Goal: Task Accomplishment & Management: Complete application form

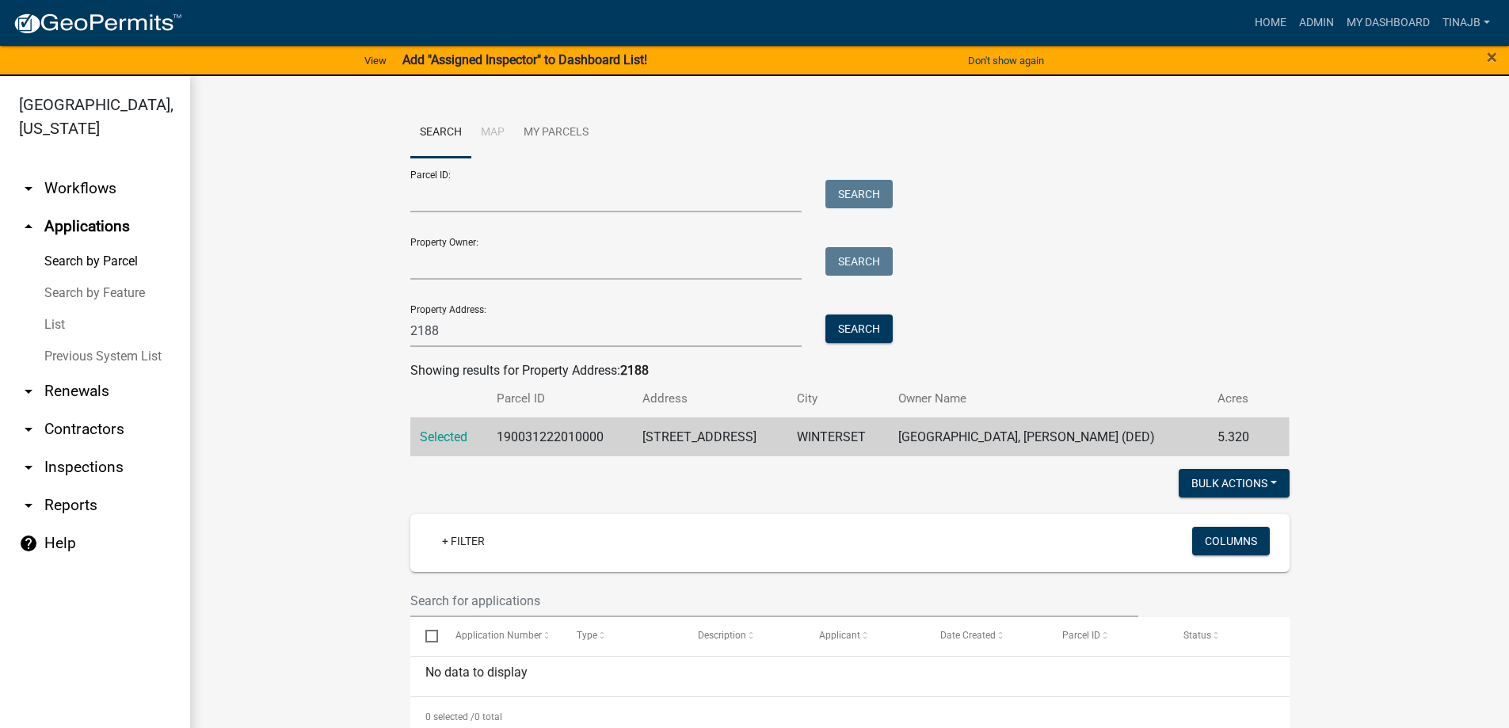
click at [82, 208] on link "arrow_drop_up Applications" at bounding box center [95, 227] width 190 height 38
click at [450, 335] on input "2188" at bounding box center [606, 330] width 392 height 32
type input "2"
type input "3238"
click at [859, 333] on button "Search" at bounding box center [858, 328] width 67 height 29
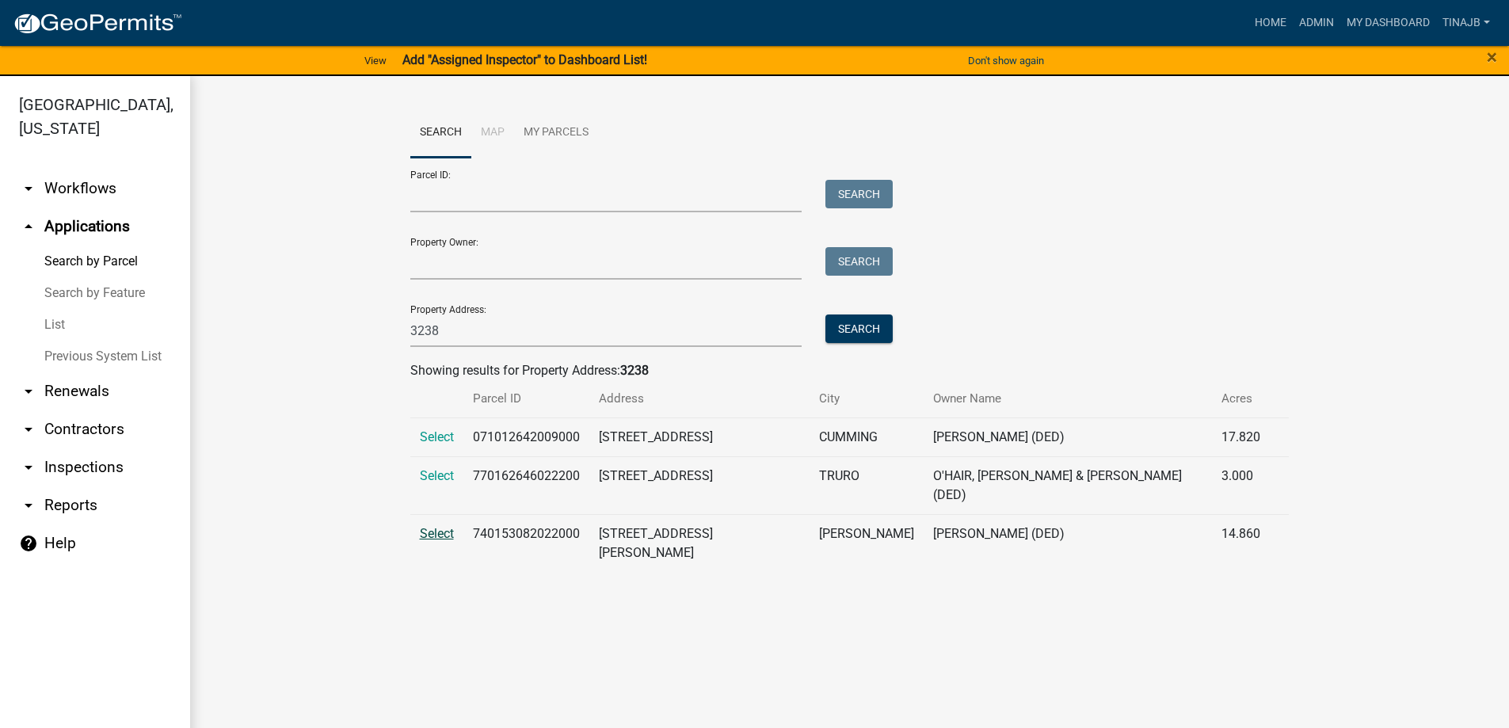
click at [432, 526] on span "Select" at bounding box center [437, 533] width 34 height 15
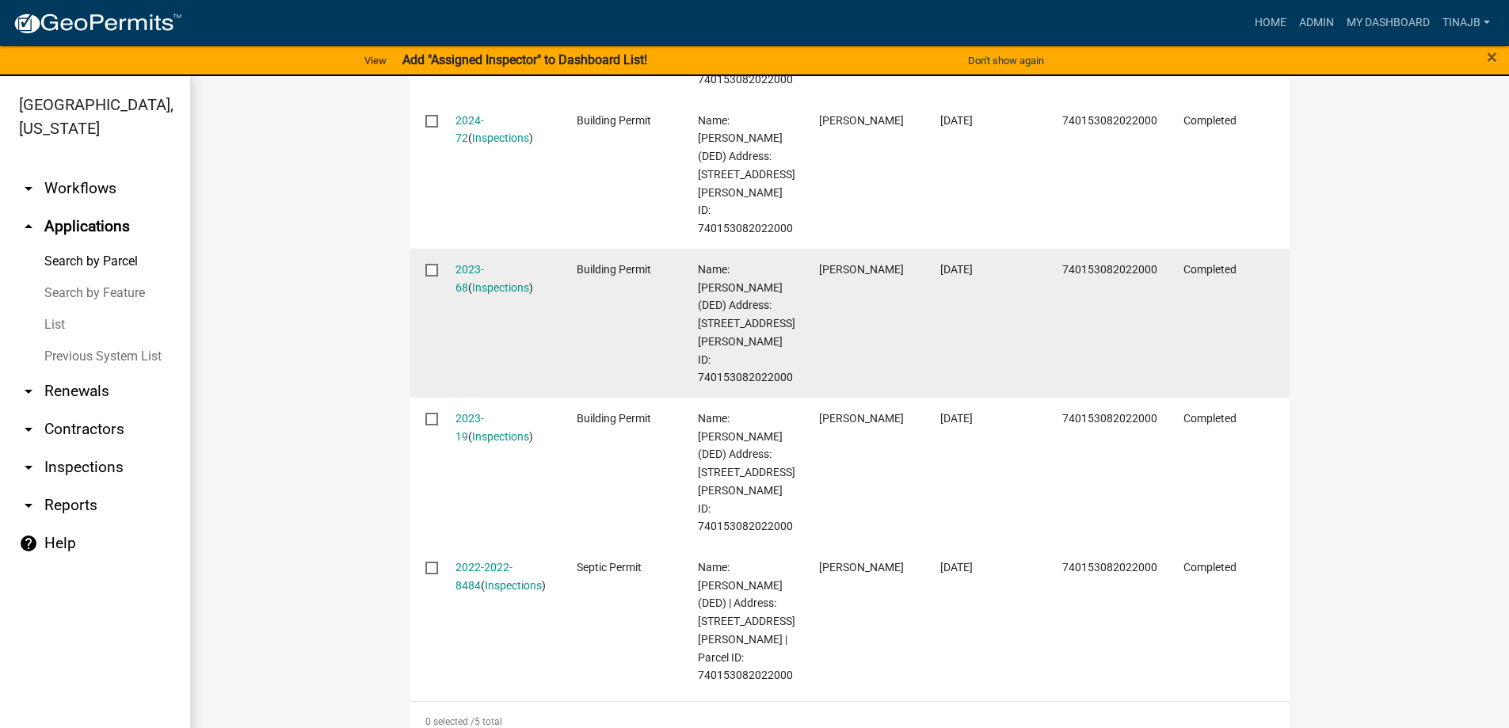
scroll to position [353, 0]
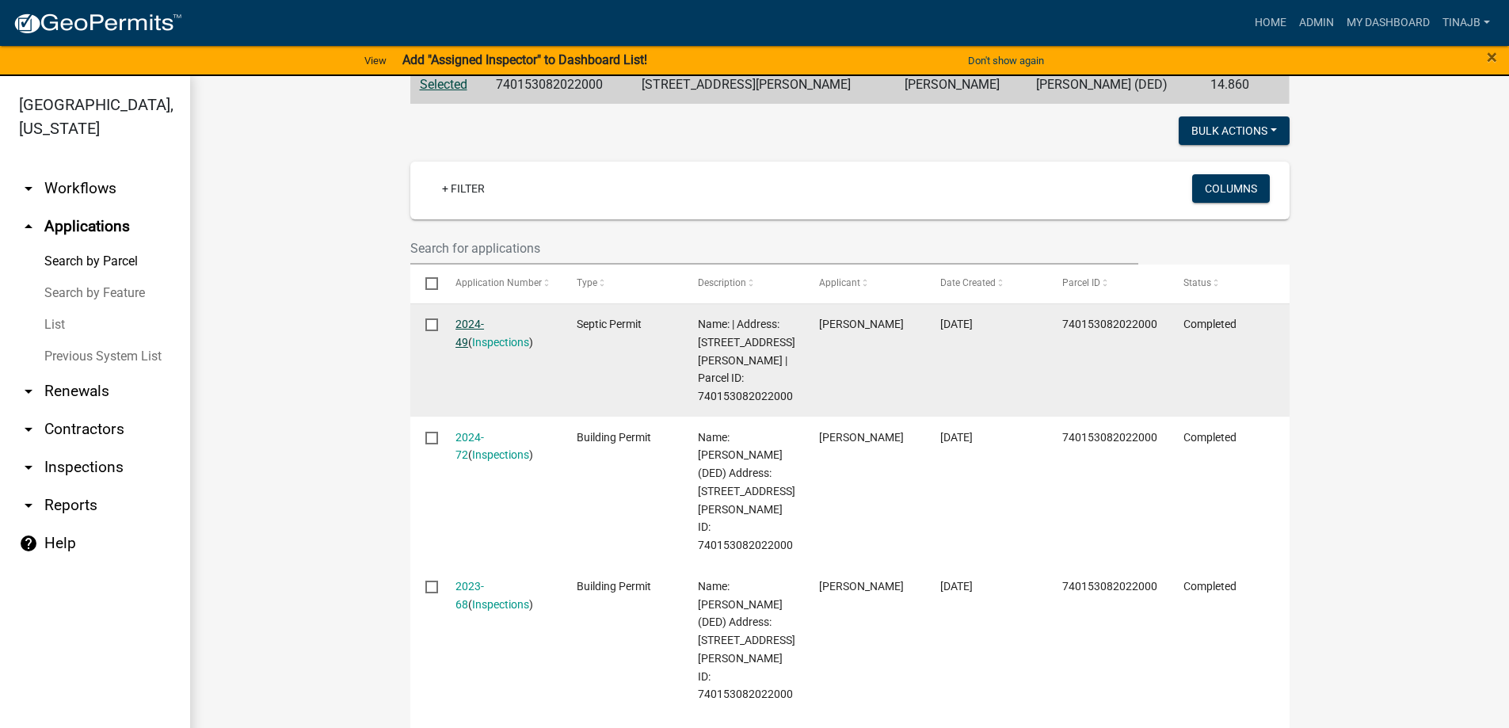
click at [467, 324] on link "2024-49" at bounding box center [469, 333] width 29 height 31
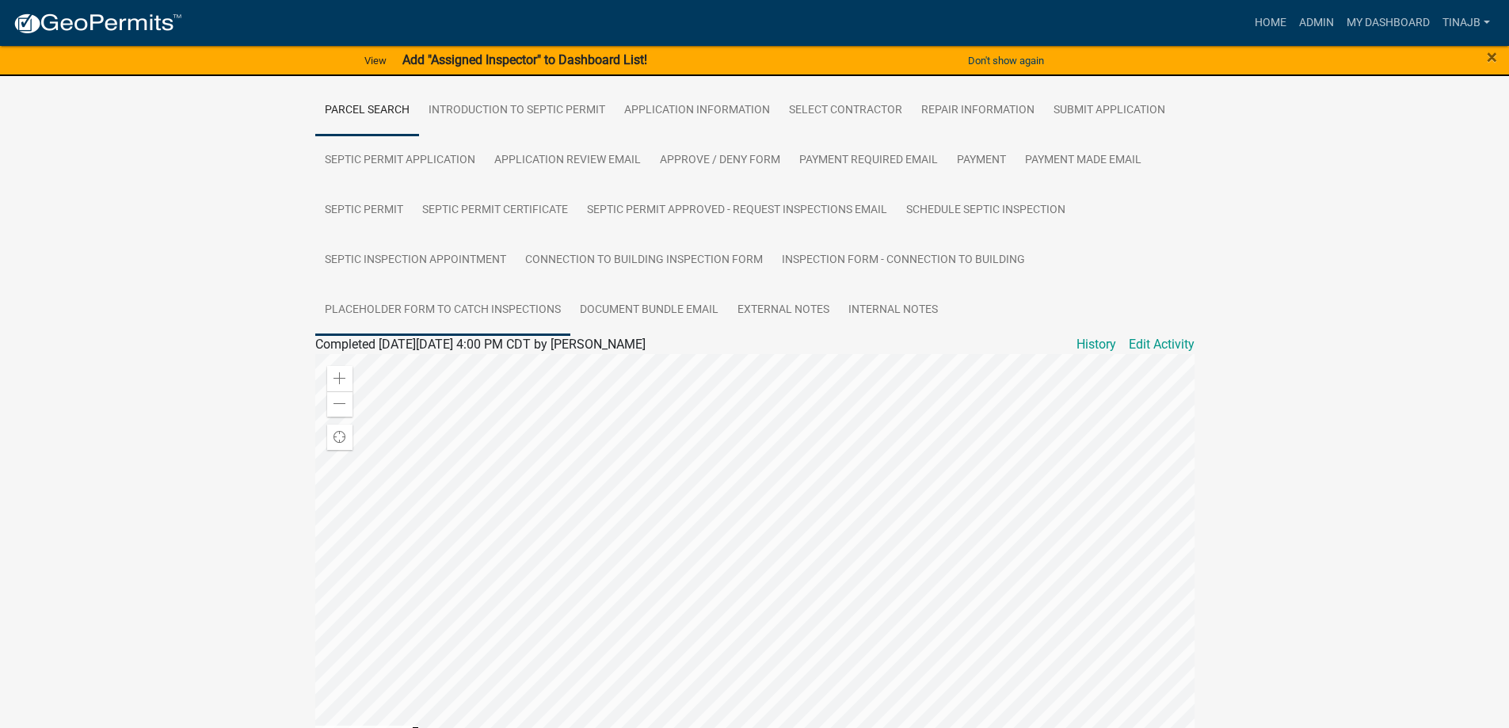
scroll to position [238, 0]
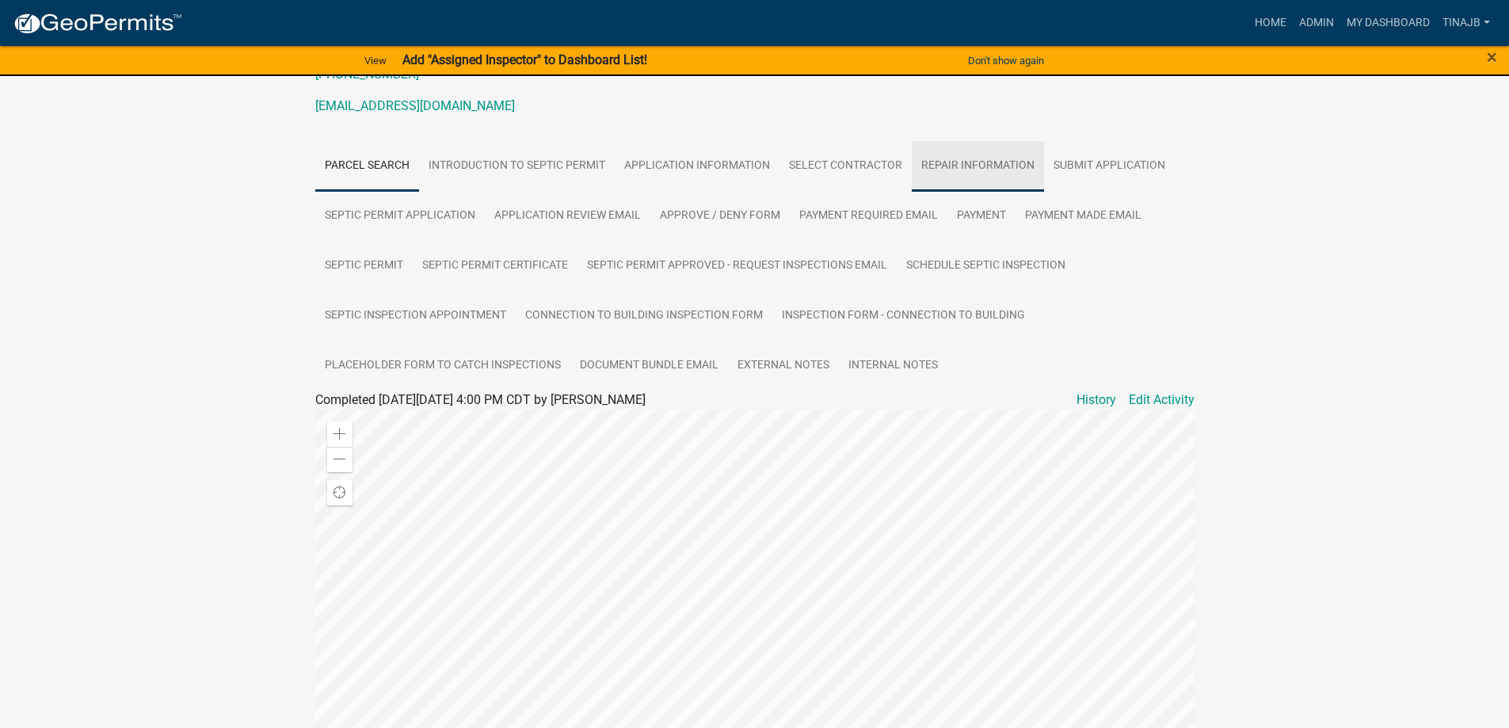
click at [977, 156] on link "Repair Information" at bounding box center [978, 166] width 132 height 51
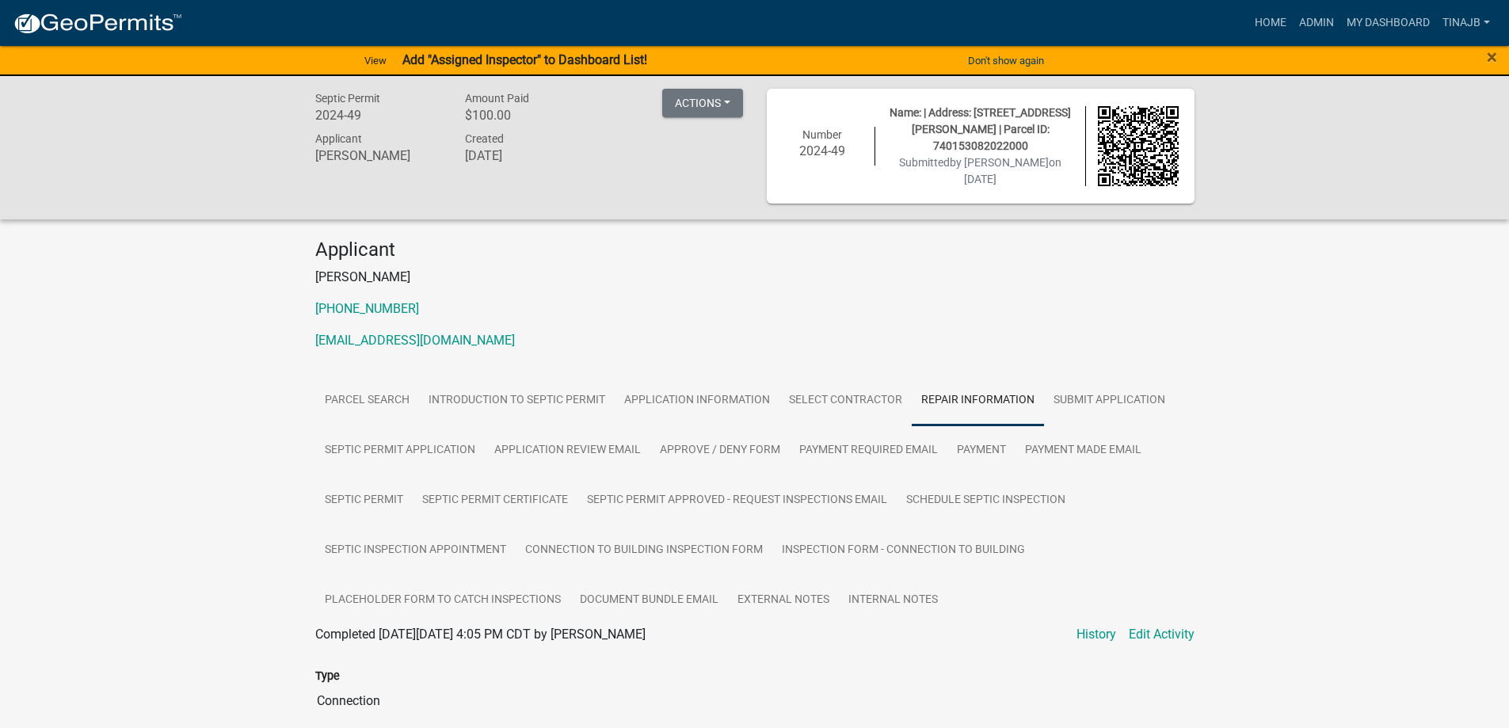
scroll to position [0, 0]
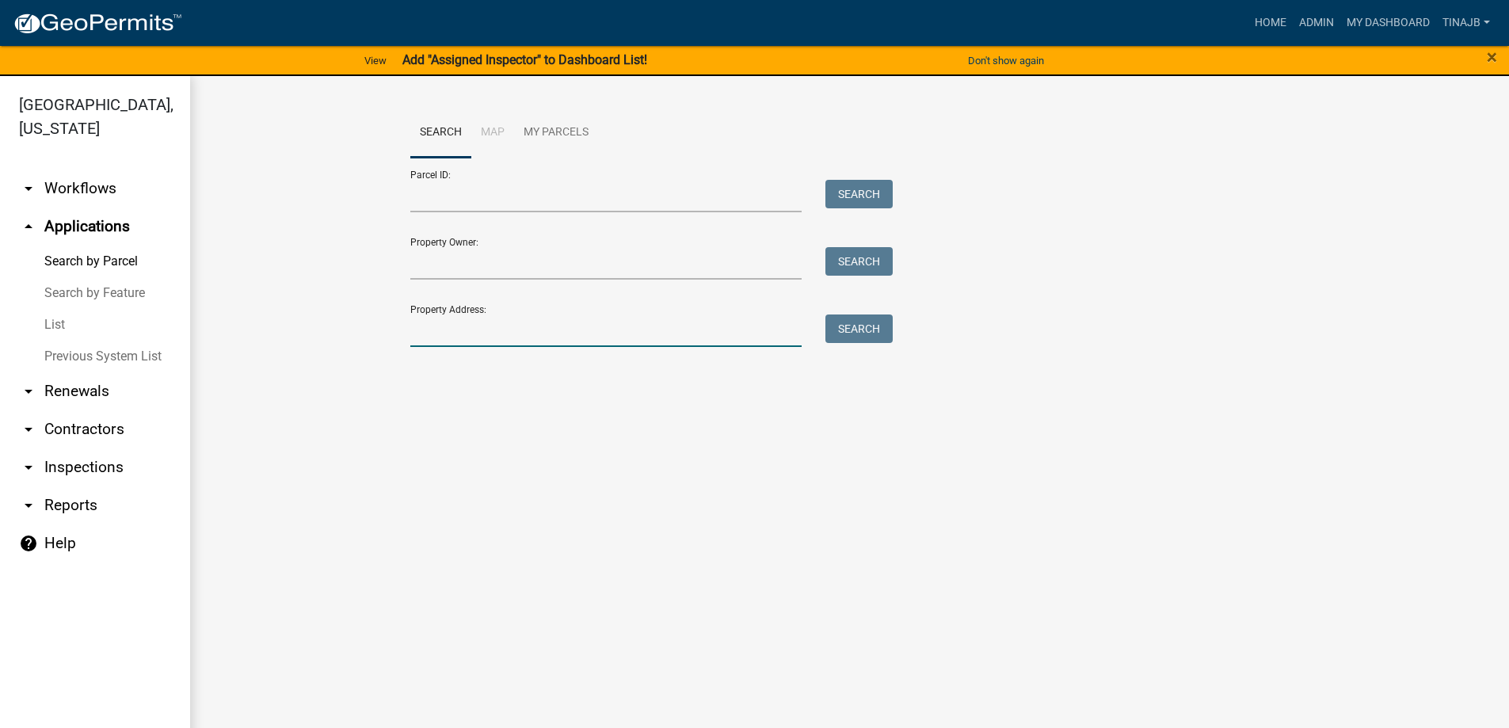
click at [498, 335] on input "Property Address:" at bounding box center [606, 330] width 392 height 32
type input "3238"
click at [860, 332] on button "Search" at bounding box center [858, 328] width 67 height 29
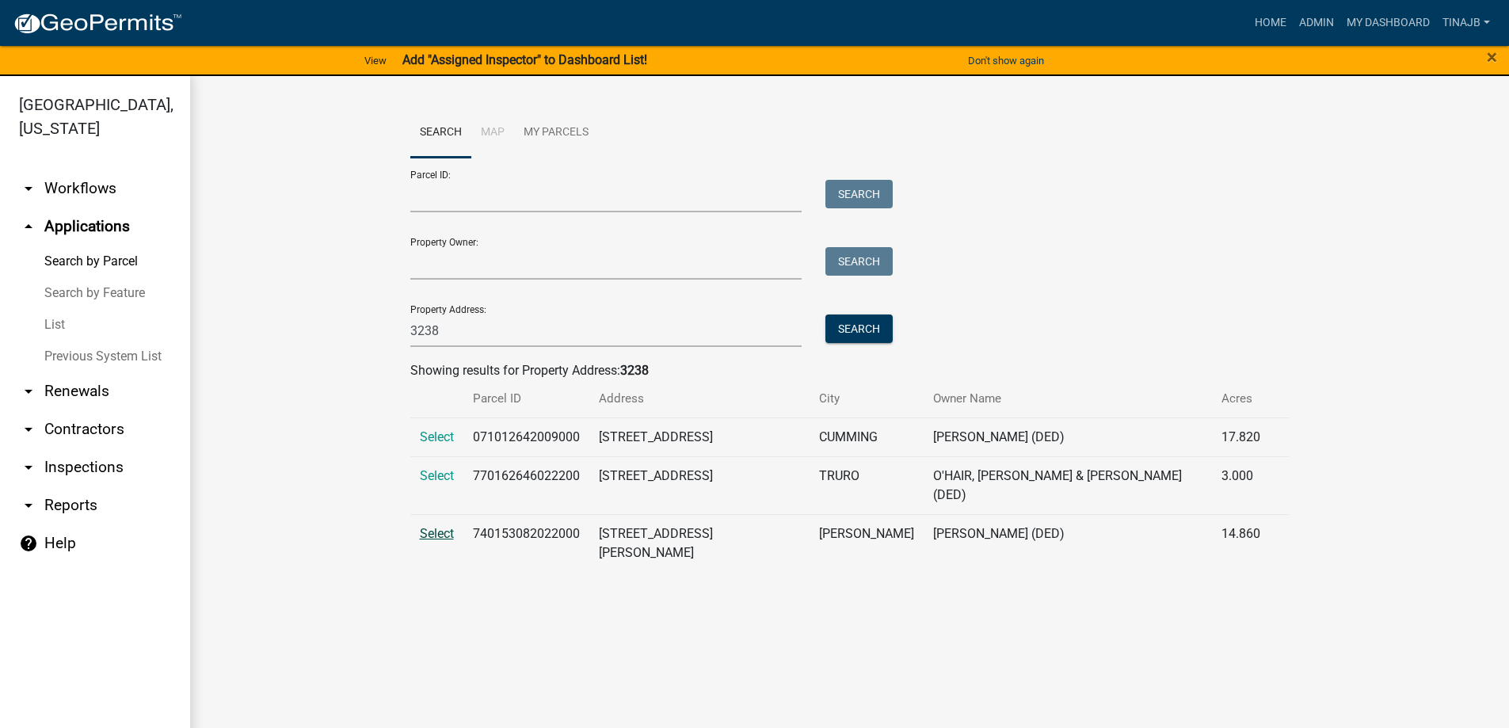
click at [433, 526] on span "Select" at bounding box center [437, 533] width 34 height 15
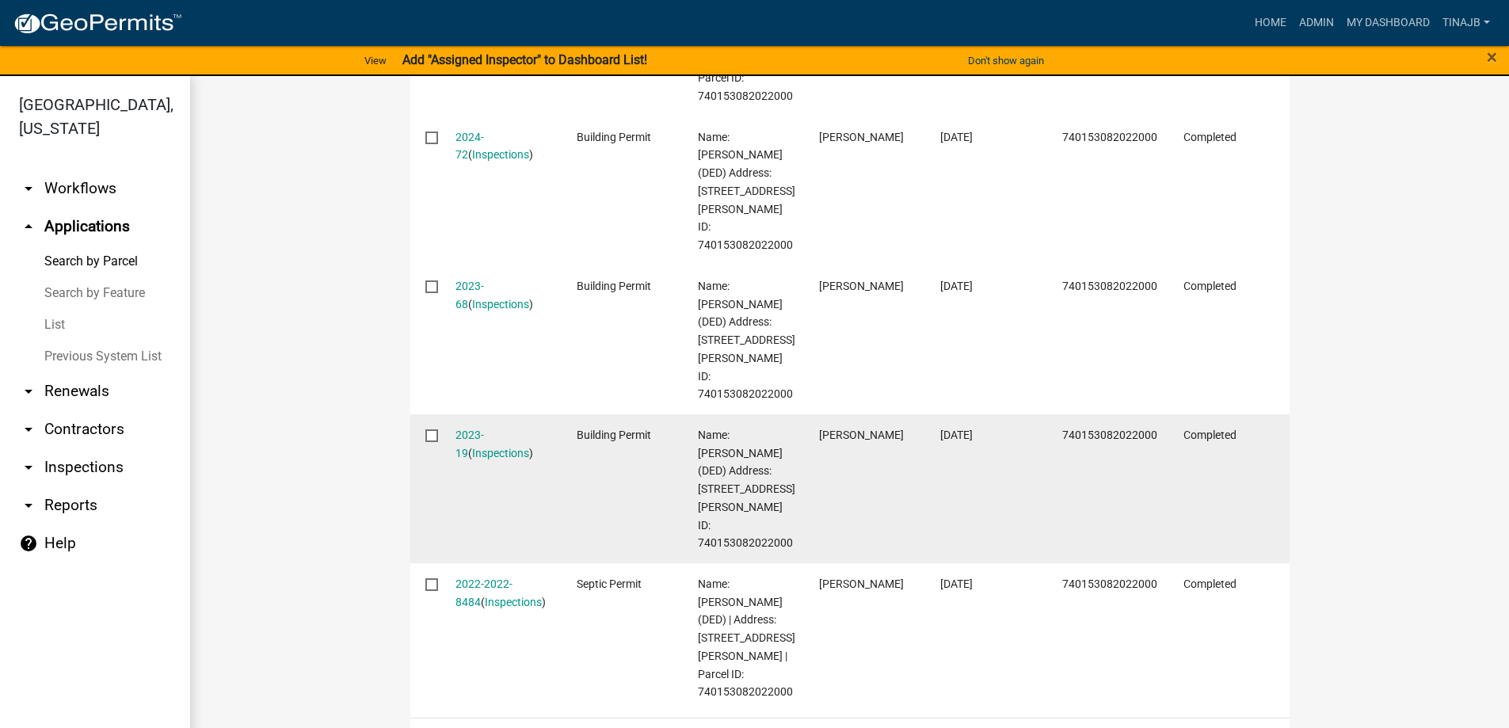
scroll to position [792, 0]
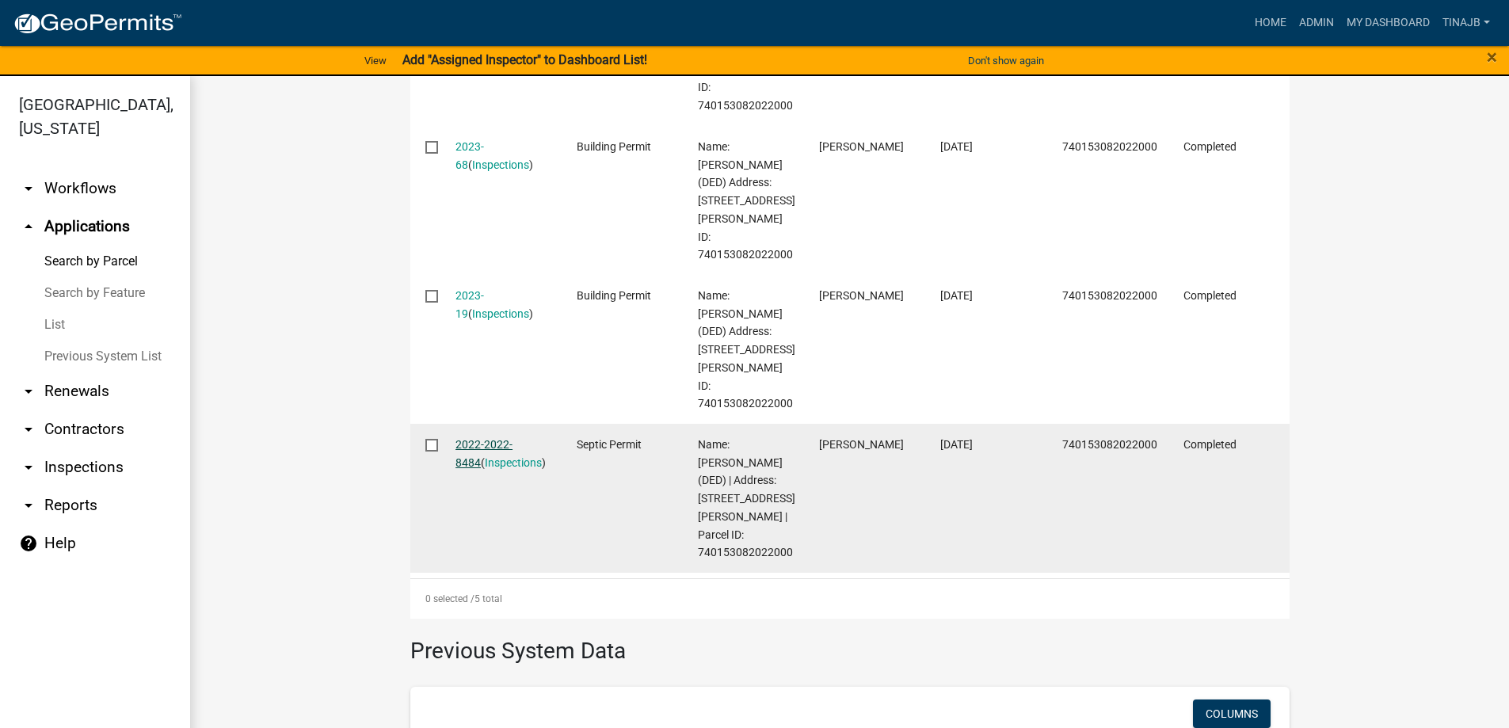
click at [494, 444] on link "2022-2022-8484" at bounding box center [483, 453] width 57 height 31
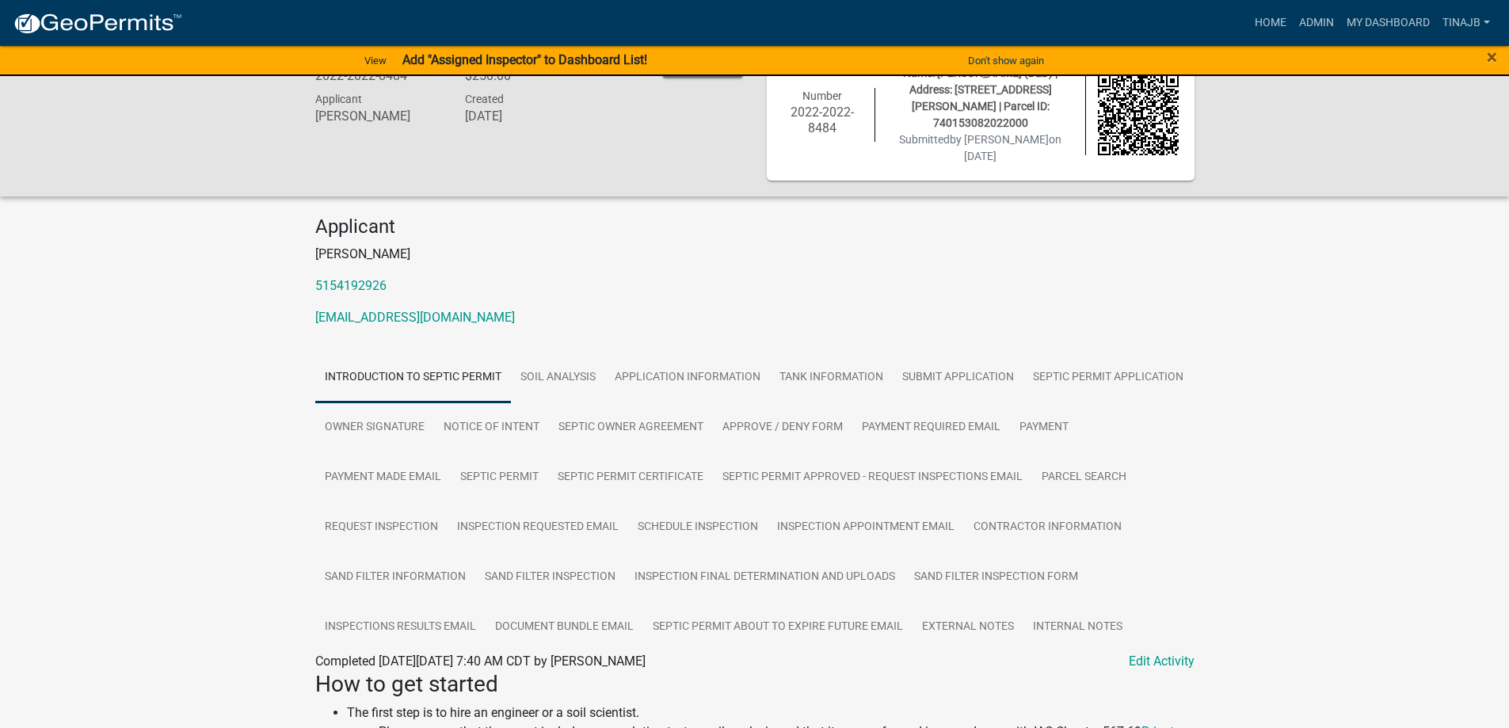
scroll to position [79, 0]
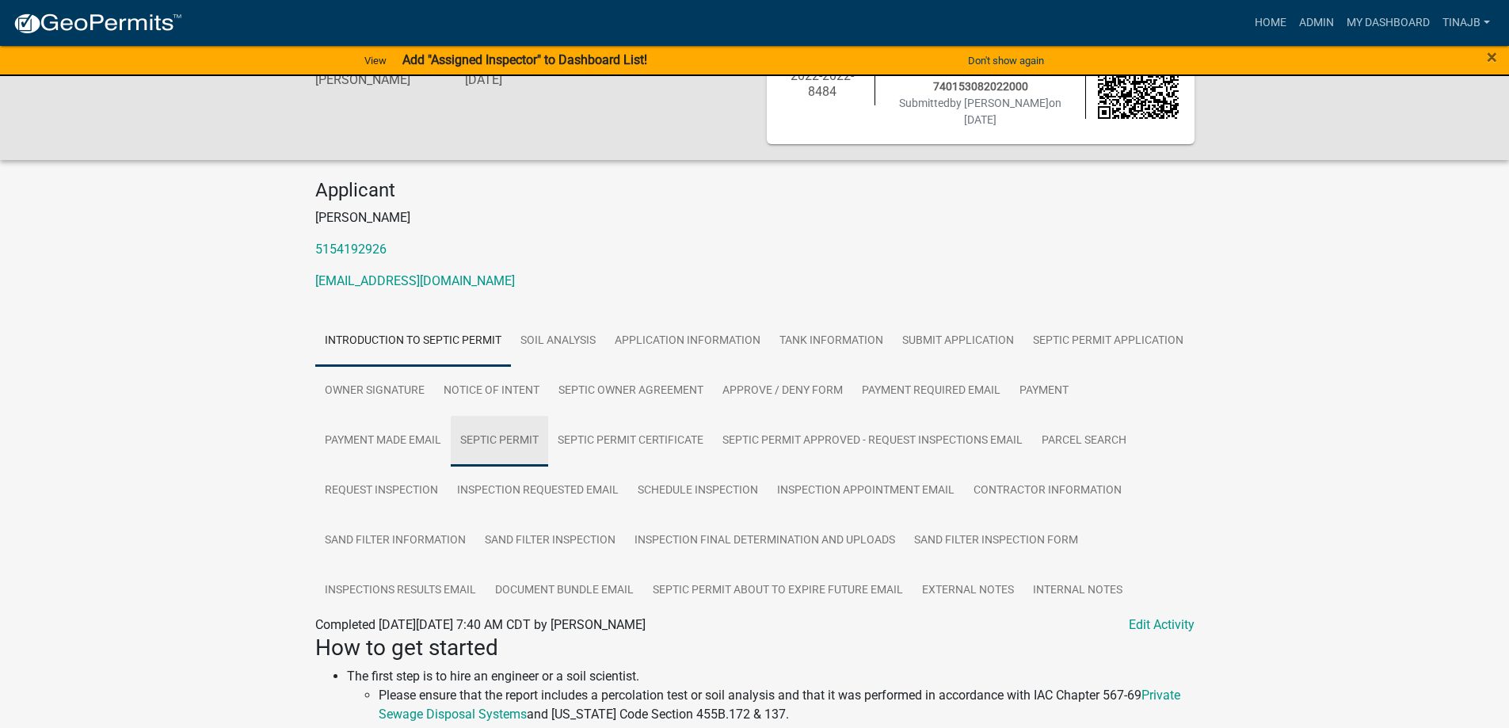
click at [485, 417] on link "Septic Permit" at bounding box center [499, 441] width 97 height 51
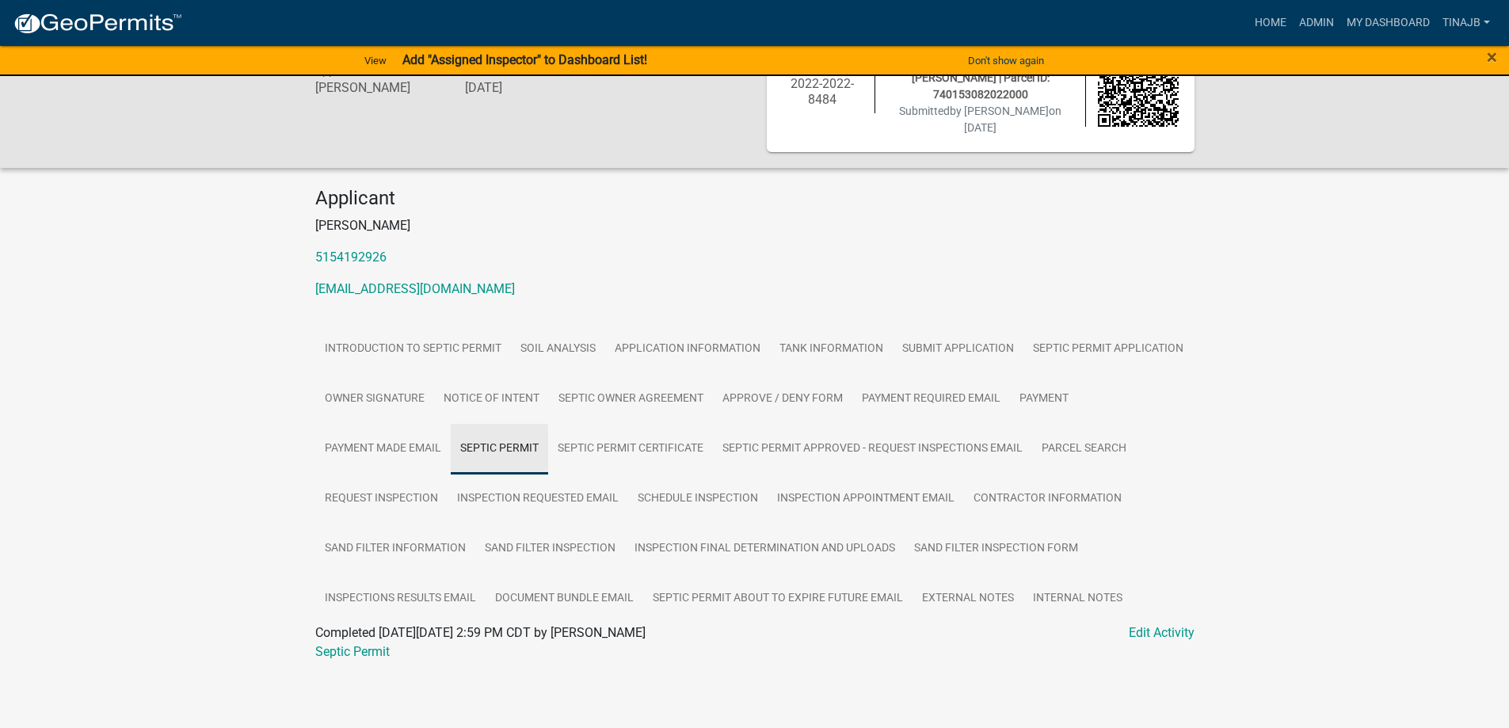
scroll to position [55, 0]
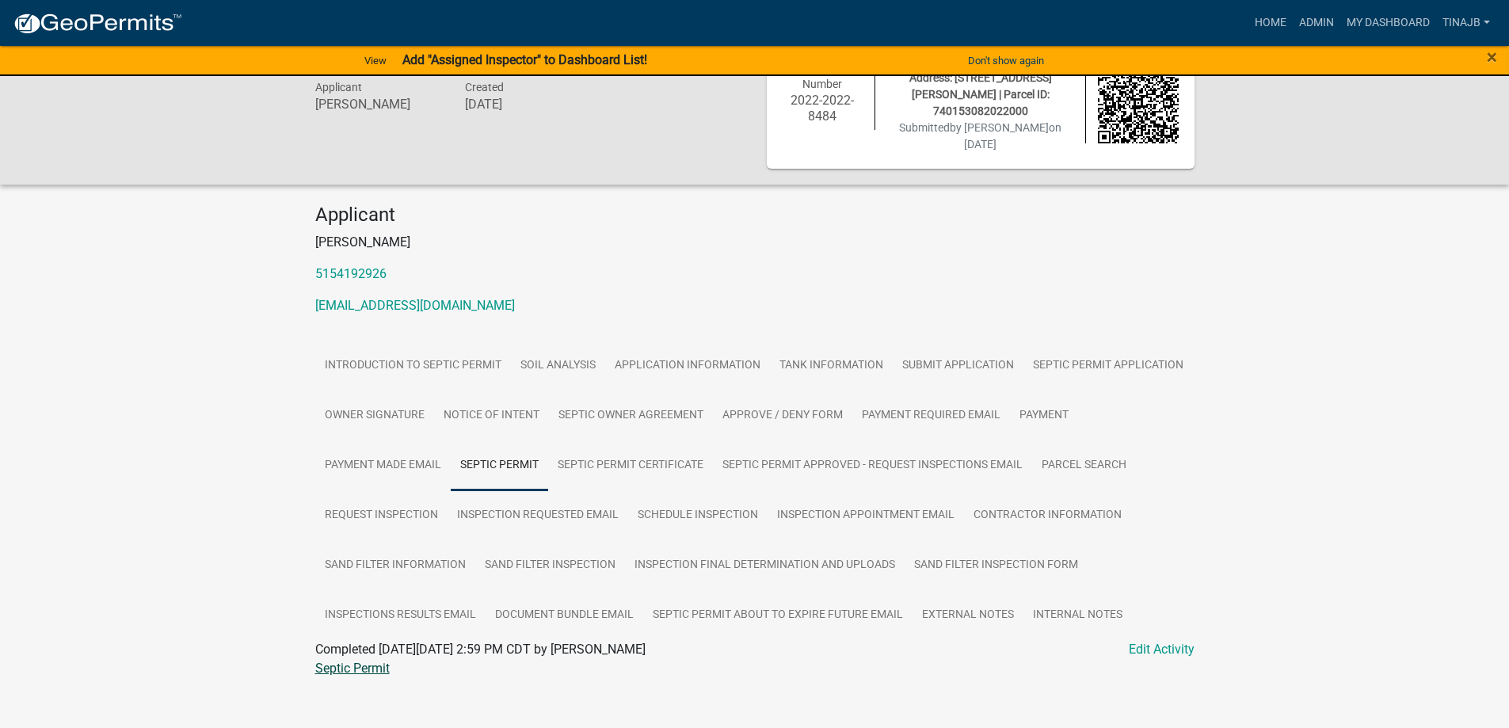
click at [375, 661] on link "Septic Permit" at bounding box center [352, 668] width 74 height 15
click at [342, 548] on link "Sand Filter Information" at bounding box center [395, 565] width 160 height 51
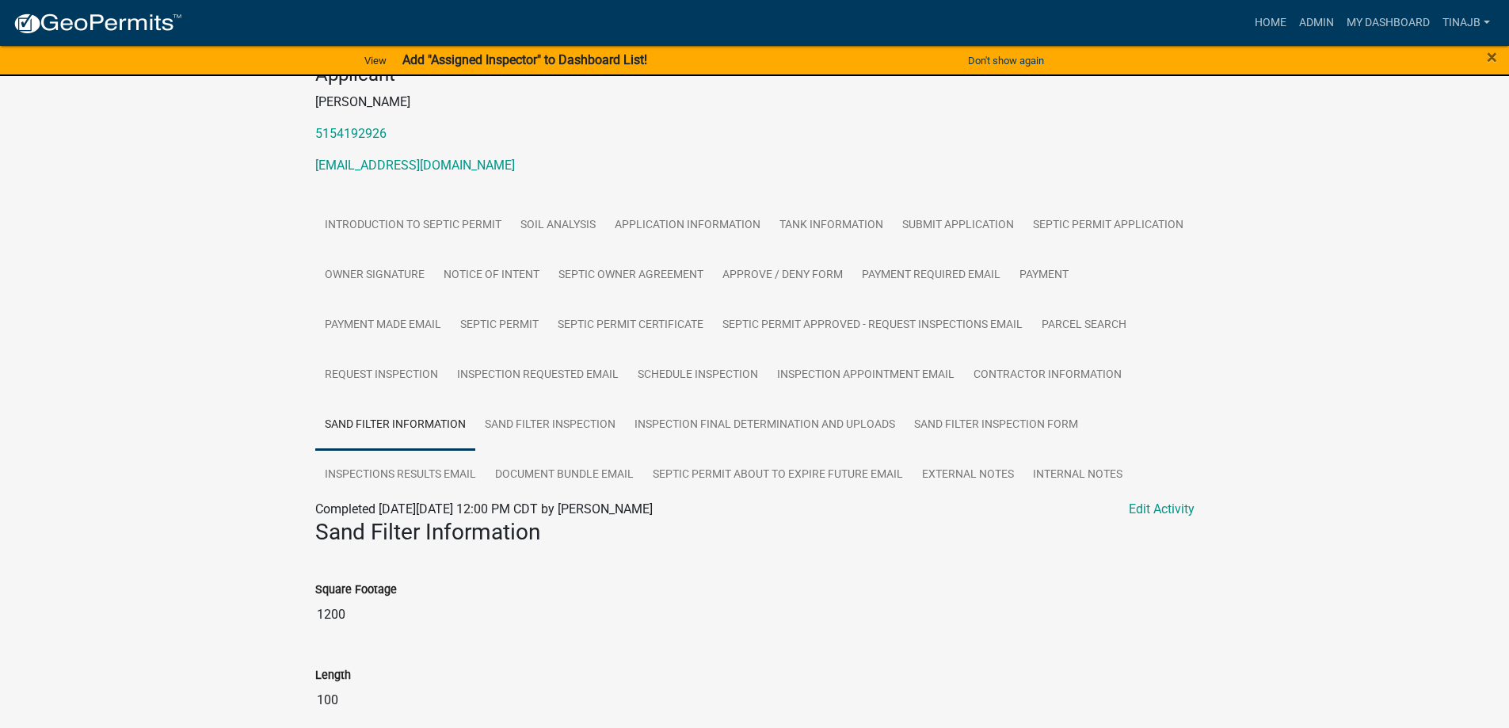
scroll to position [331, 0]
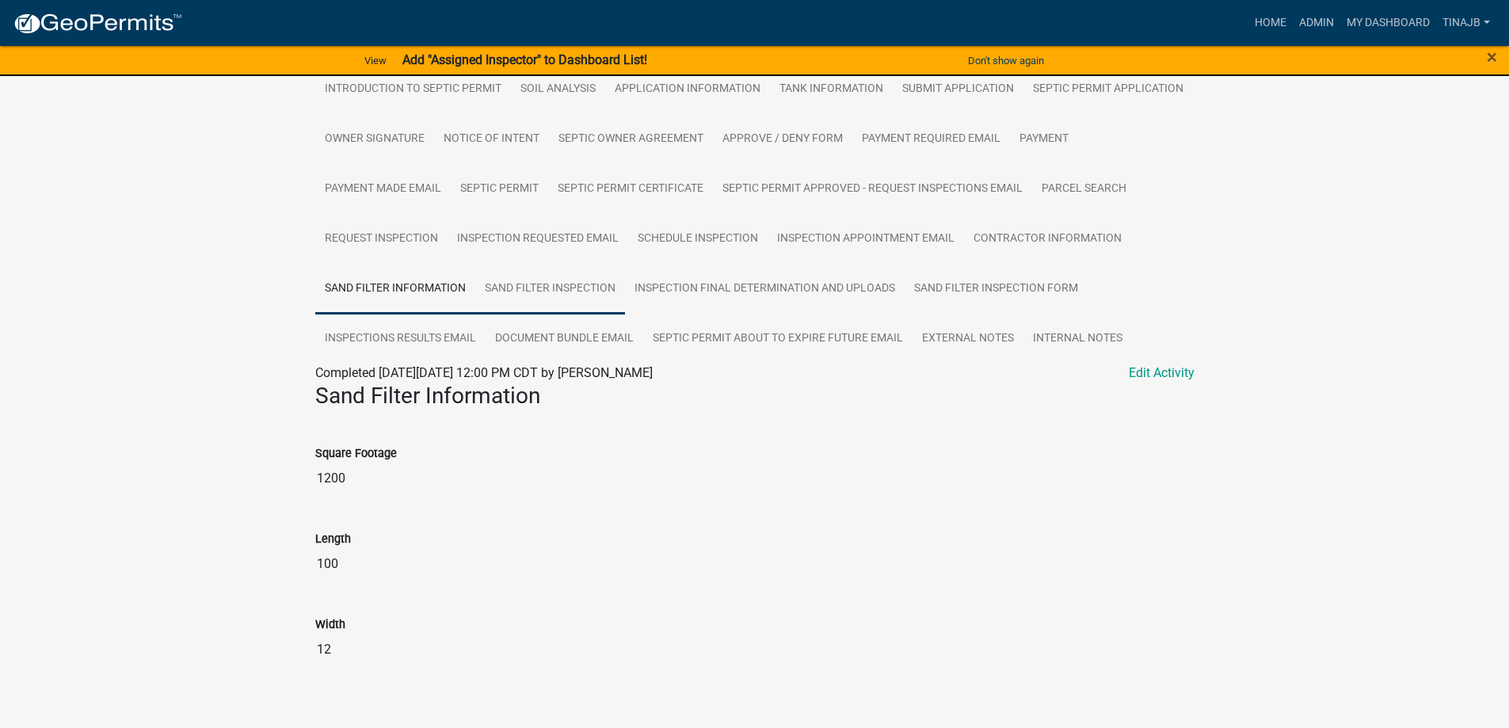
click at [539, 276] on link "Sand Filter Inspection" at bounding box center [550, 289] width 150 height 51
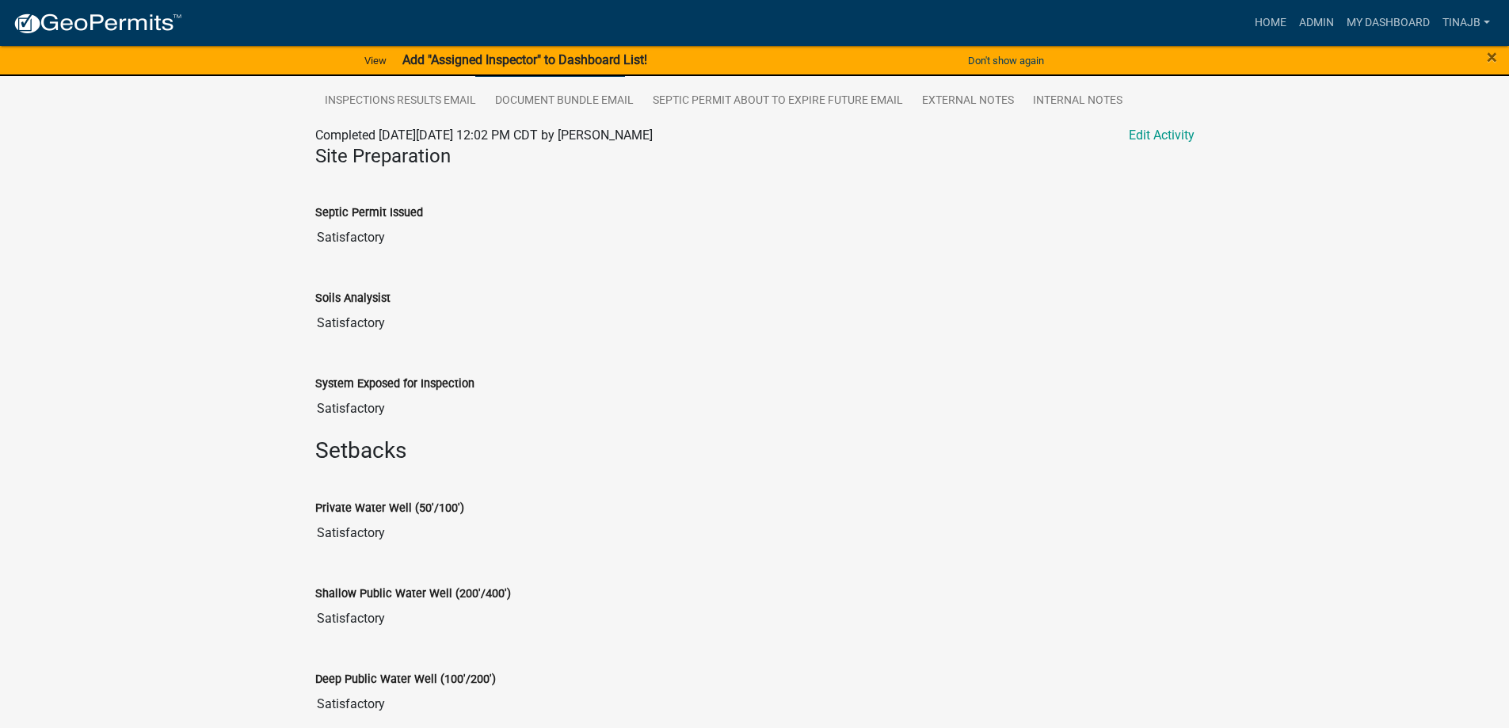
scroll to position [173, 0]
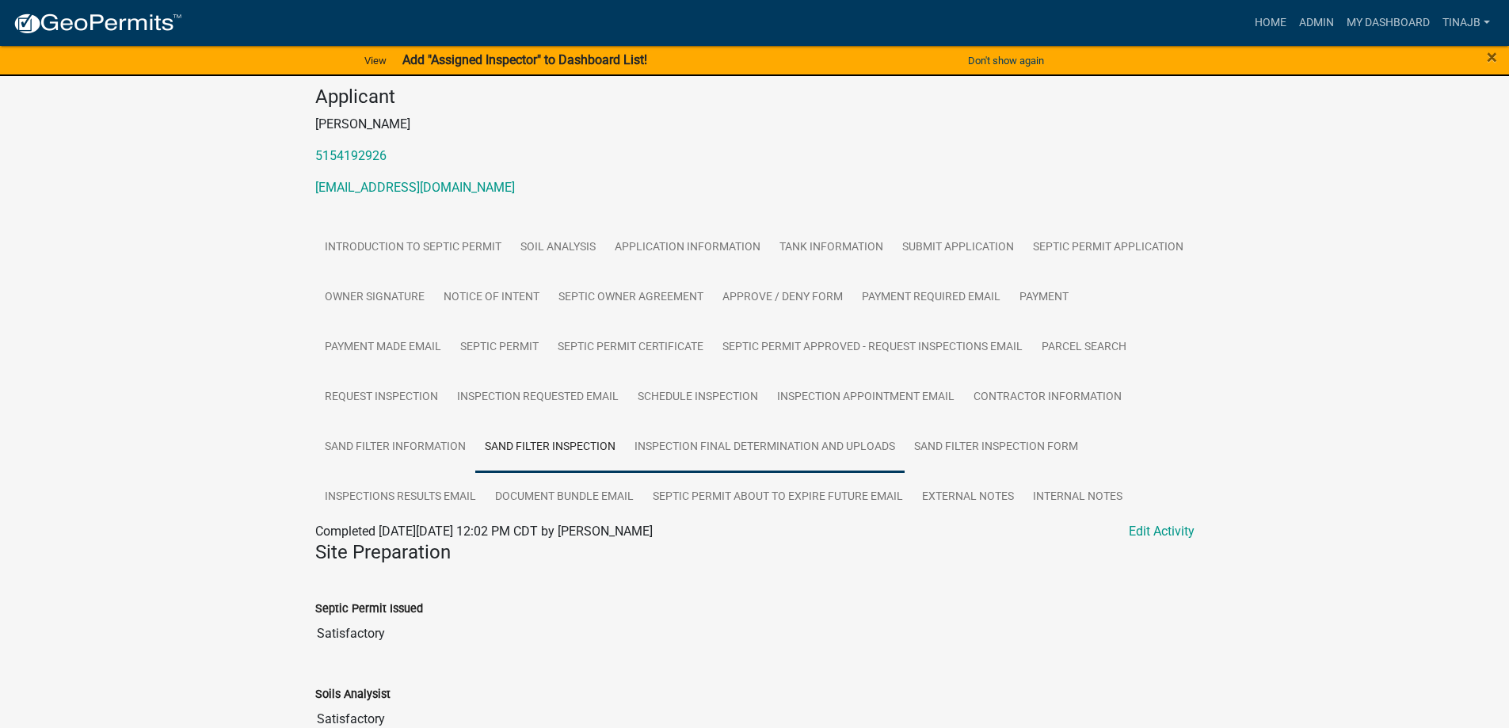
click at [838, 429] on link "Inspection Final Determination and Uploads" at bounding box center [765, 447] width 280 height 51
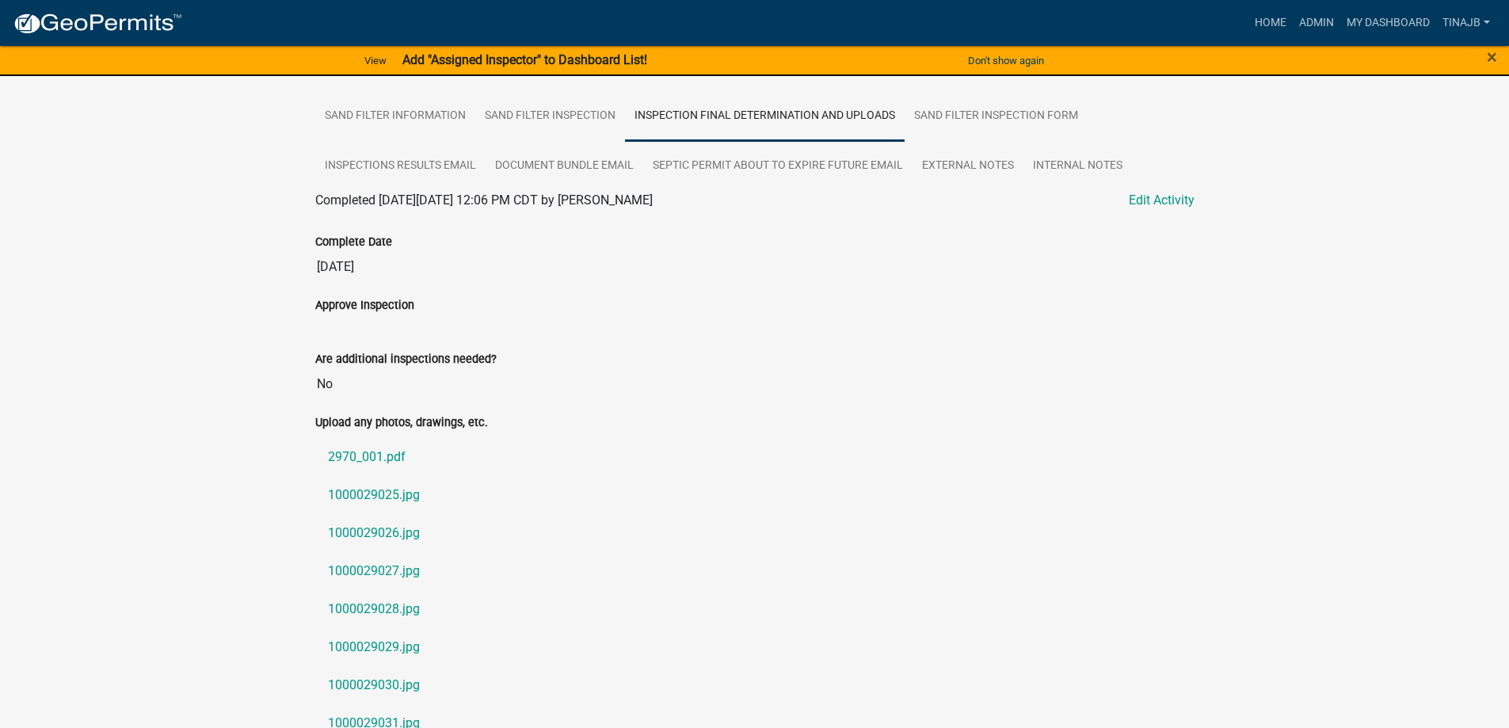
scroll to position [648, 0]
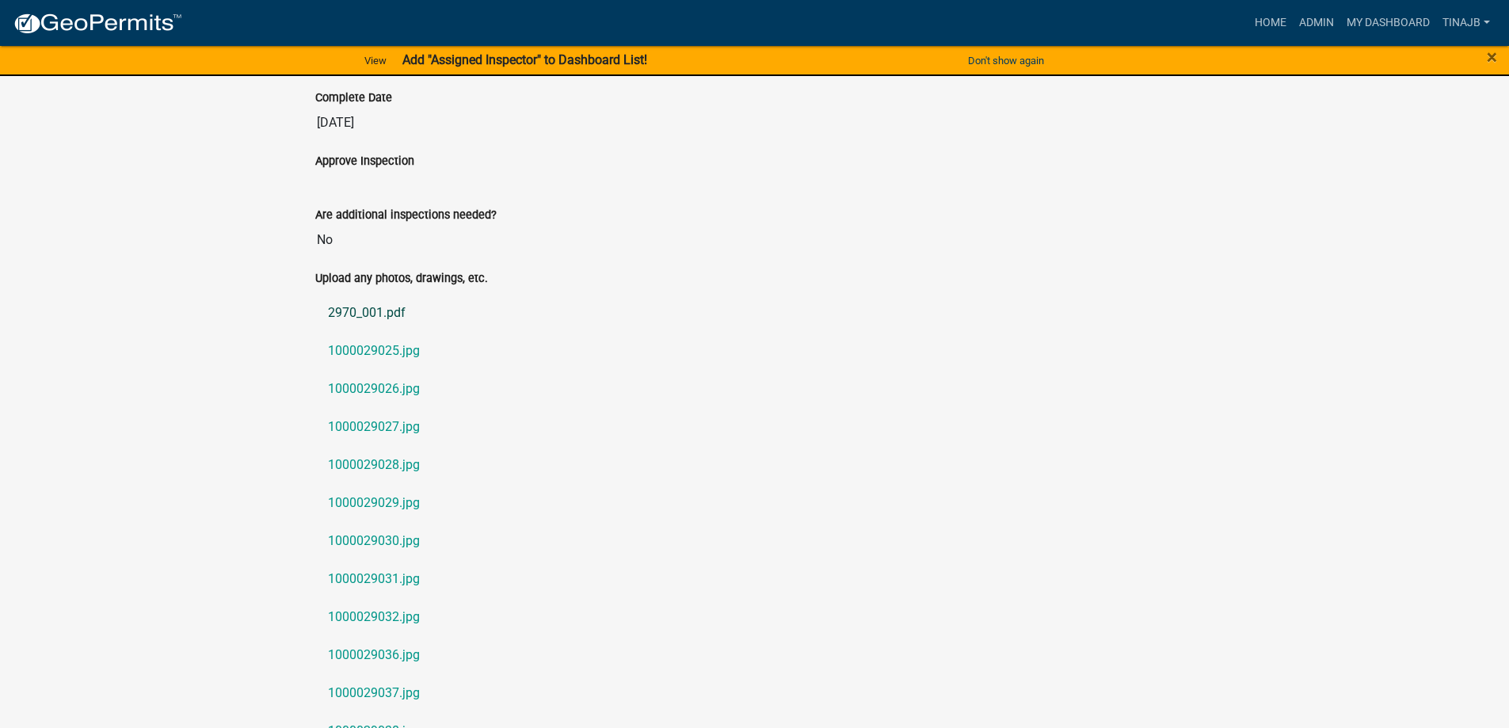
click at [360, 299] on link "2970_001.pdf" at bounding box center [754, 313] width 879 height 38
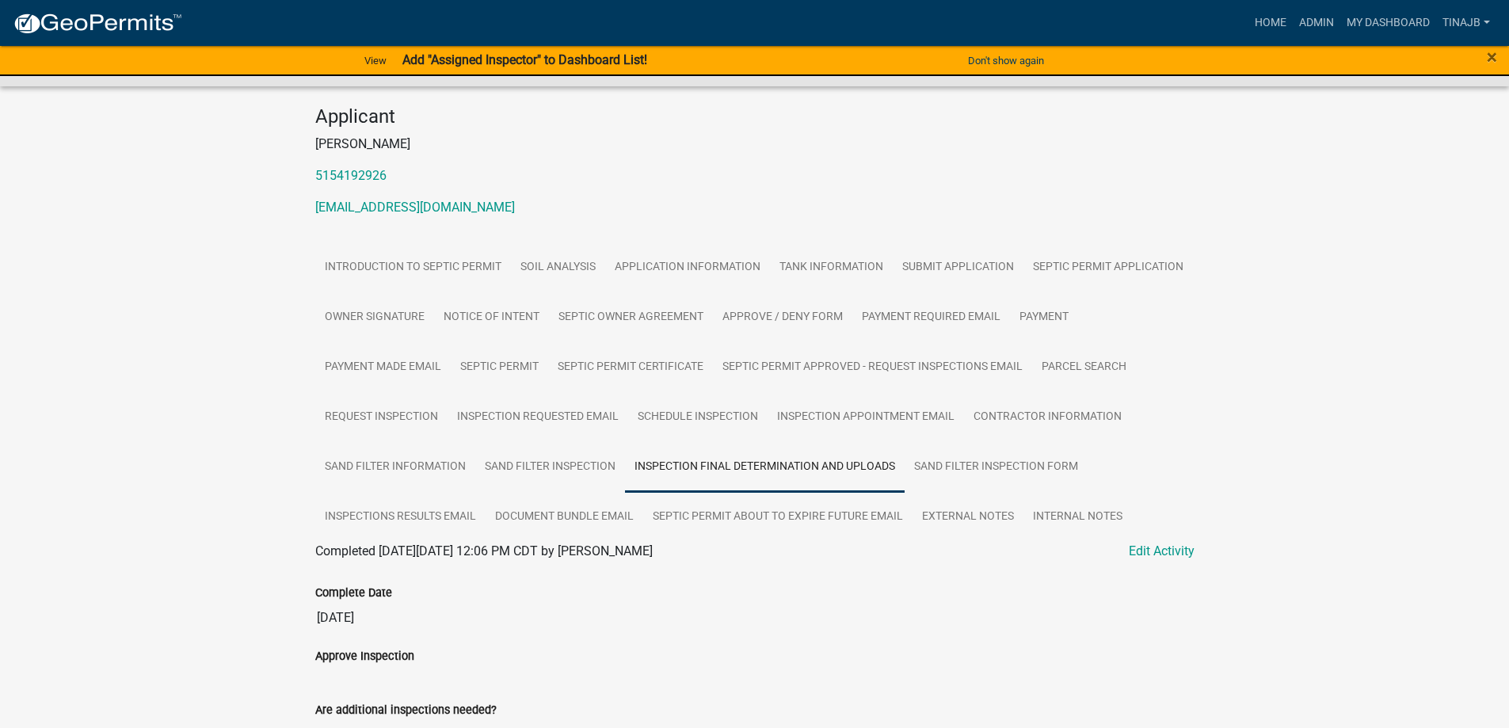
scroll to position [0, 0]
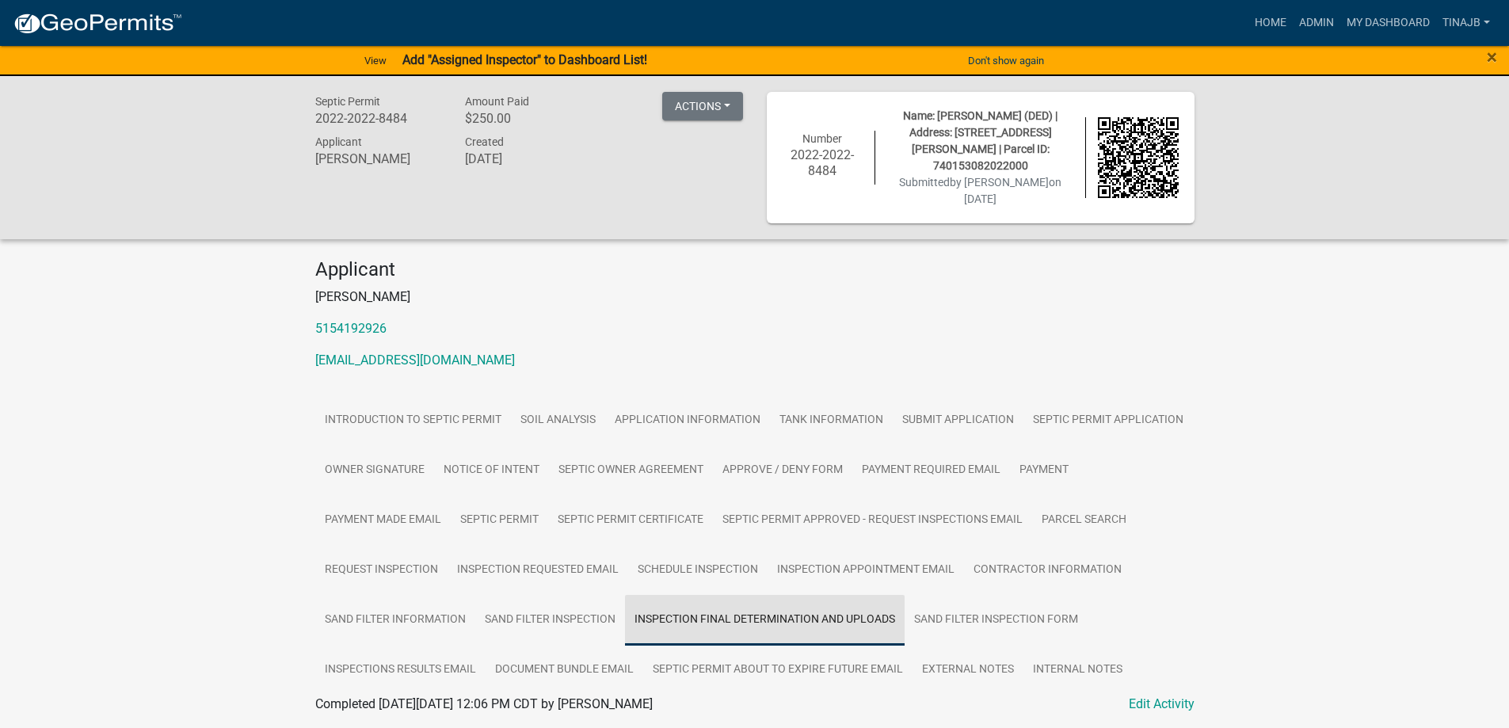
click at [756, 610] on link "Inspection Final Determination and Uploads" at bounding box center [765, 620] width 280 height 51
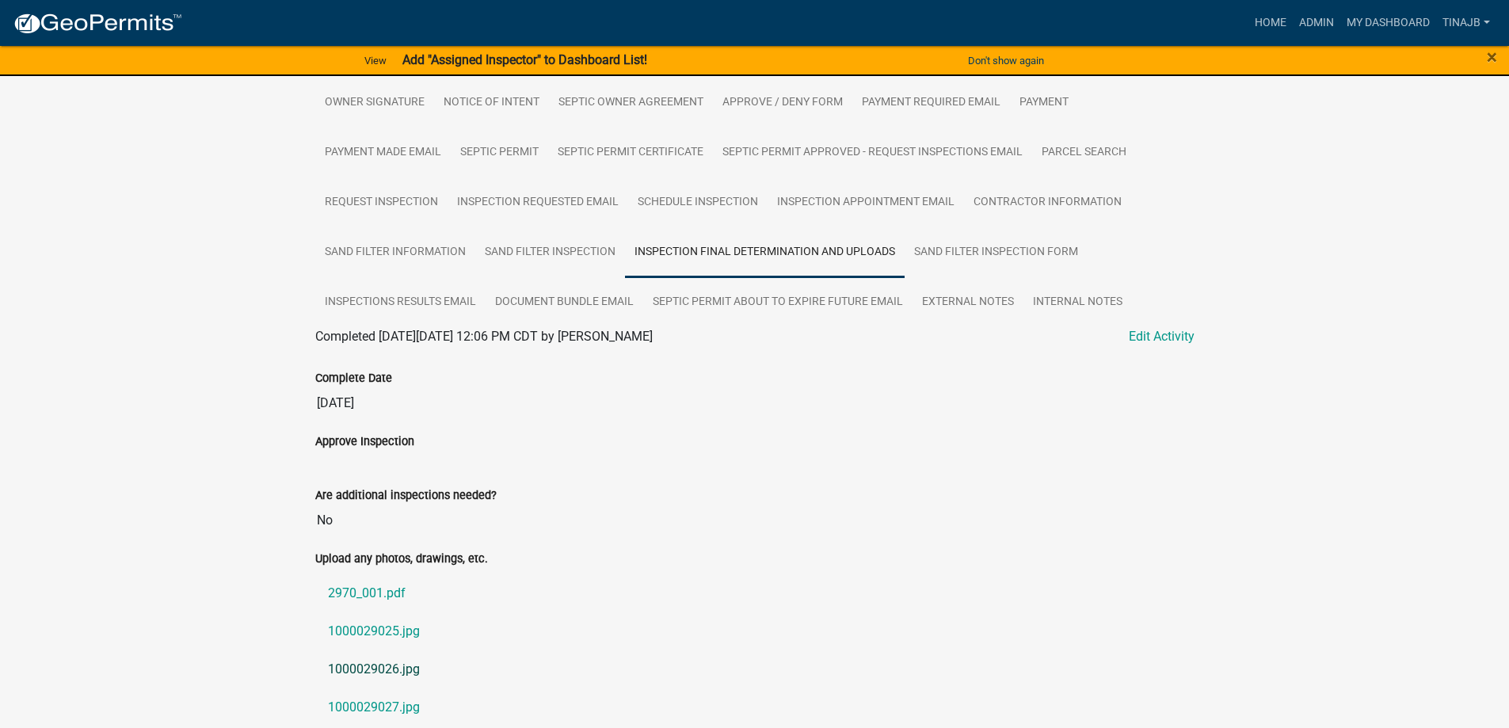
scroll to position [396, 0]
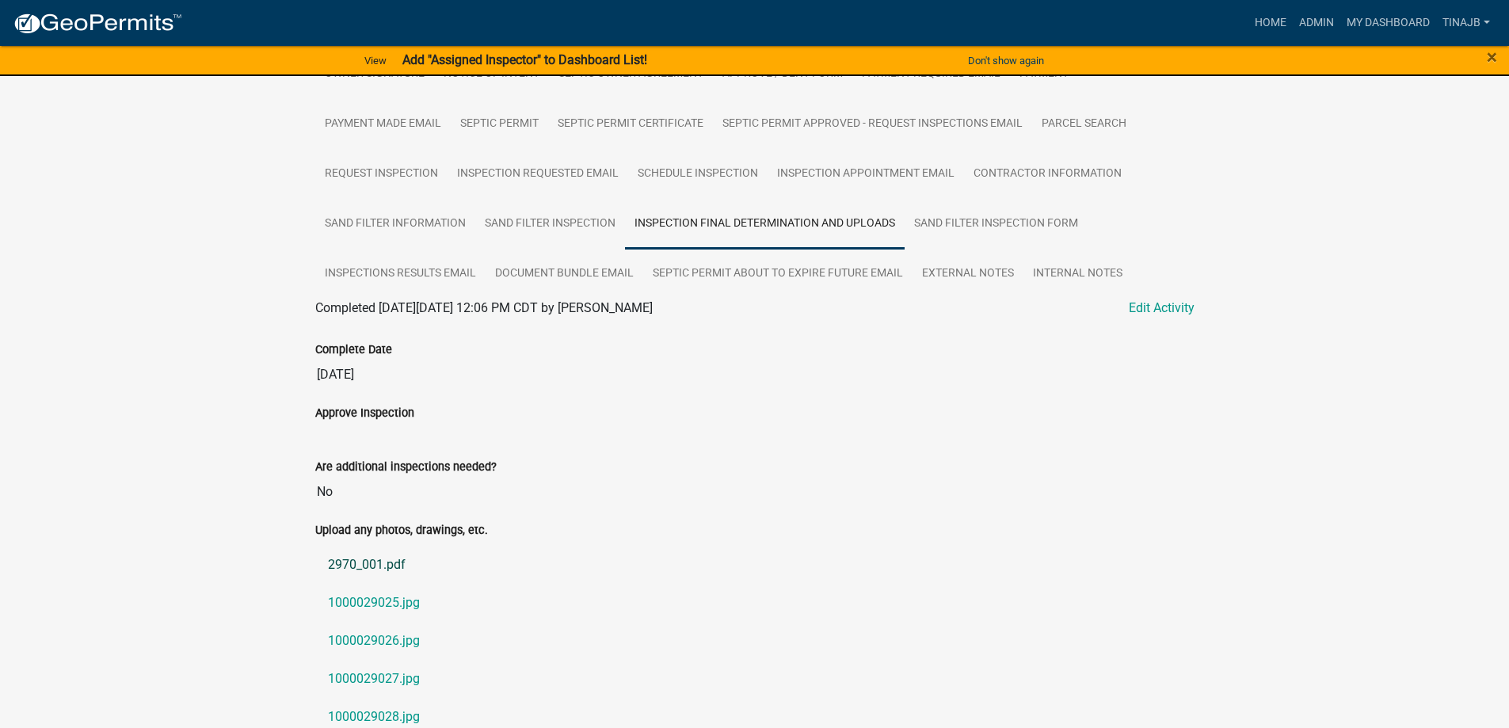
click at [355, 549] on link "2970_001.pdf" at bounding box center [754, 565] width 879 height 38
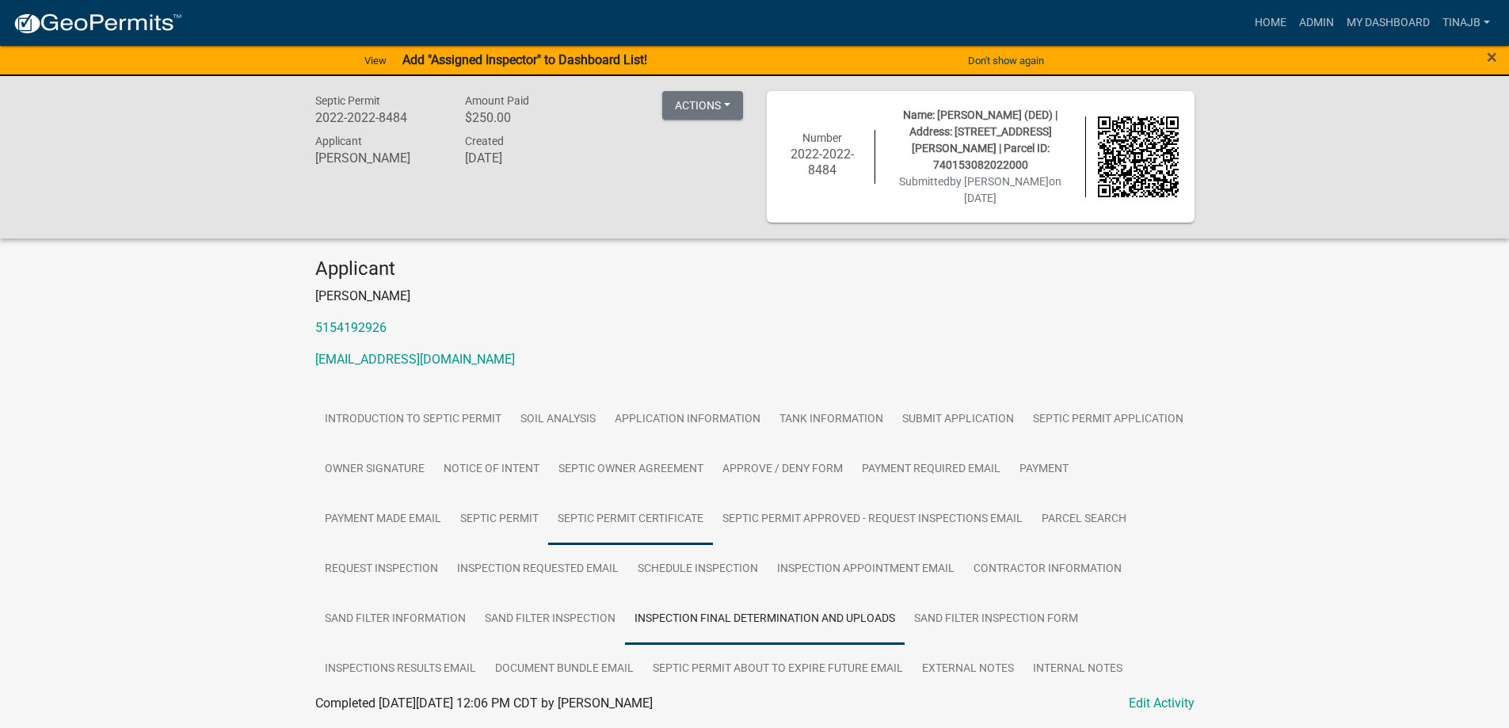
scroll to position [0, 0]
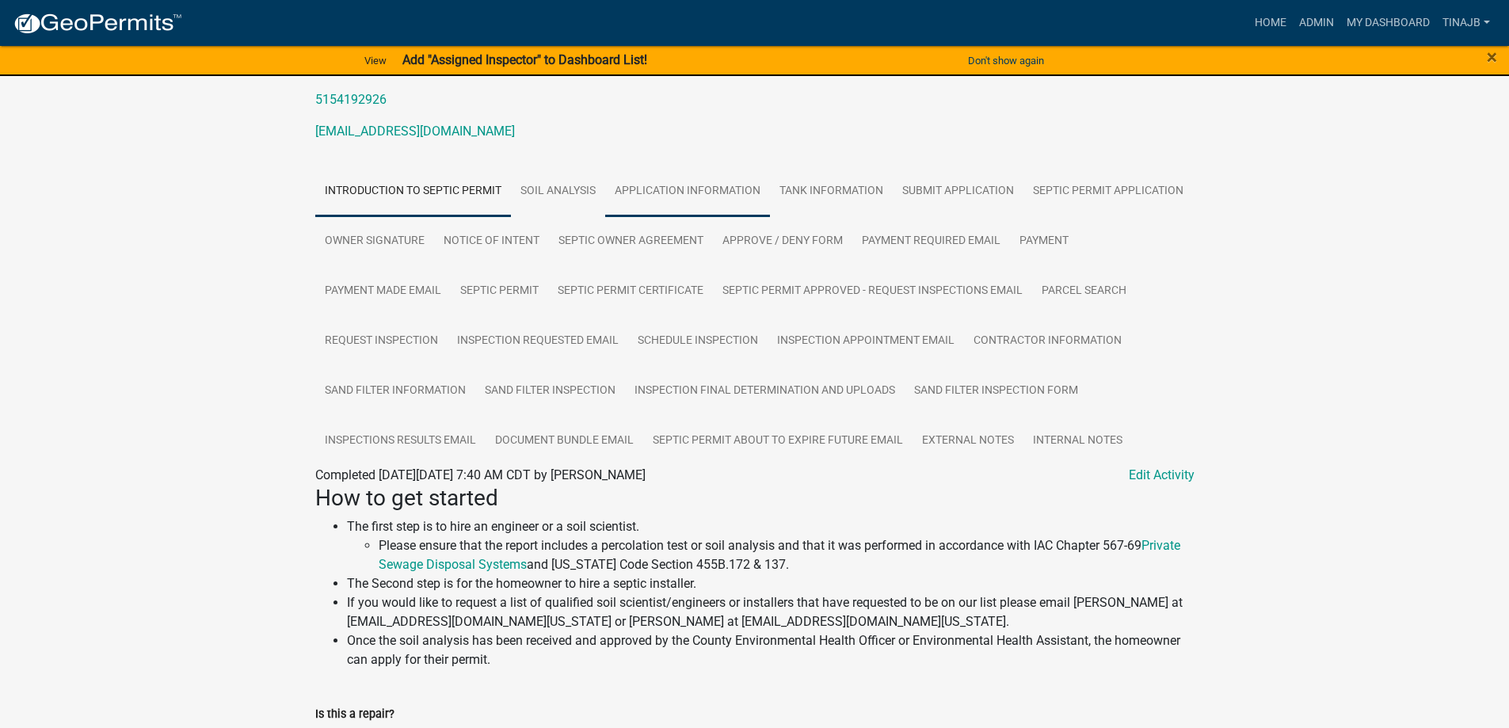
scroll to position [238, 0]
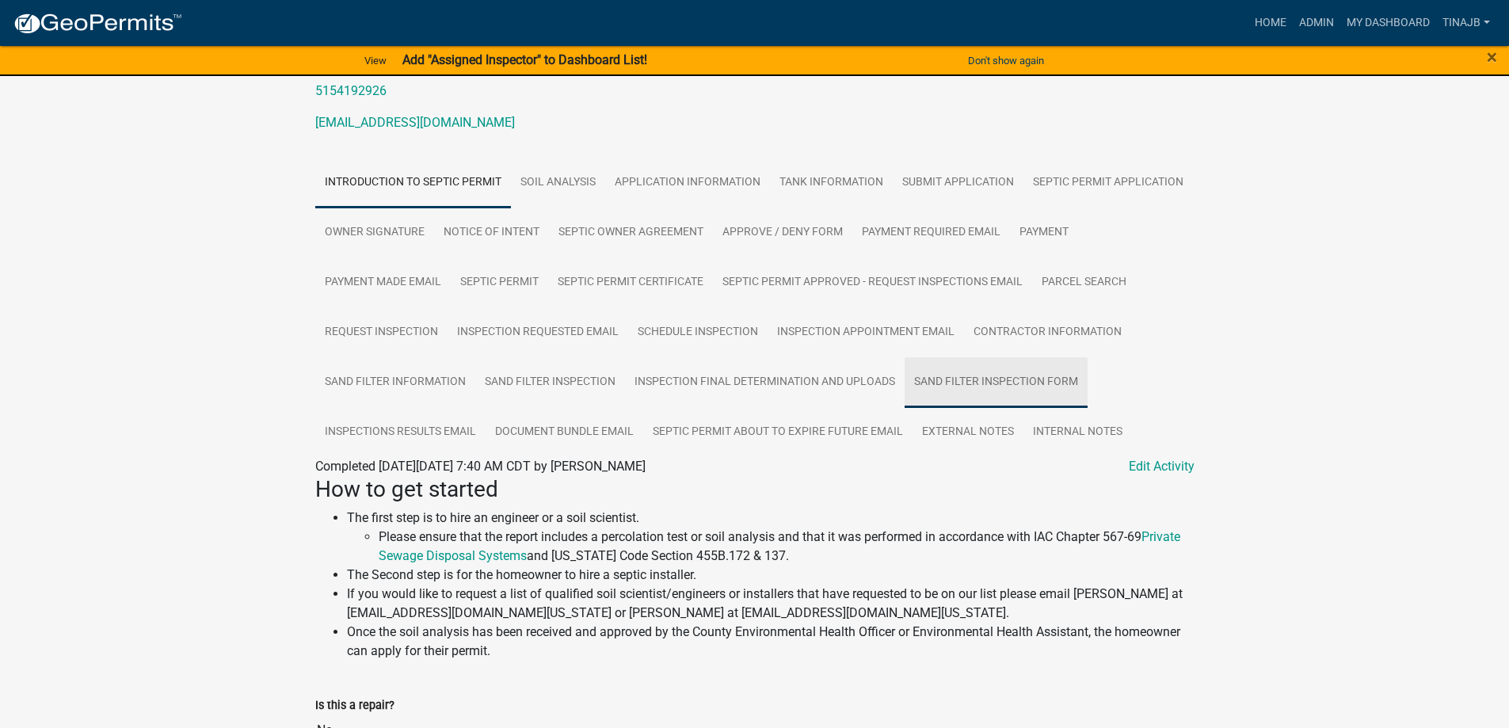
click at [973, 365] on link "Sand Filter Inspection Form" at bounding box center [996, 382] width 183 height 51
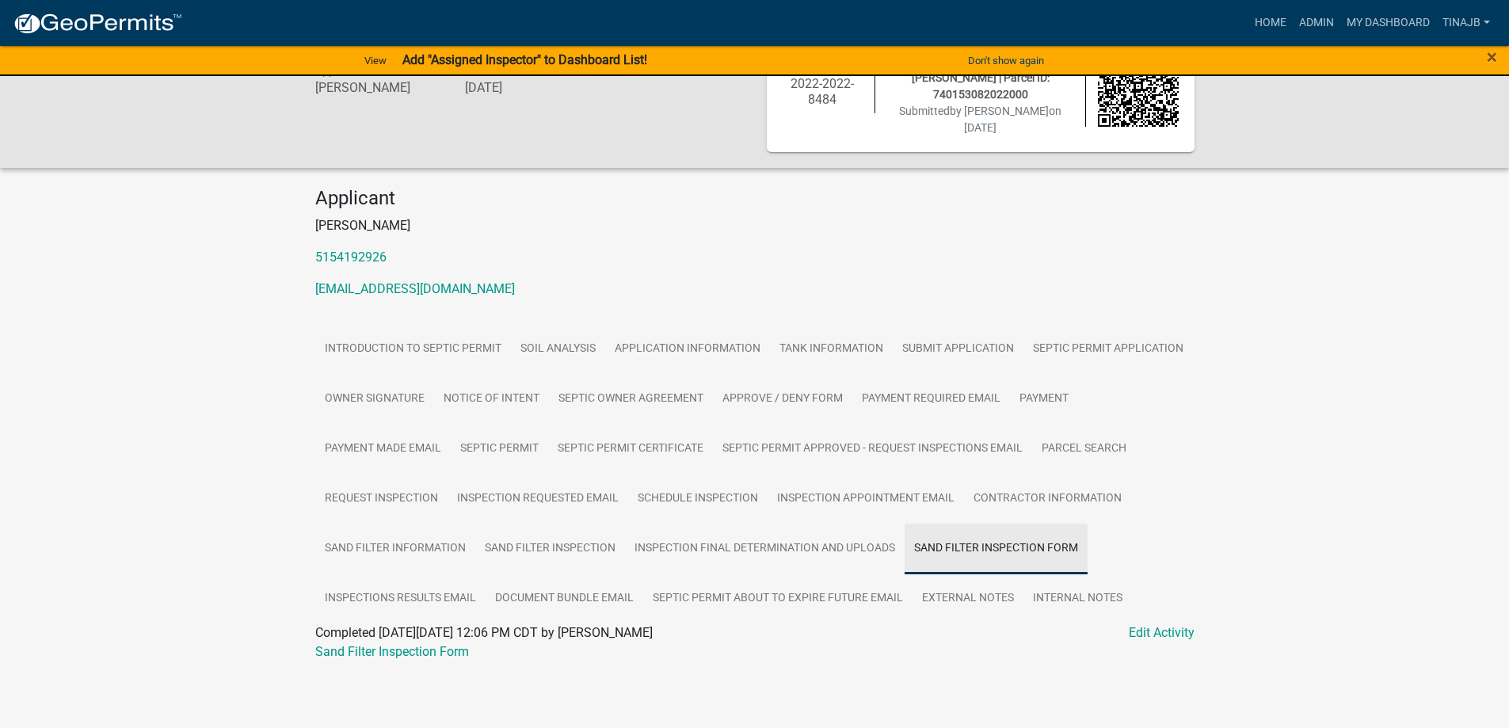
scroll to position [55, 0]
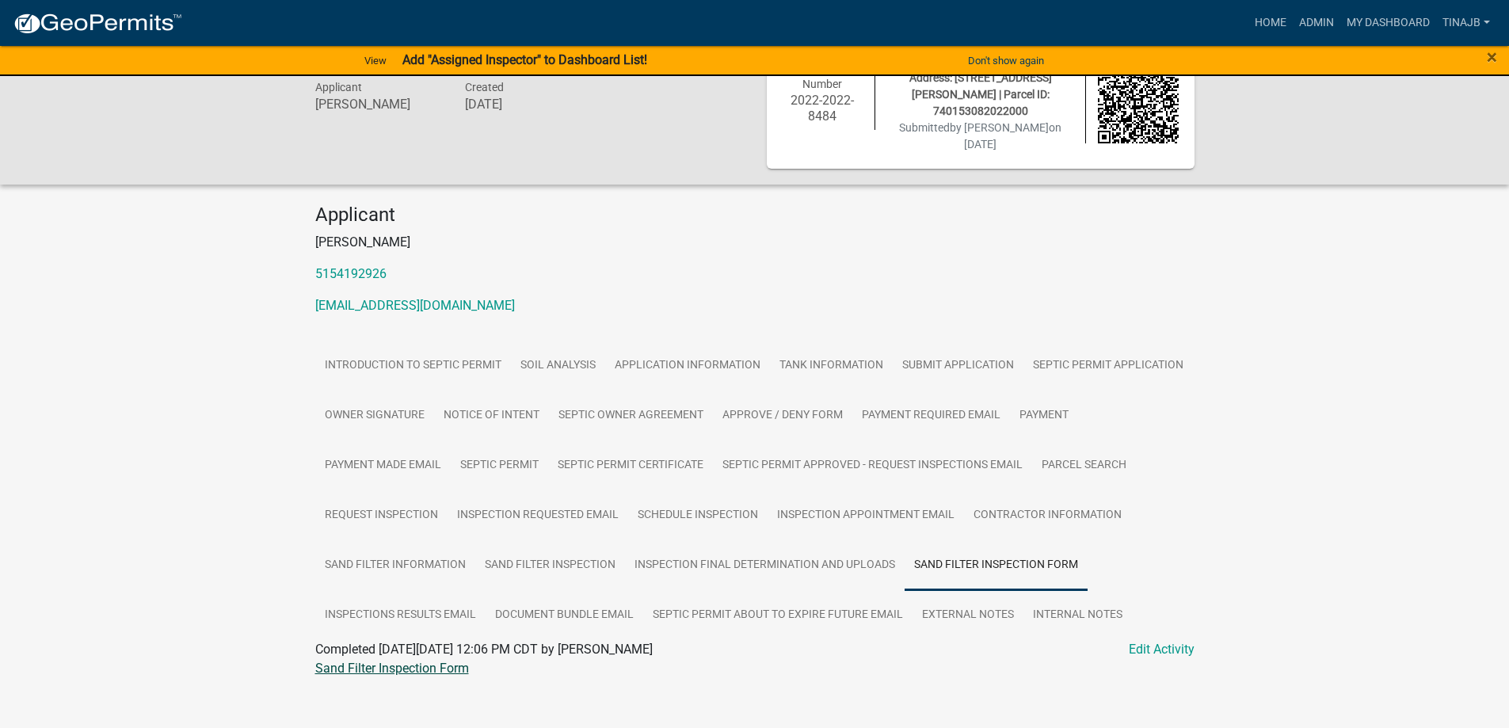
click at [398, 661] on link "Sand Filter Inspection Form" at bounding box center [392, 668] width 154 height 15
click at [1322, 17] on link "Admin" at bounding box center [1317, 23] width 48 height 30
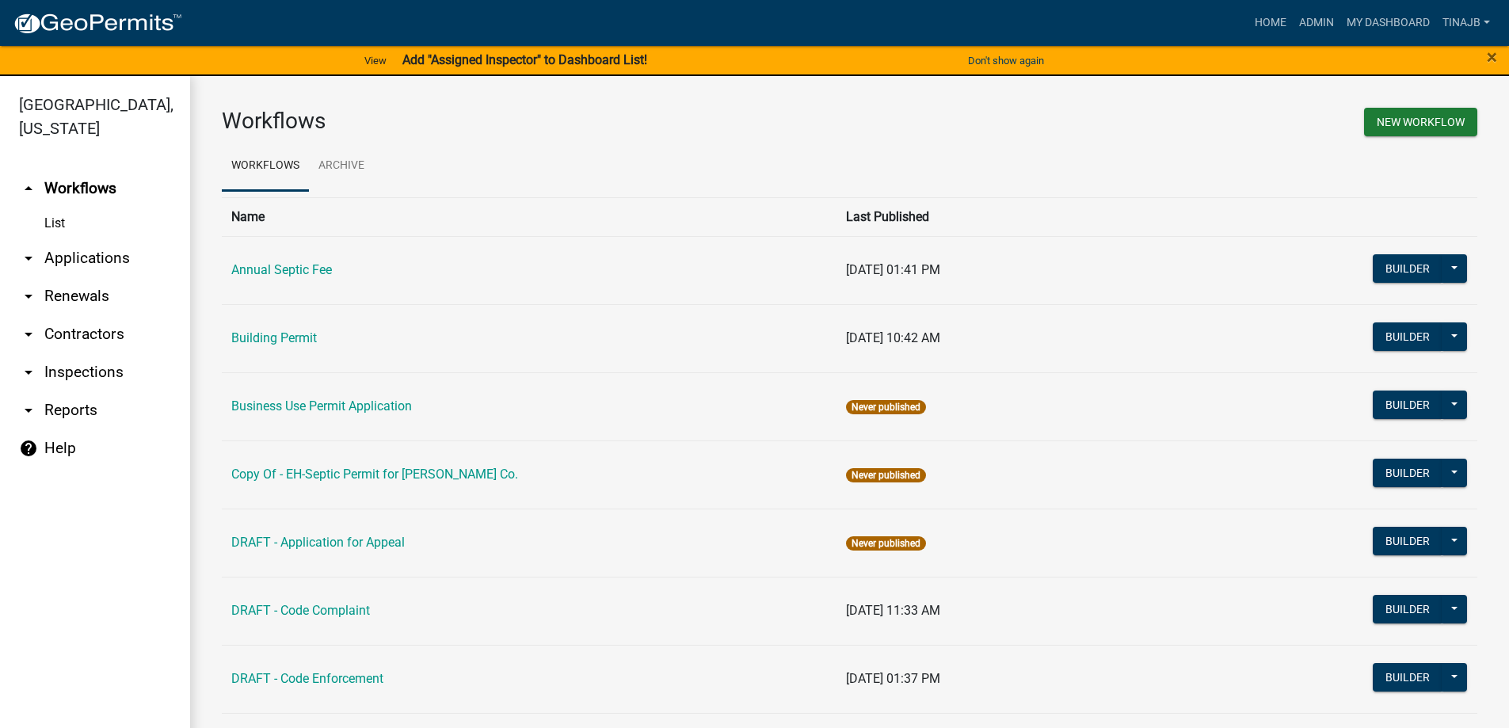
click at [97, 239] on link "arrow_drop_down Applications" at bounding box center [95, 258] width 190 height 38
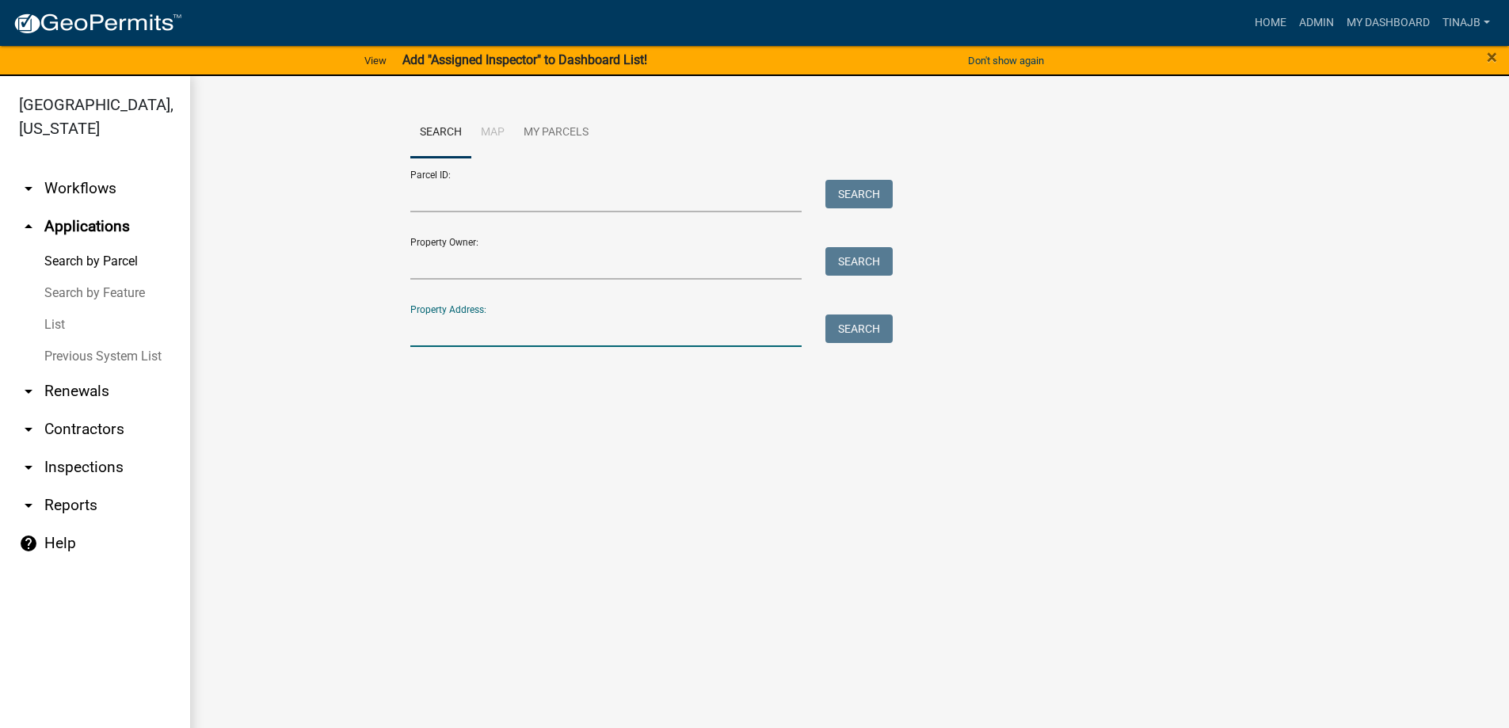
click at [472, 325] on input "Property Address:" at bounding box center [606, 330] width 392 height 32
type input "3040"
click at [839, 337] on button "Search" at bounding box center [858, 328] width 67 height 29
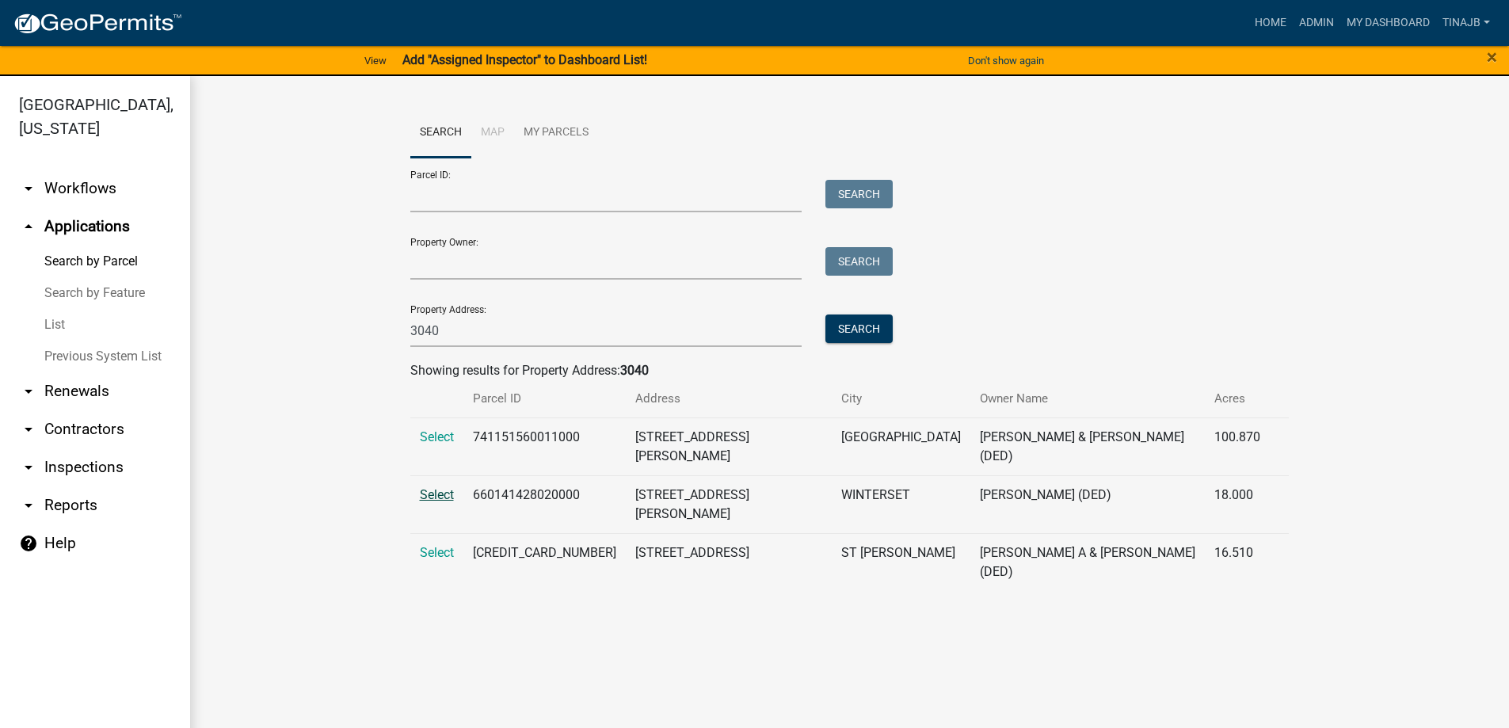
click at [429, 487] on span "Select" at bounding box center [437, 494] width 34 height 15
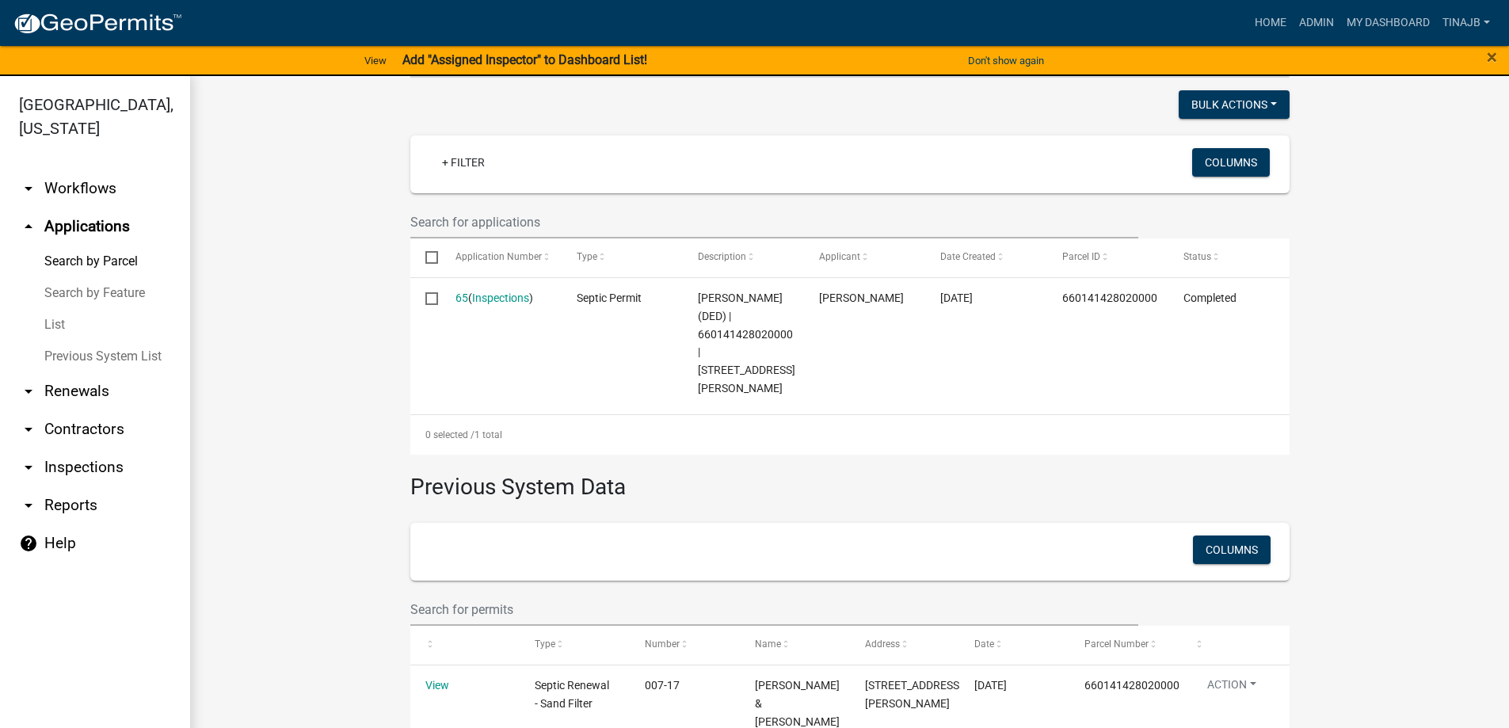
scroll to position [433, 0]
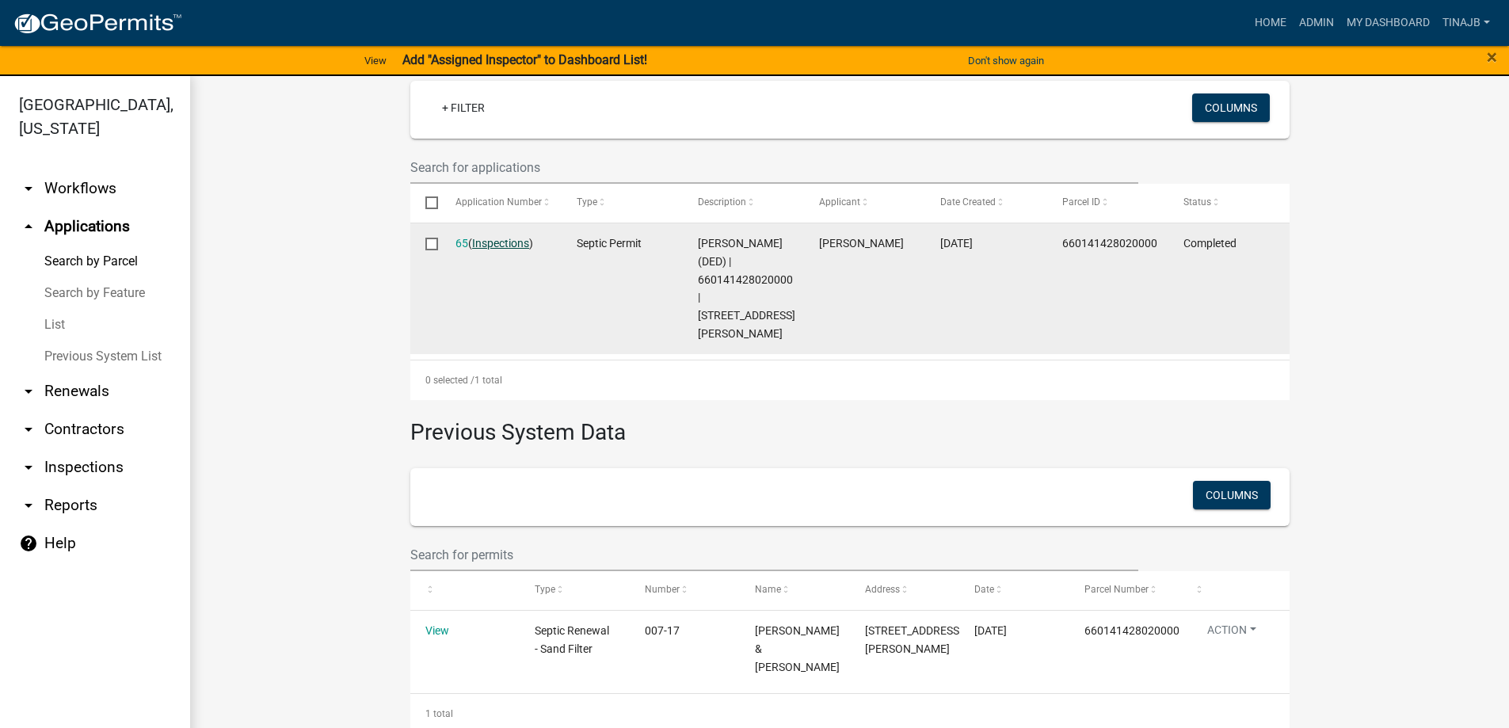
click at [499, 244] on link "Inspections" at bounding box center [500, 243] width 57 height 13
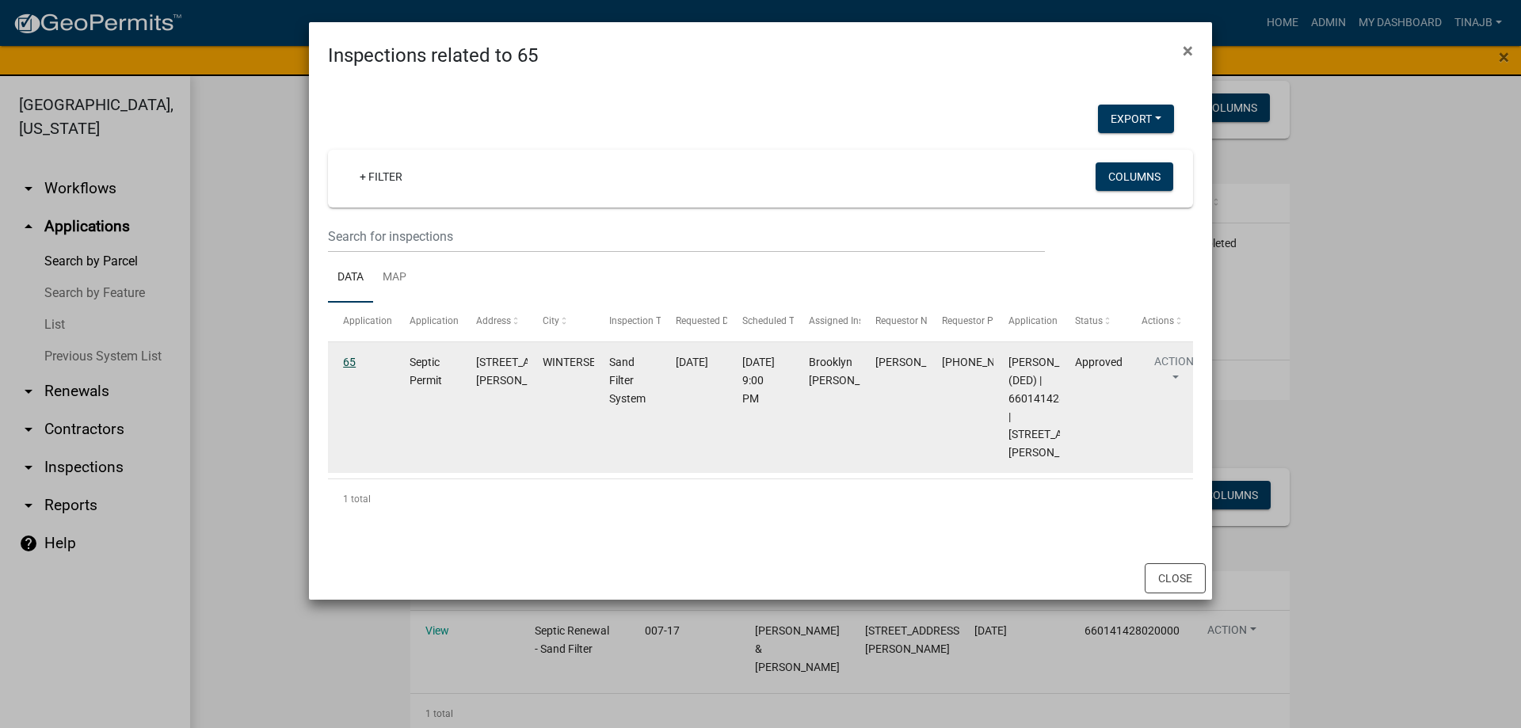
click at [353, 361] on link "65" at bounding box center [349, 362] width 13 height 13
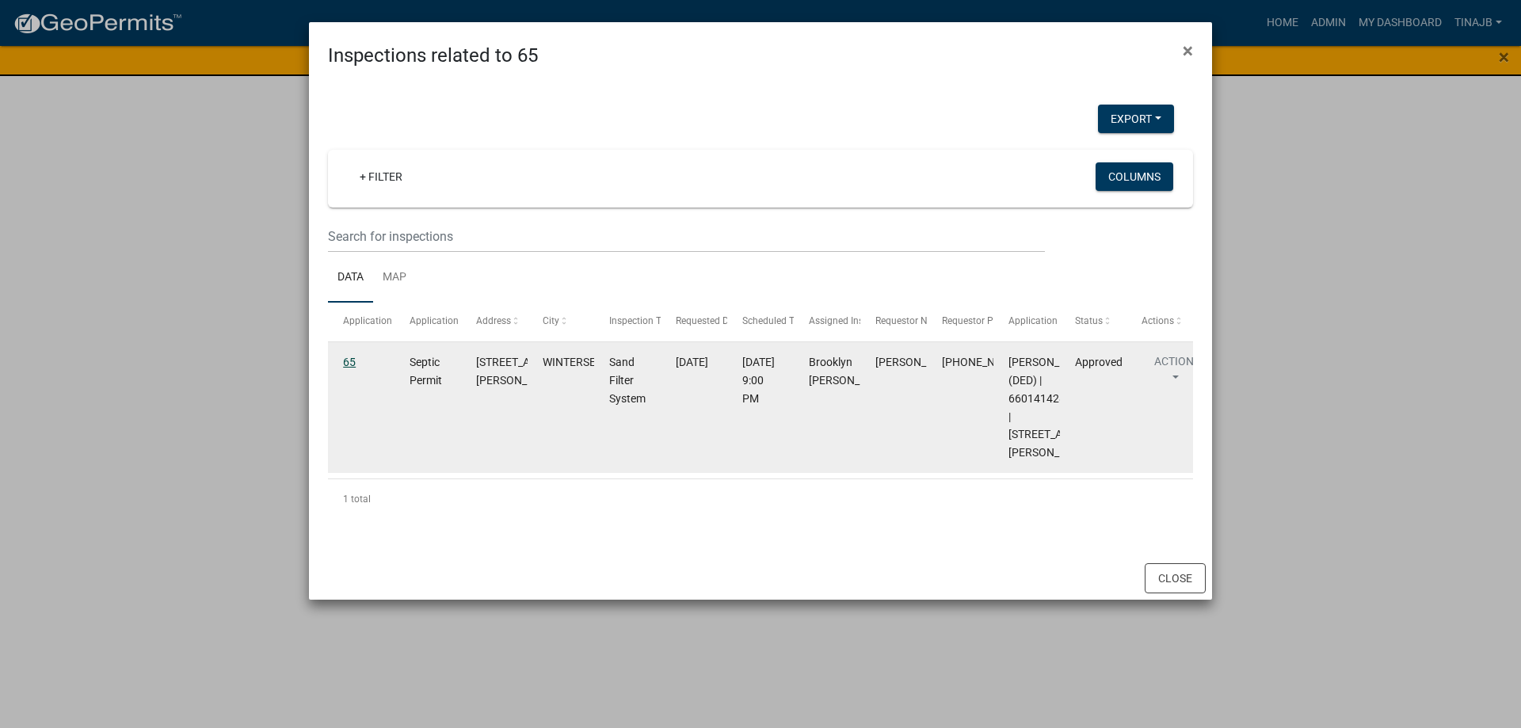
click at [345, 364] on link "65" at bounding box center [349, 362] width 13 height 13
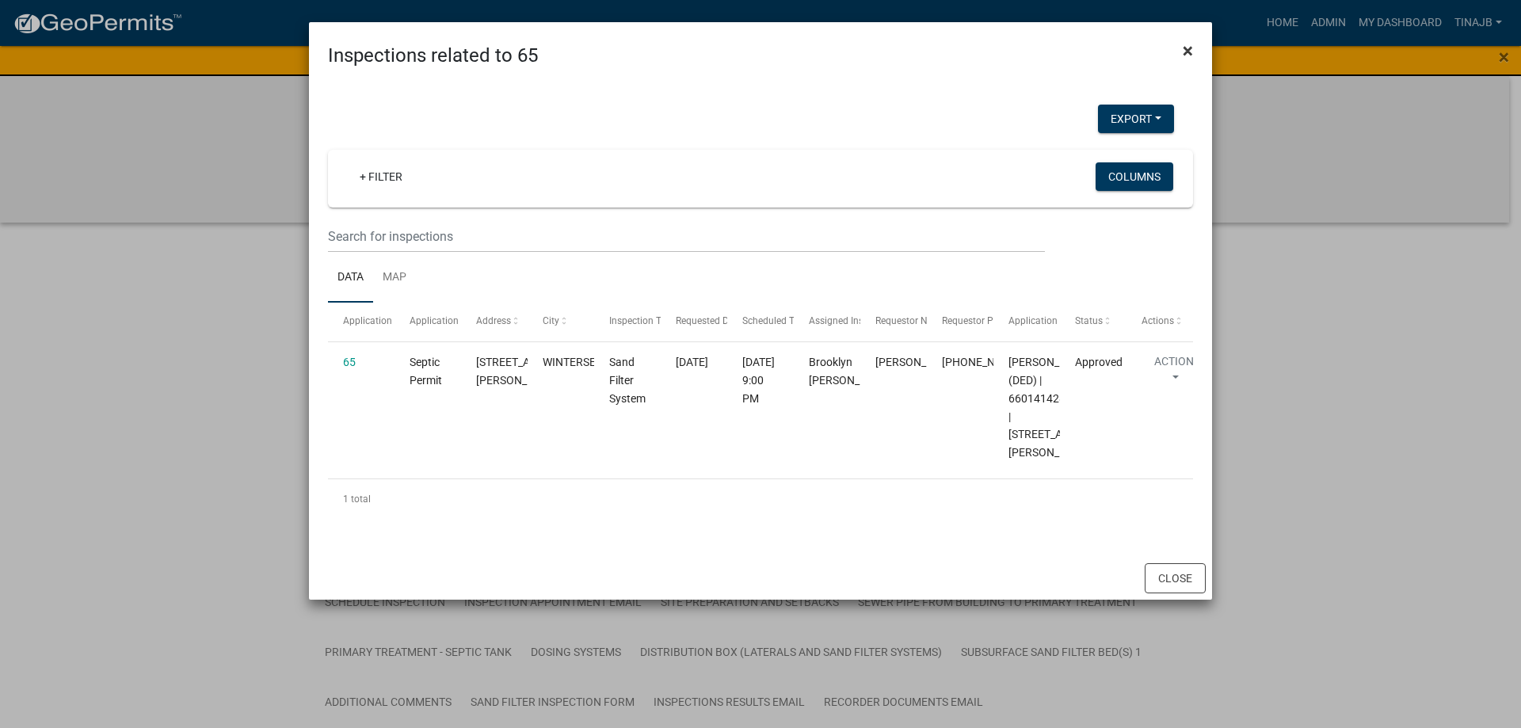
click at [1197, 48] on button "×" at bounding box center [1188, 51] width 36 height 44
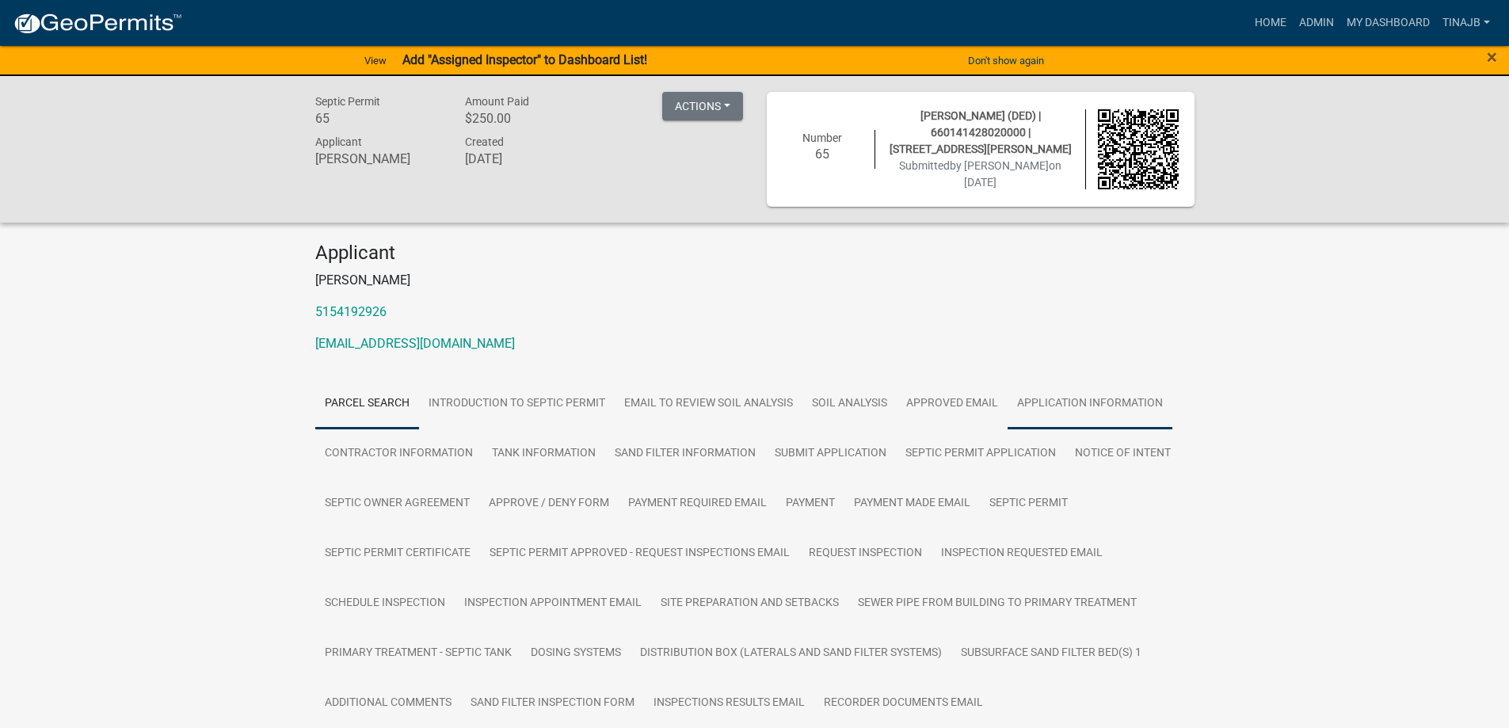
click at [1084, 398] on link "Application Information" at bounding box center [1090, 404] width 165 height 51
click at [1060, 398] on link "Application Information" at bounding box center [1090, 404] width 165 height 51
click at [1306, 19] on link "Admin" at bounding box center [1317, 23] width 48 height 30
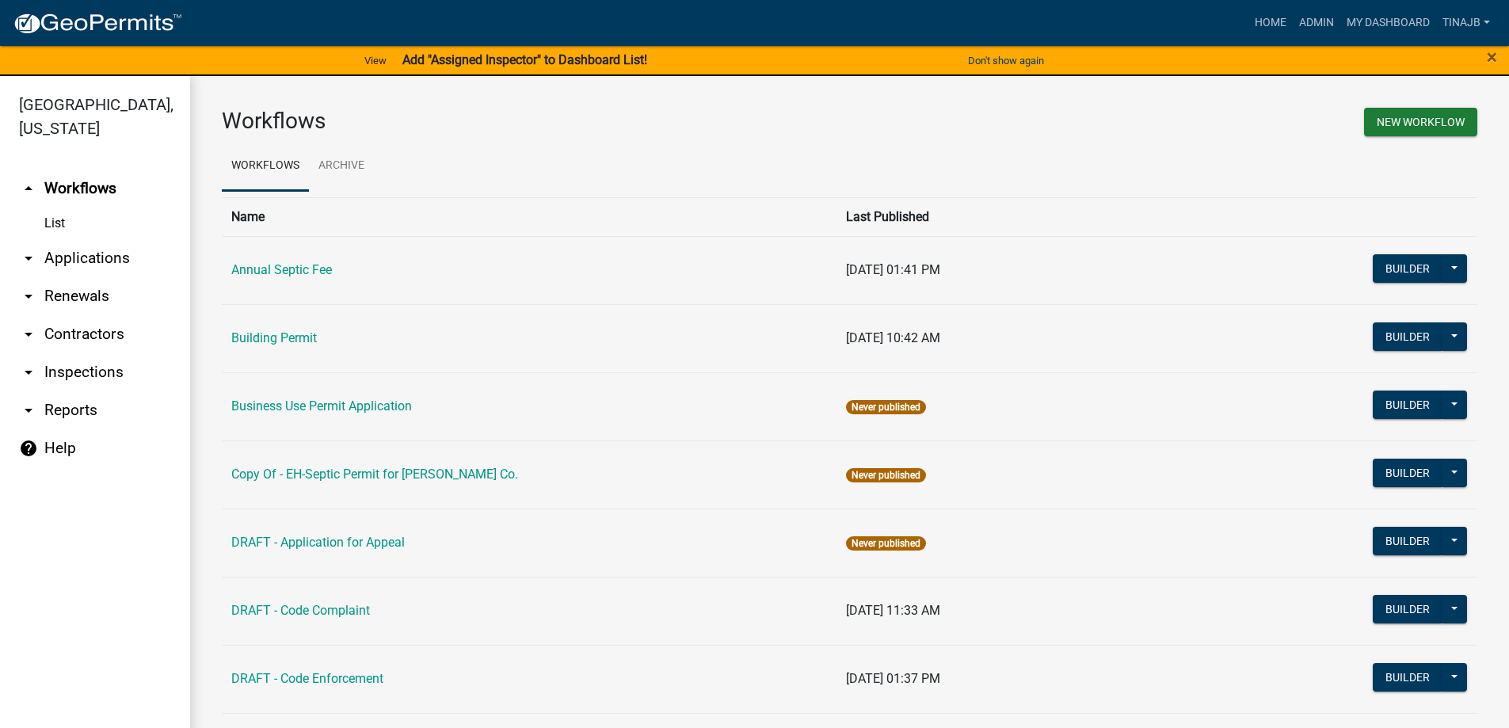
click at [96, 239] on link "arrow_drop_down Applications" at bounding box center [95, 258] width 190 height 38
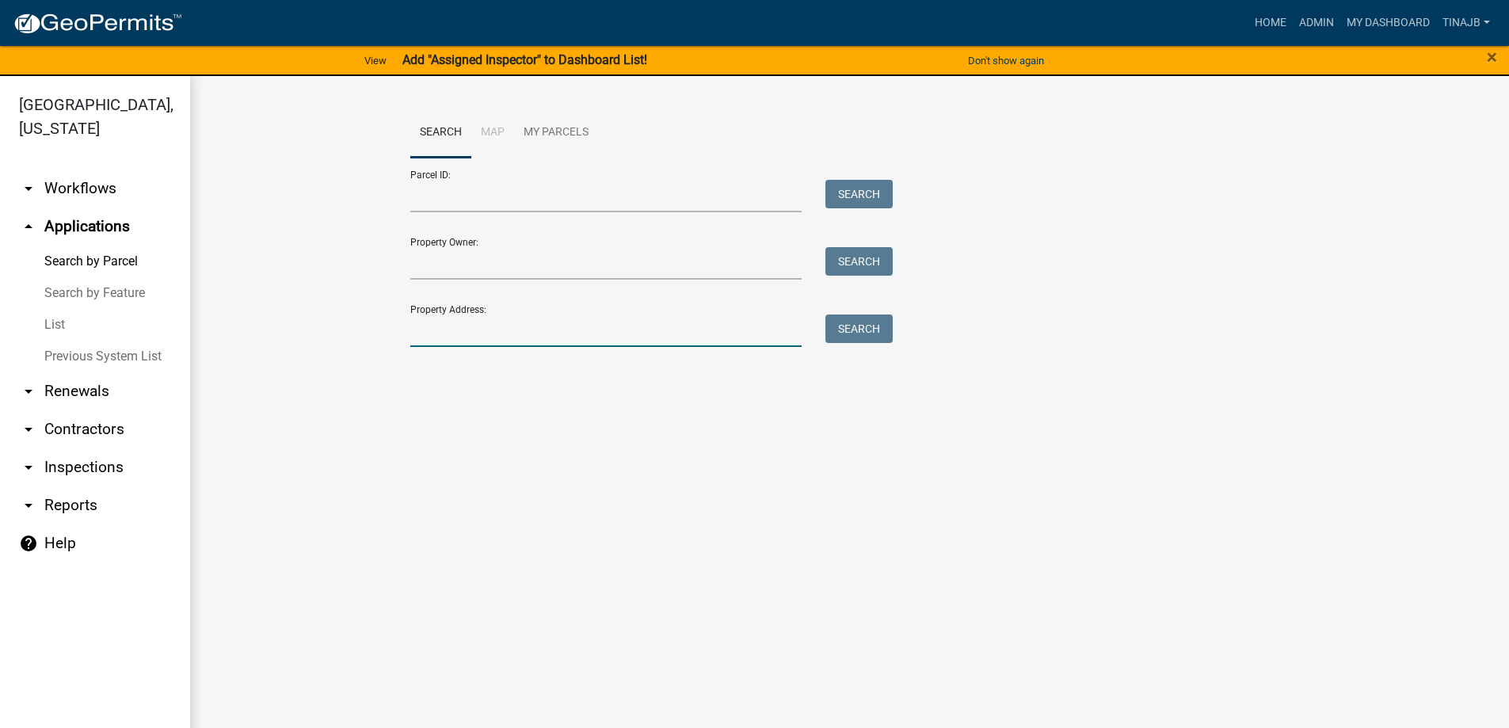
click at [512, 336] on input "Property Address:" at bounding box center [606, 330] width 392 height 32
type input "2212"
click at [853, 335] on button "Search" at bounding box center [858, 328] width 67 height 29
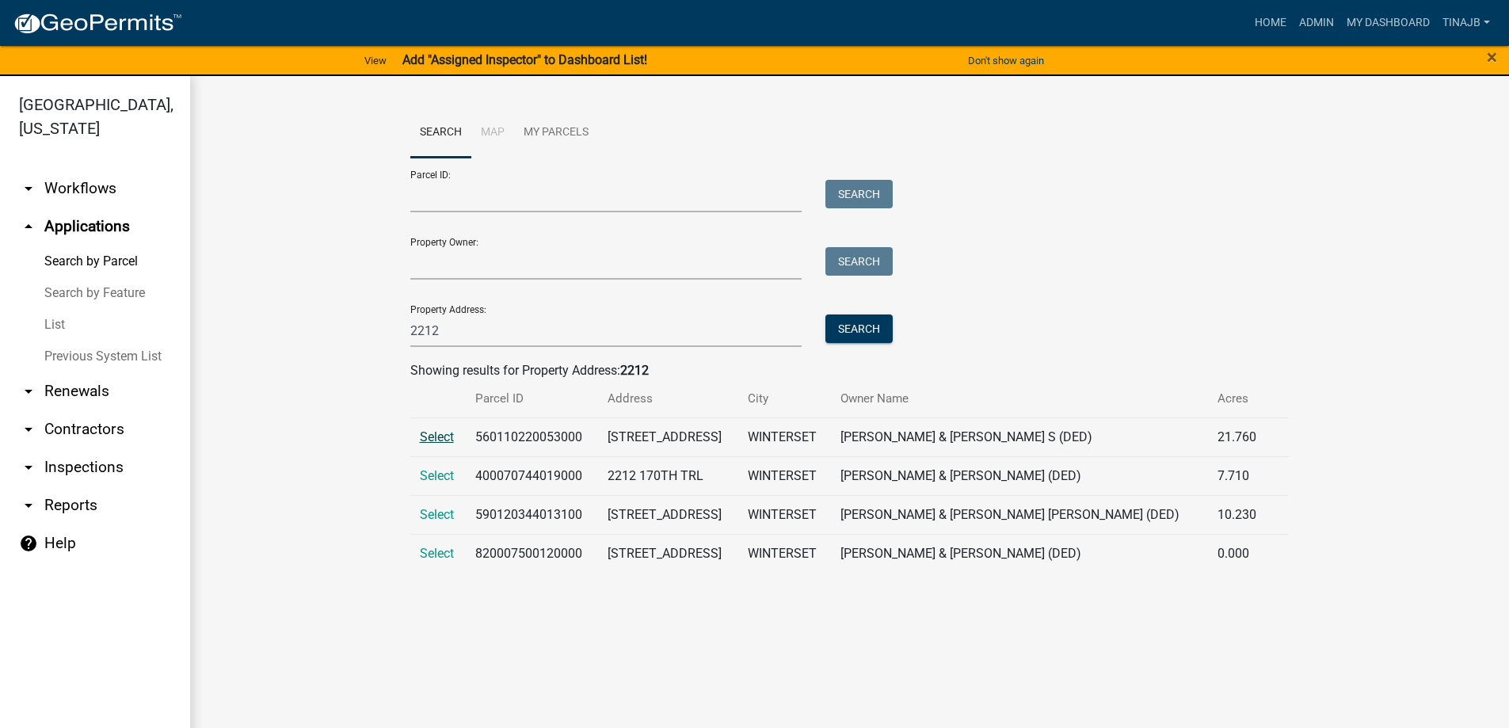
click at [430, 431] on span "Select" at bounding box center [437, 436] width 34 height 15
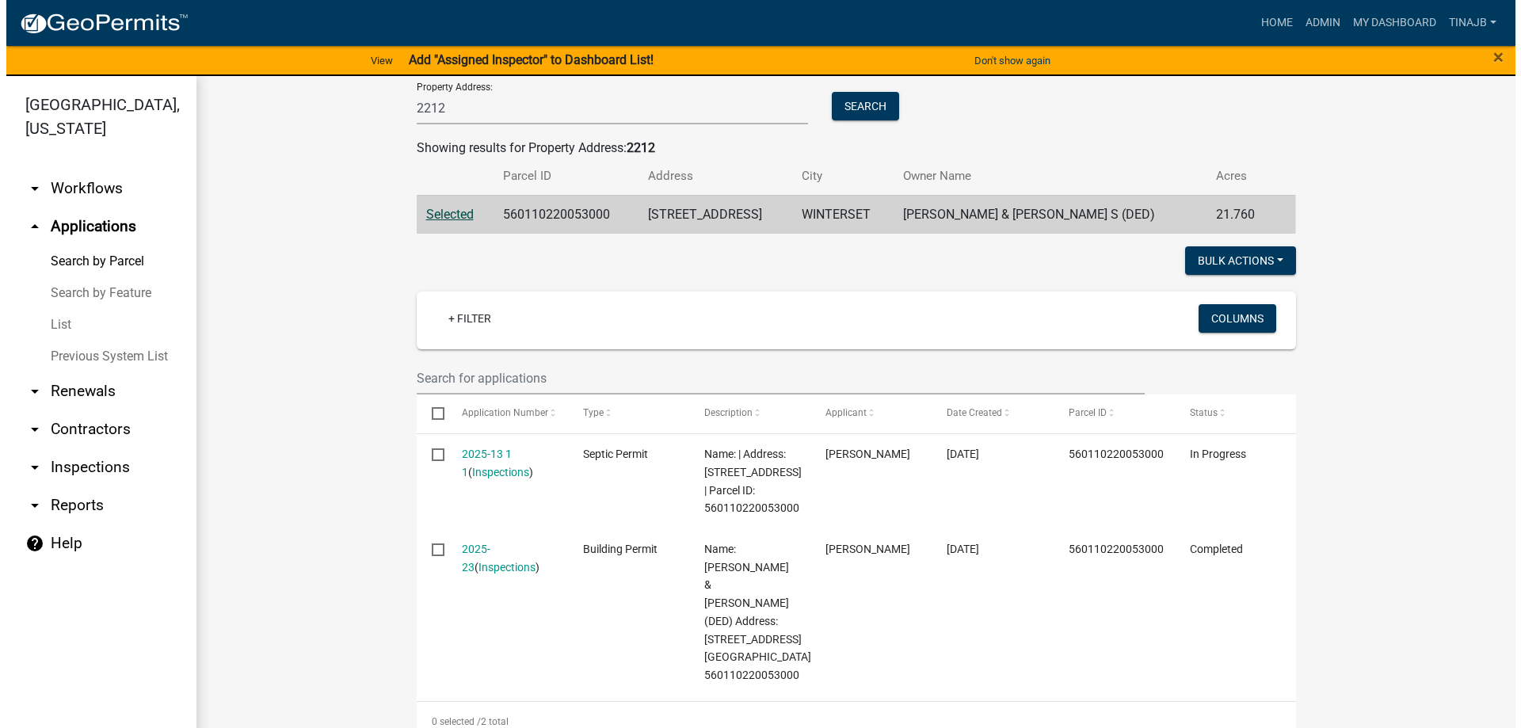
scroll to position [238, 0]
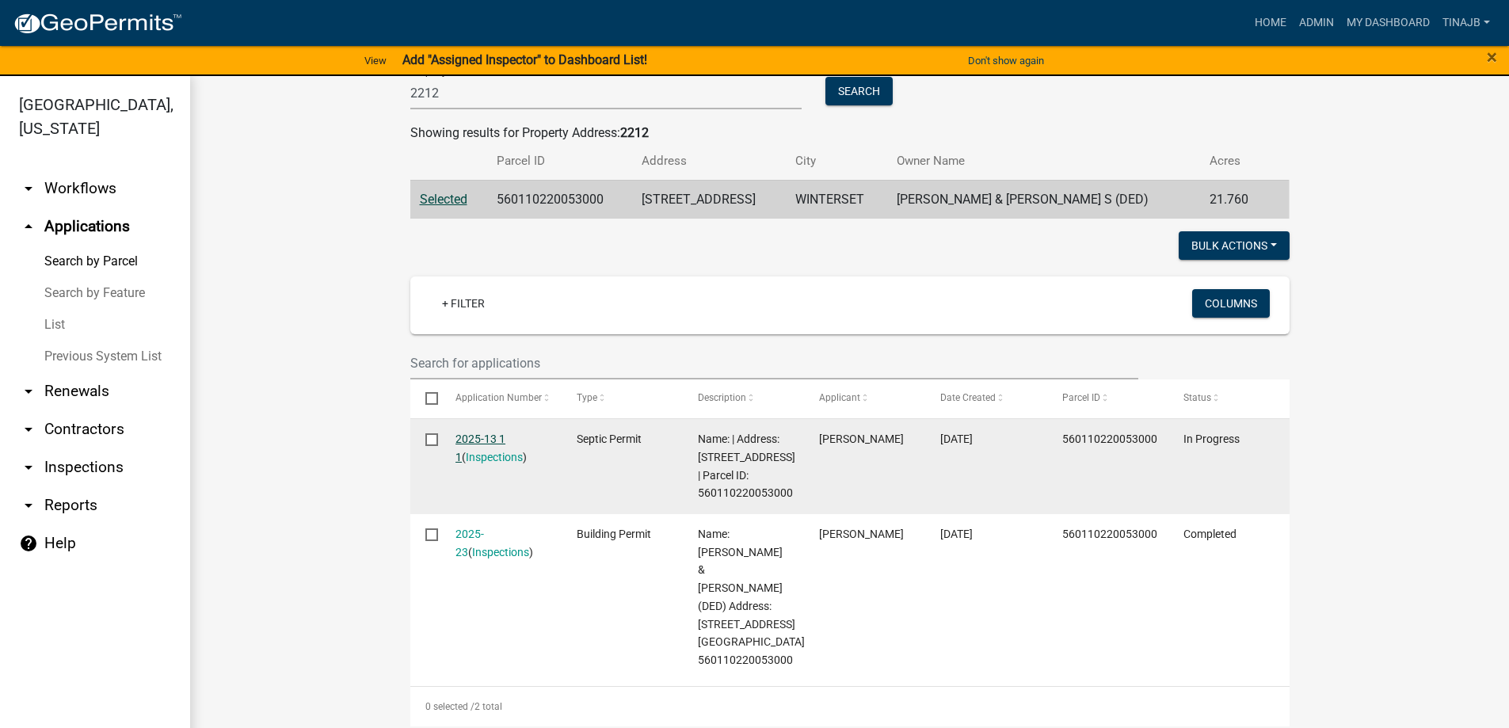
click at [466, 438] on link "2025-13 1 1" at bounding box center [480, 448] width 50 height 31
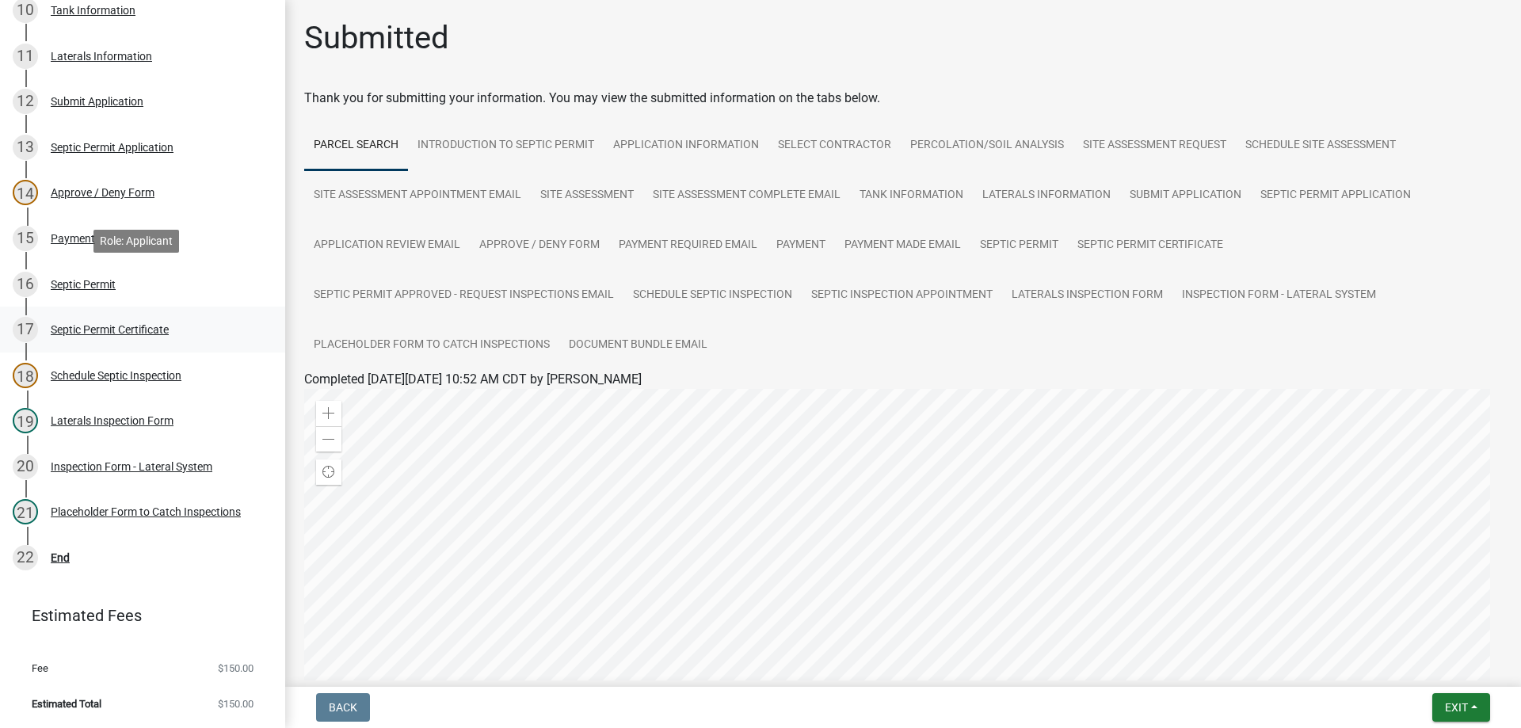
scroll to position [453, 0]
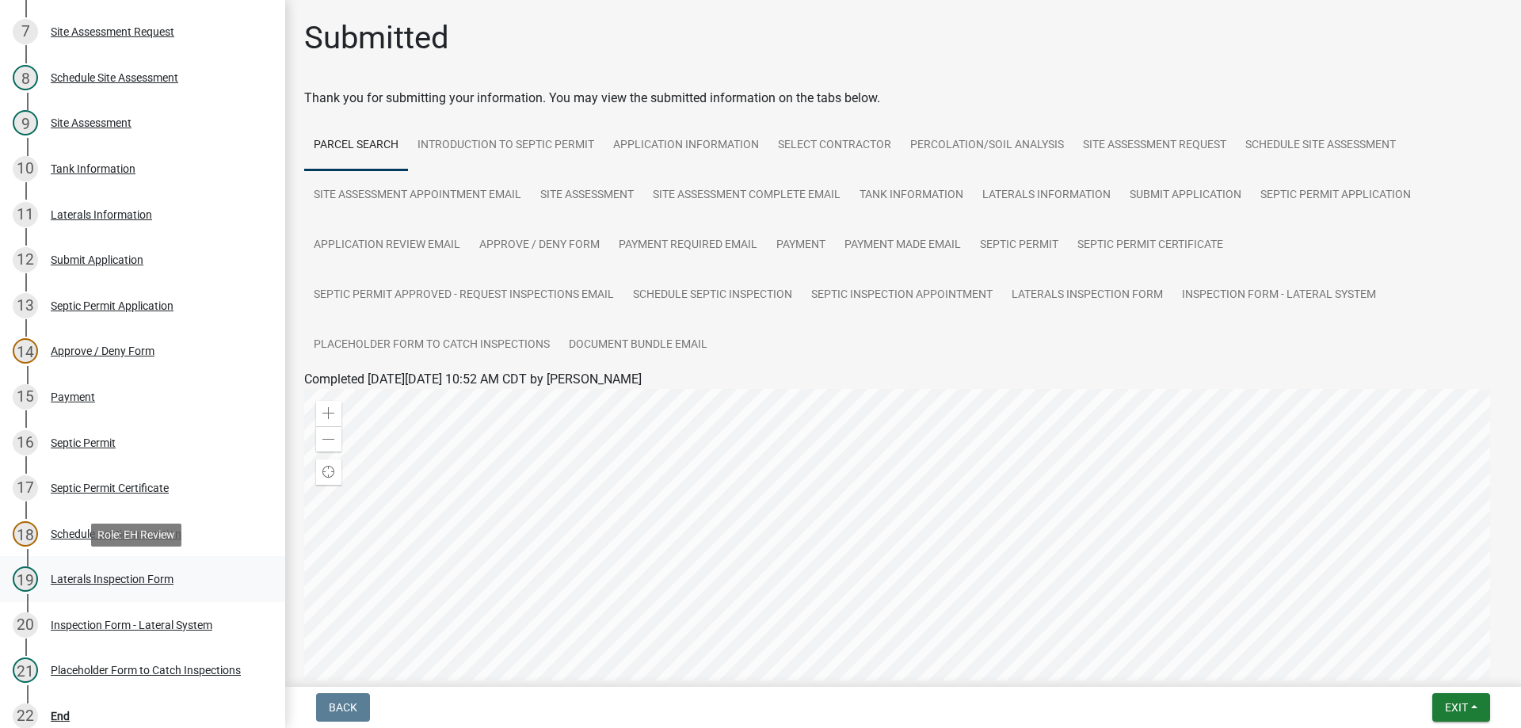
click at [113, 575] on div "Laterals Inspection Form" at bounding box center [112, 579] width 123 height 11
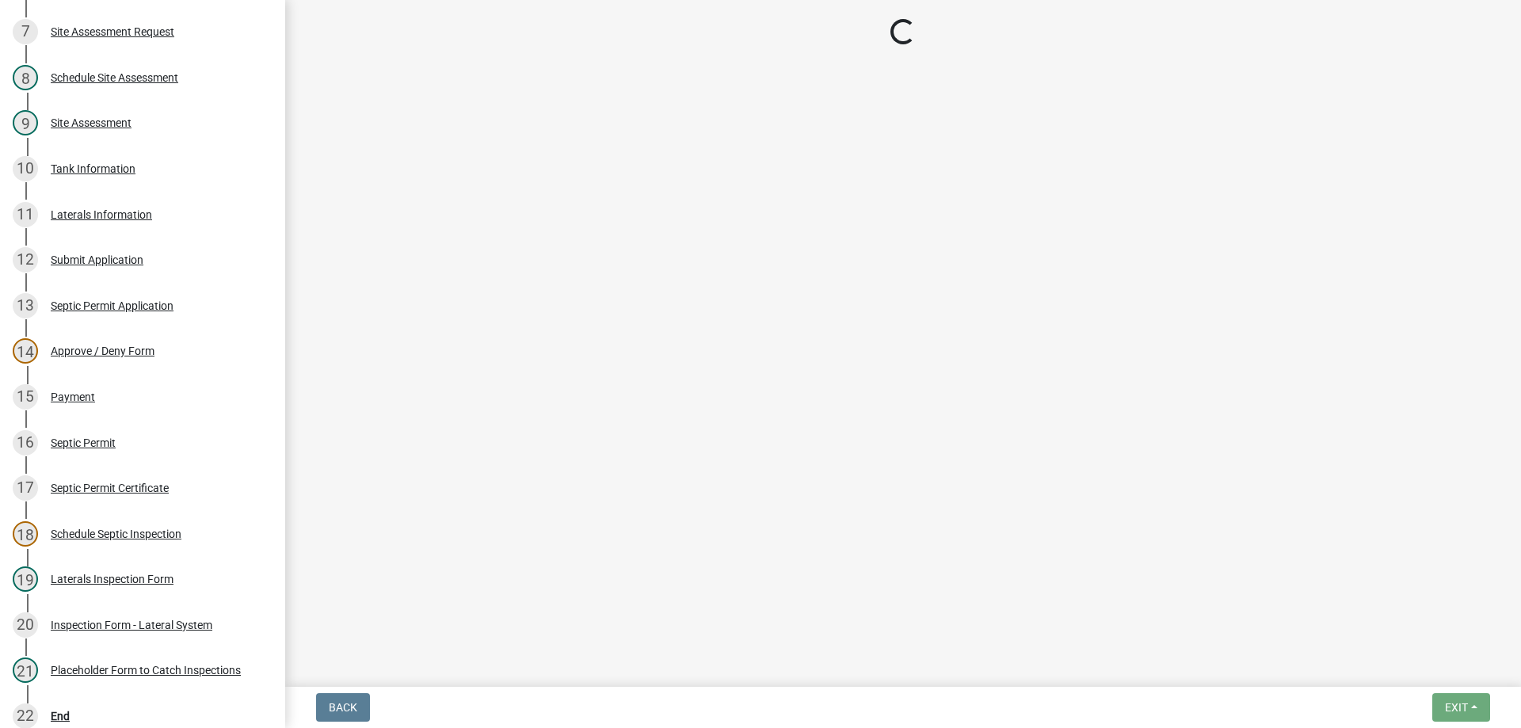
select select "f2871670-fe83-4942-b8e9-560e0ba620f8"
select select "dbe3a1b9-a4b3-48fa-b9c0-fee70399abae"
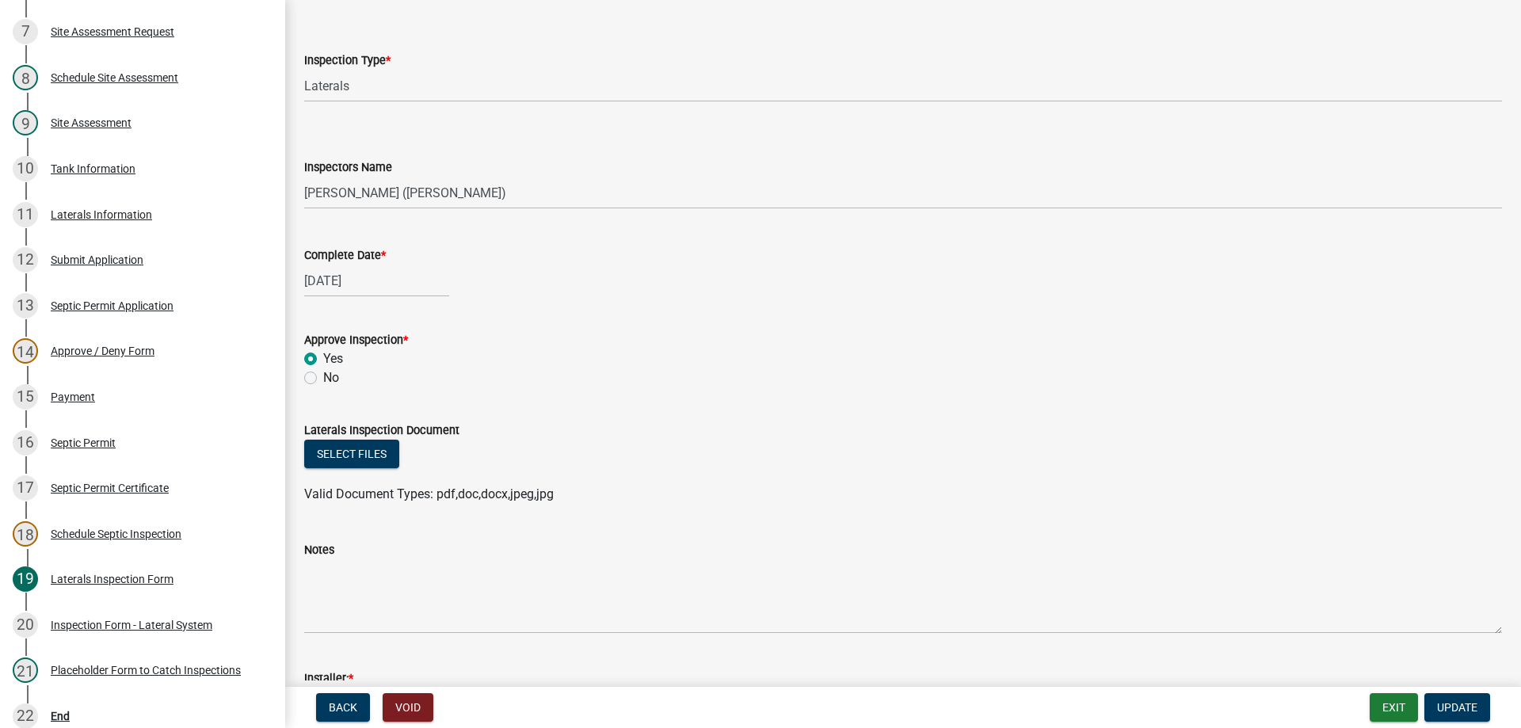
scroll to position [238, 0]
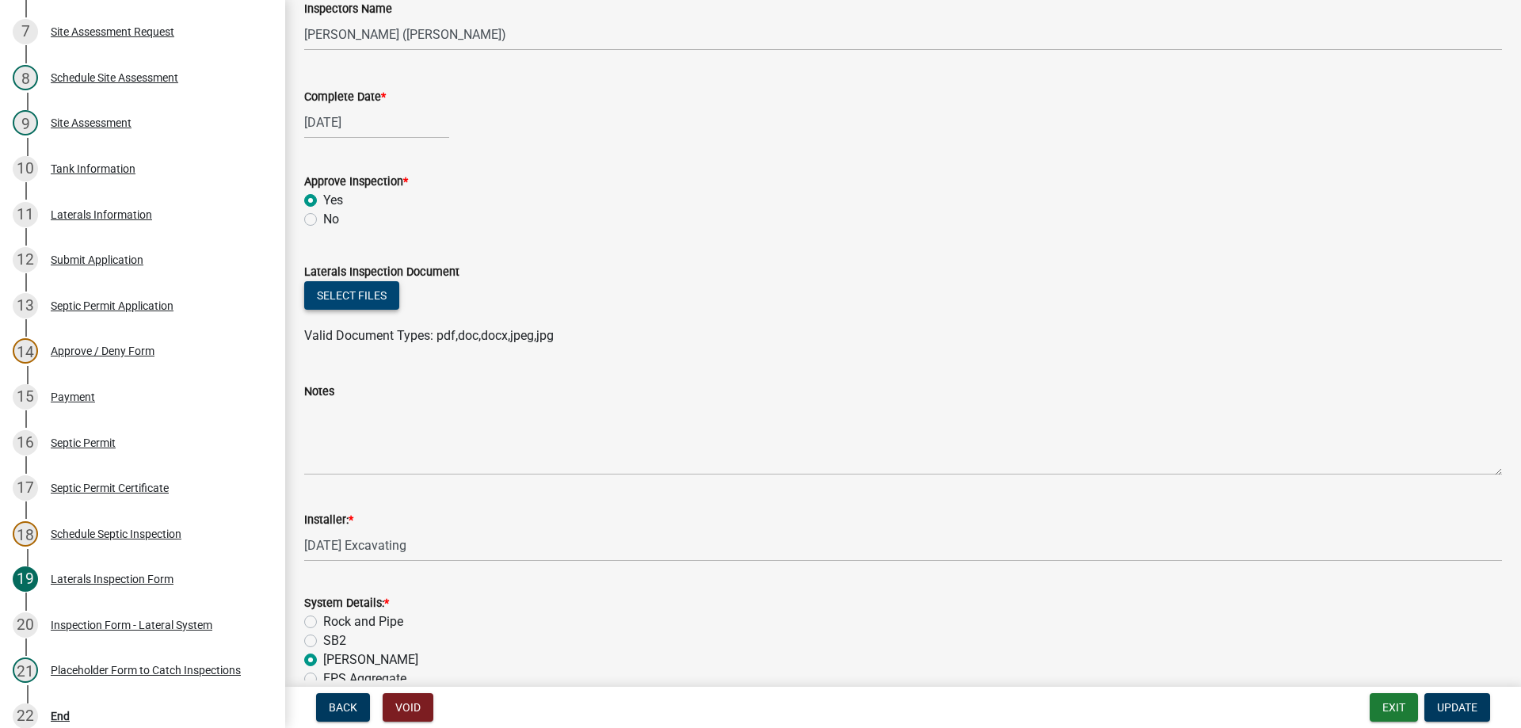
click at [345, 293] on button "Select files" at bounding box center [351, 295] width 95 height 29
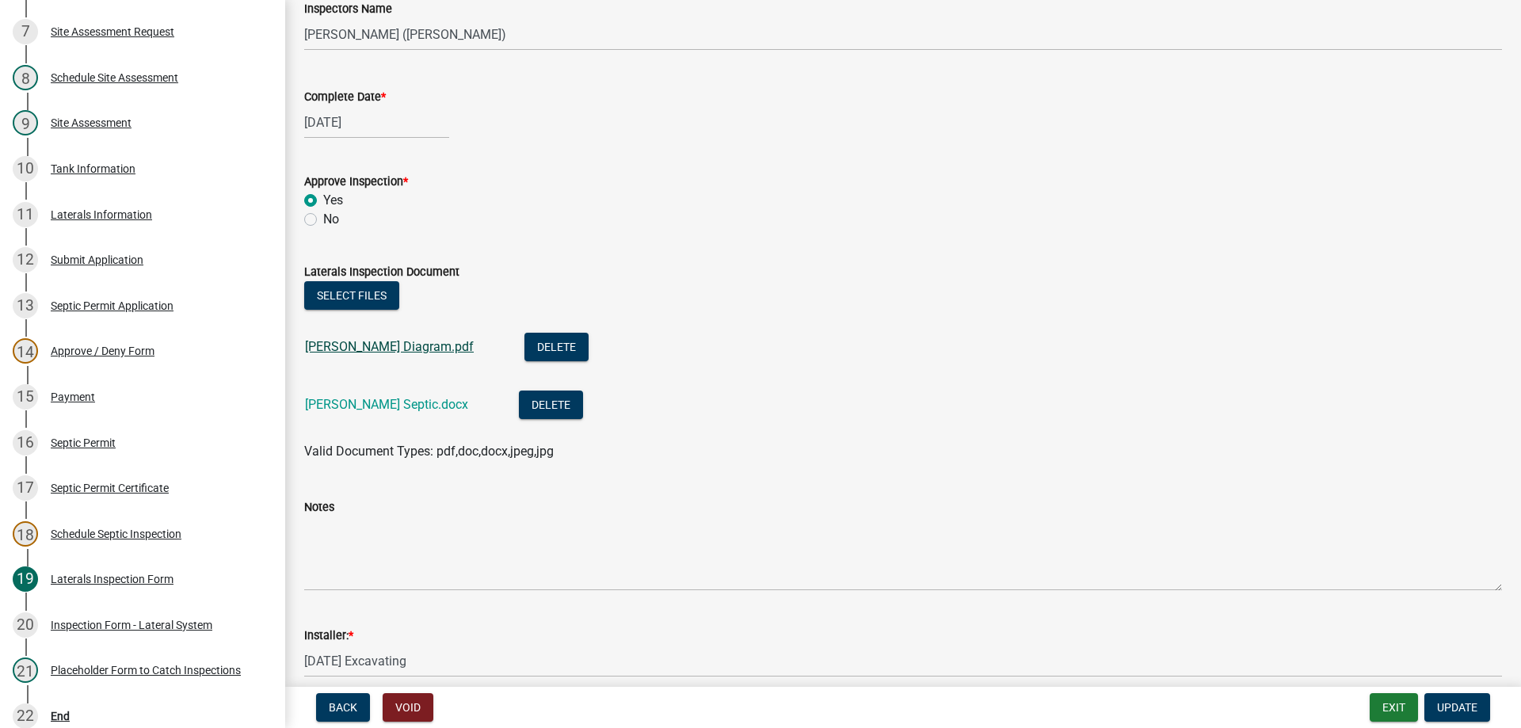
click at [342, 343] on link "[PERSON_NAME] Diagram.pdf" at bounding box center [389, 346] width 169 height 15
click at [324, 405] on link "[PERSON_NAME] Septic.docx" at bounding box center [386, 404] width 163 height 15
click at [1461, 701] on span "Update" at bounding box center [1457, 707] width 40 height 13
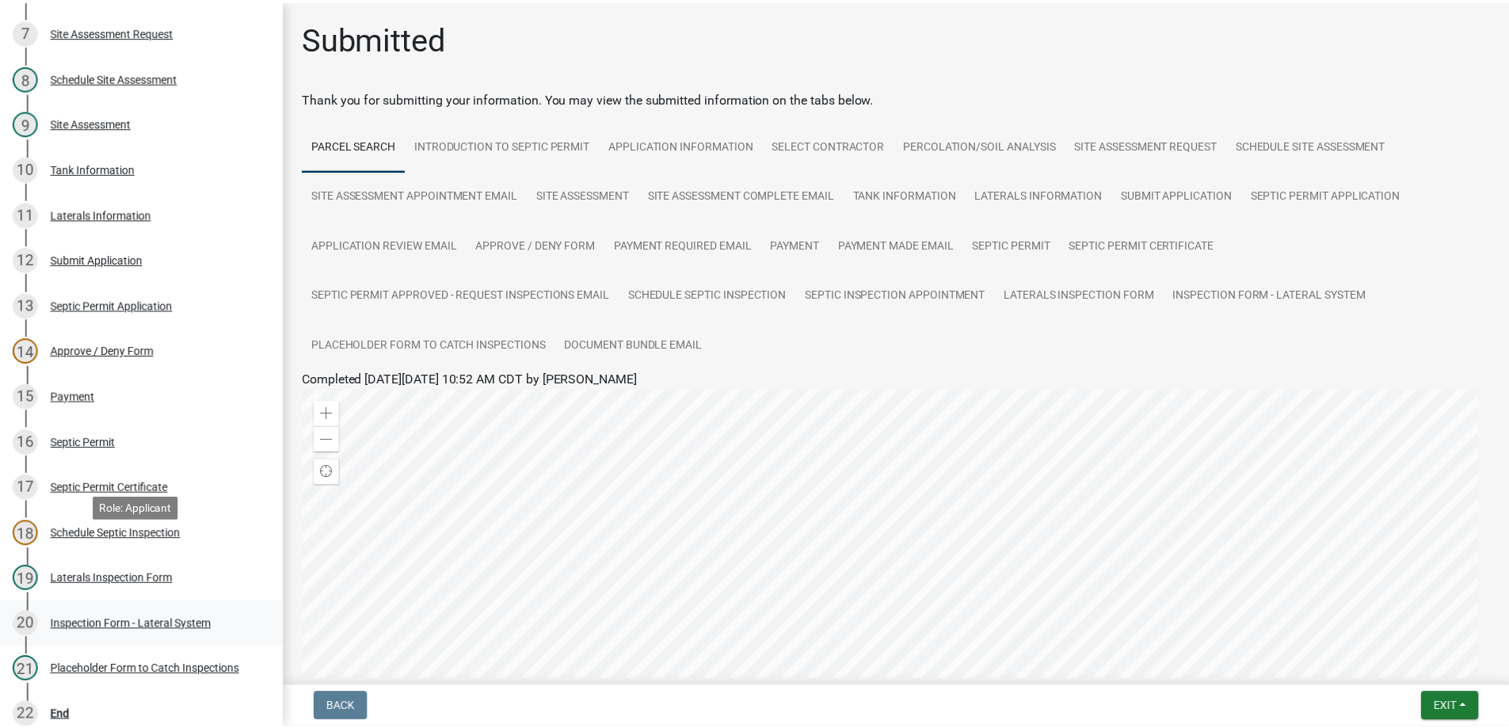
scroll to position [612, 0]
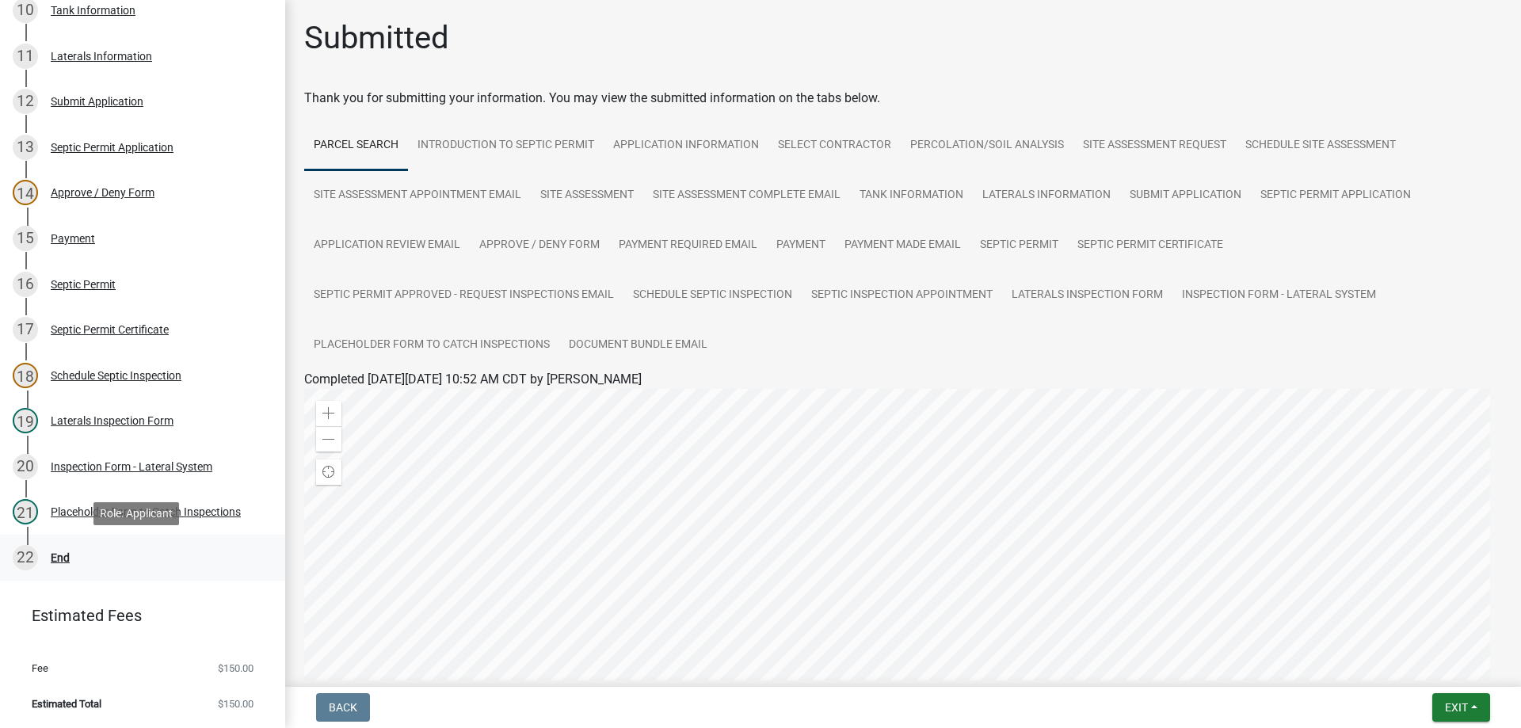
click at [62, 557] on div "End" at bounding box center [60, 557] width 19 height 11
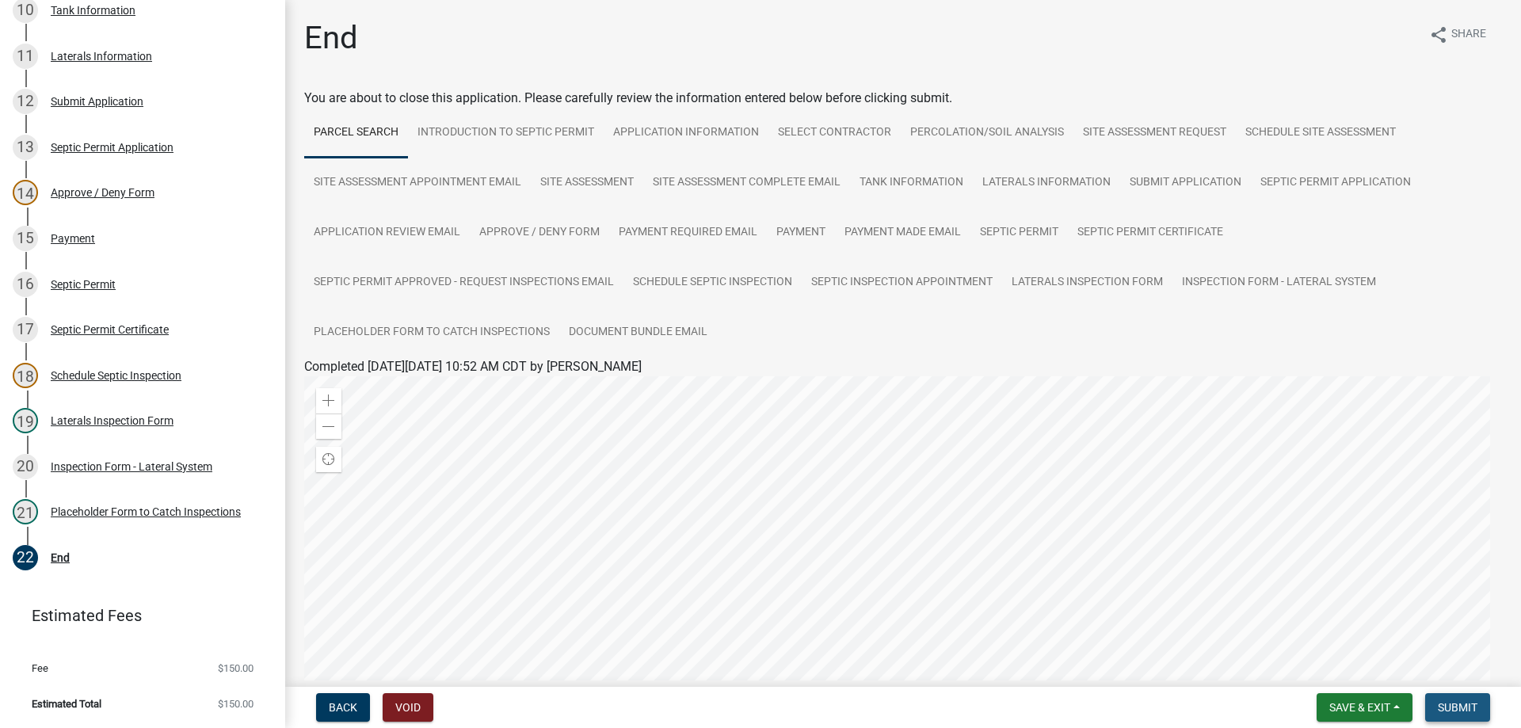
click at [1451, 710] on span "Submit" at bounding box center [1458, 707] width 40 height 13
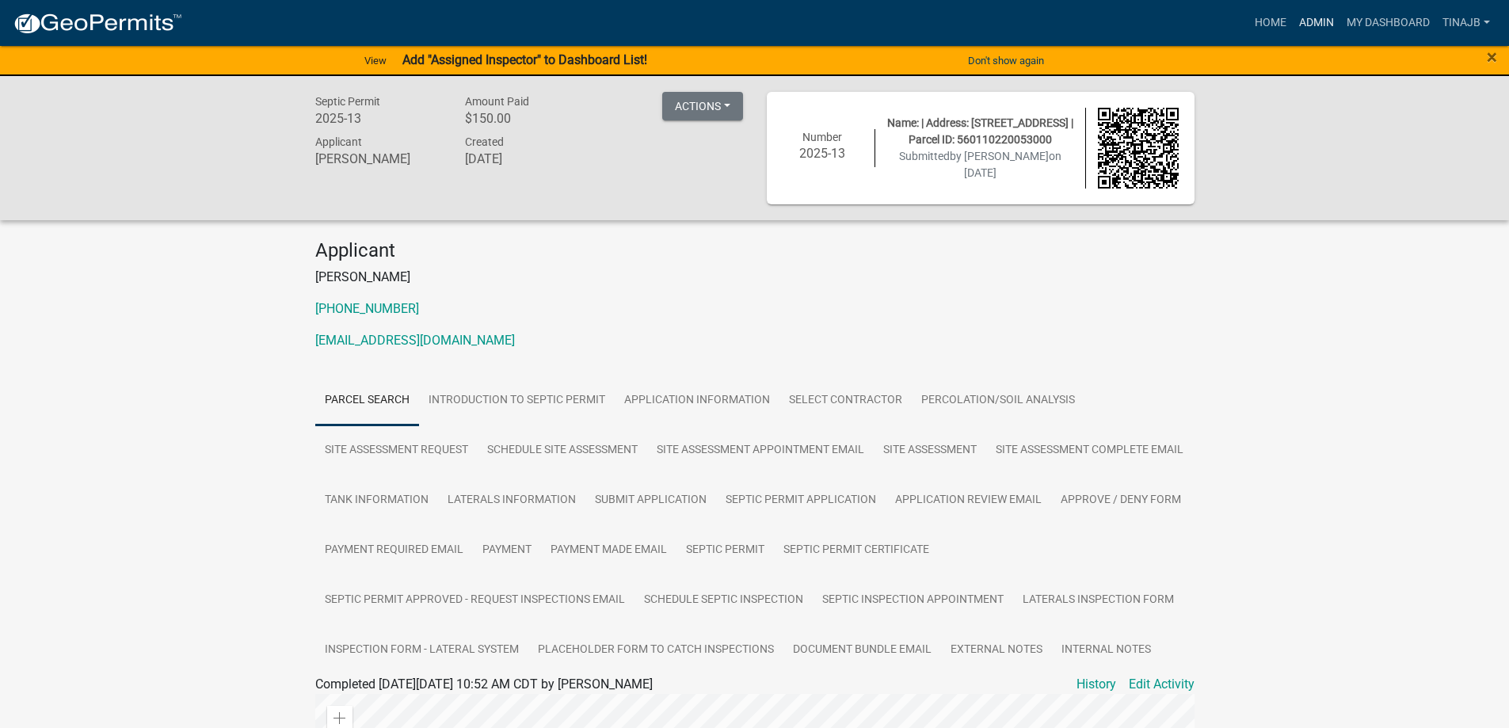
click at [1316, 16] on link "Admin" at bounding box center [1317, 23] width 48 height 30
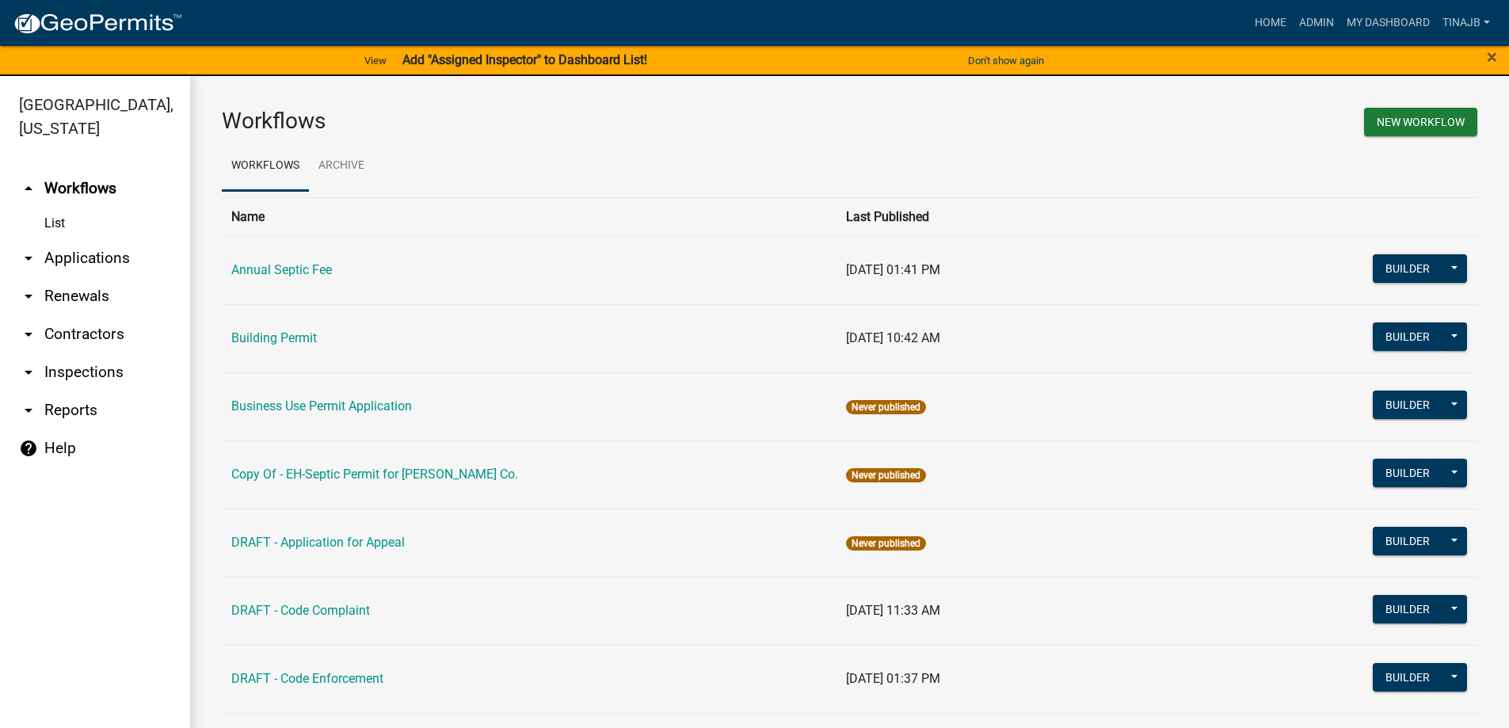
click at [93, 239] on link "arrow_drop_down Applications" at bounding box center [95, 258] width 190 height 38
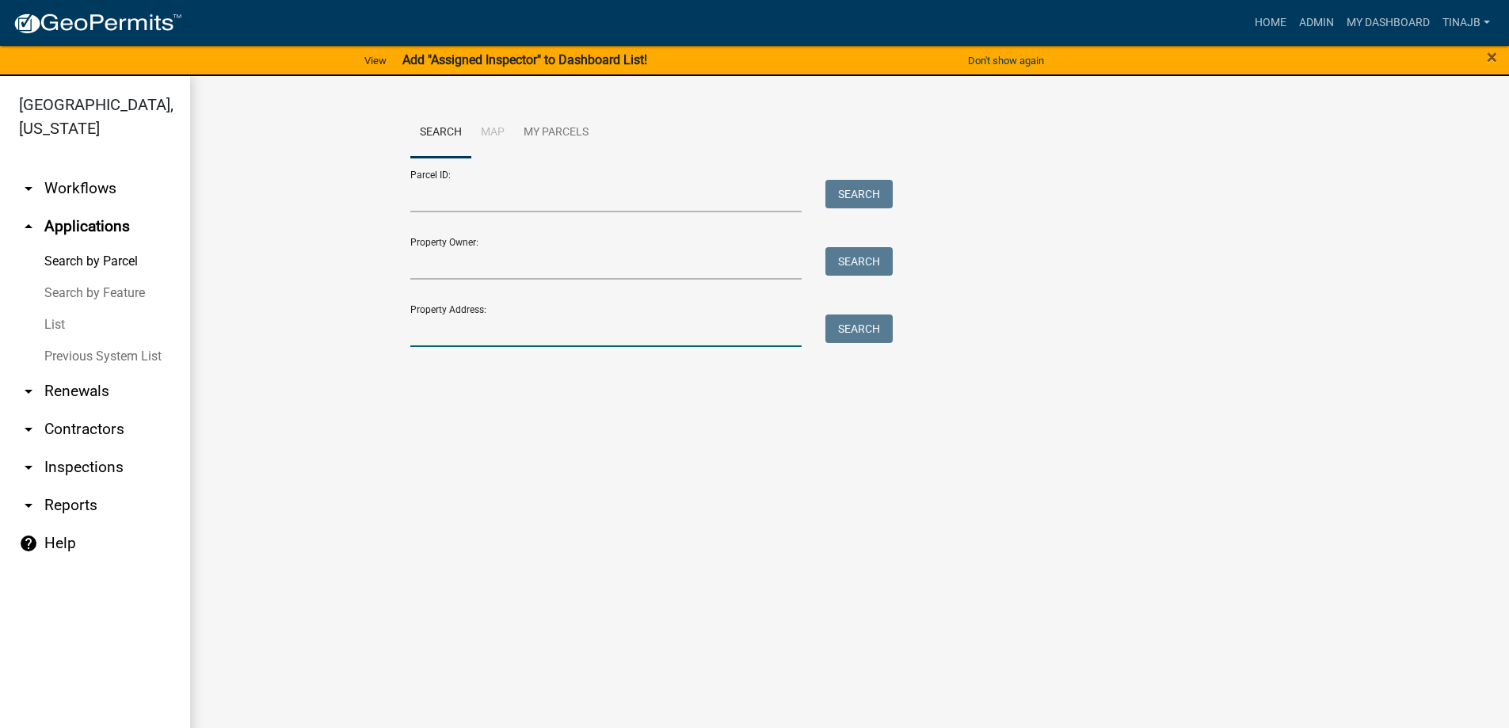
click at [501, 330] on input "Property Address:" at bounding box center [606, 330] width 392 height 32
type input "1914"
click at [877, 326] on button "Search" at bounding box center [858, 328] width 67 height 29
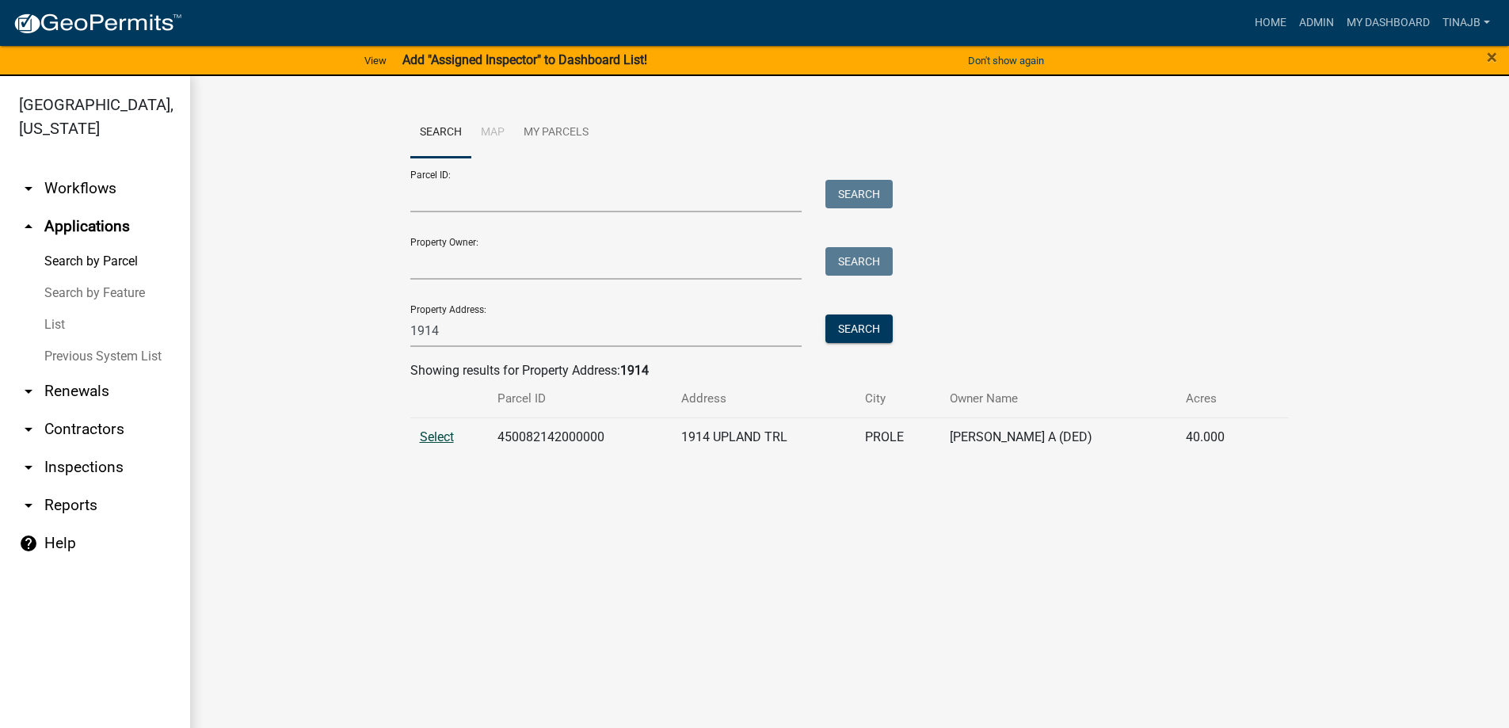
click at [444, 430] on span "Select" at bounding box center [437, 436] width 34 height 15
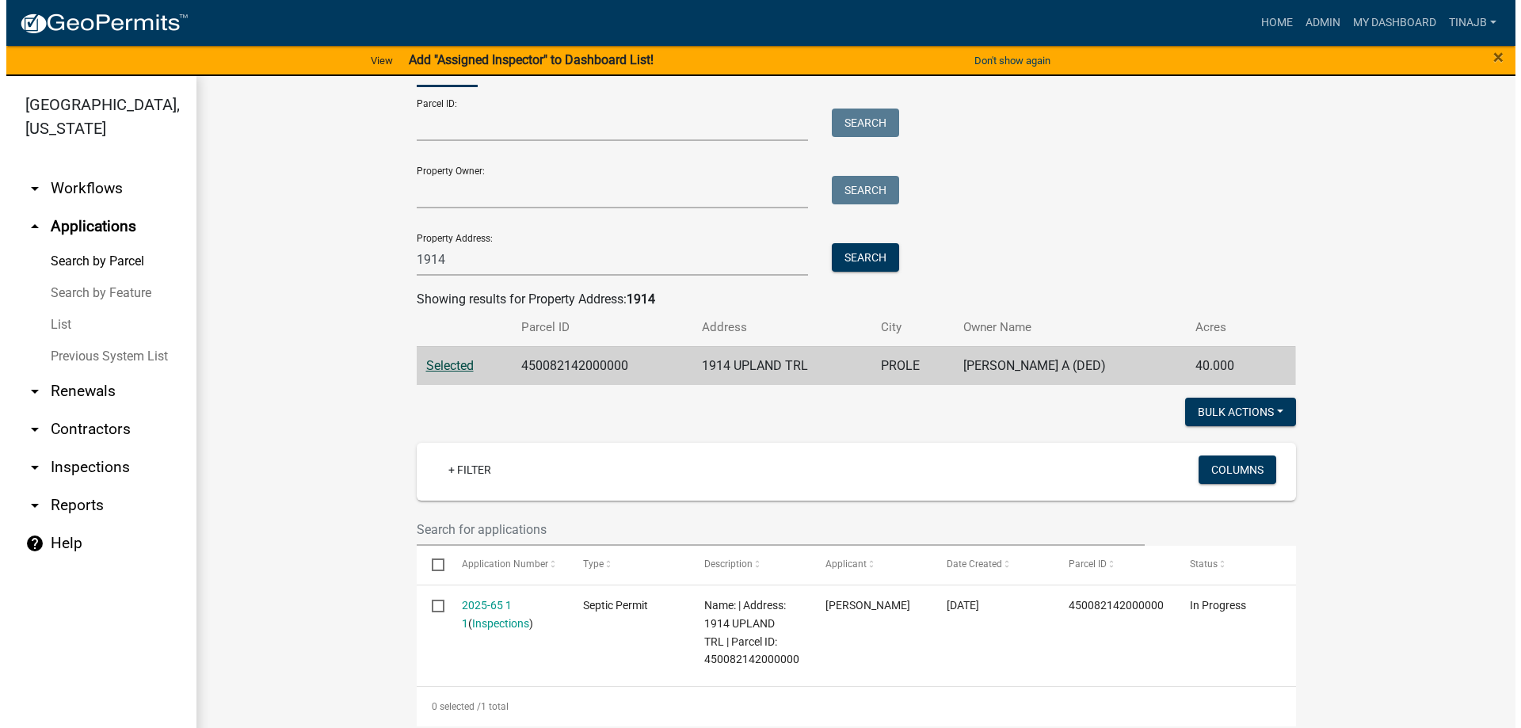
scroll to position [158, 0]
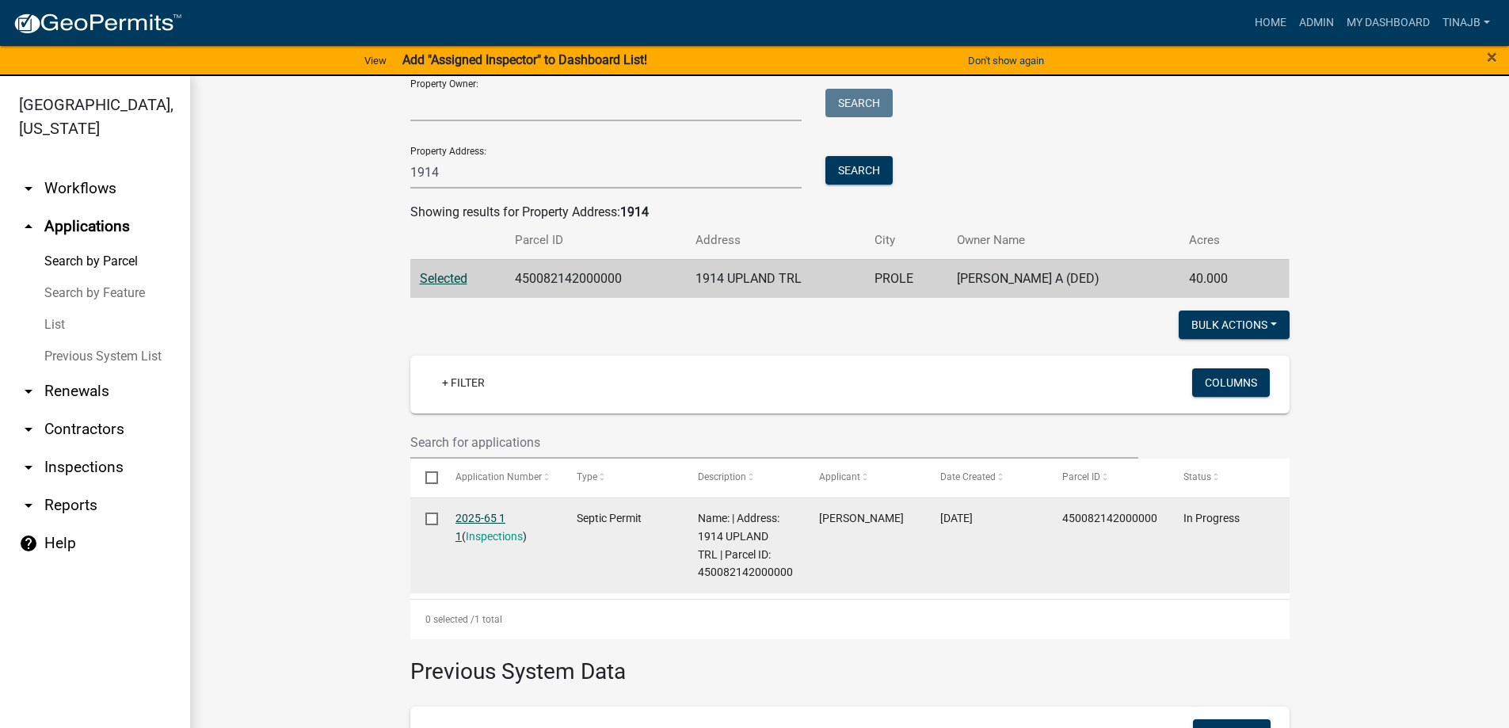
click at [486, 519] on link "2025-65 1 1" at bounding box center [480, 527] width 50 height 31
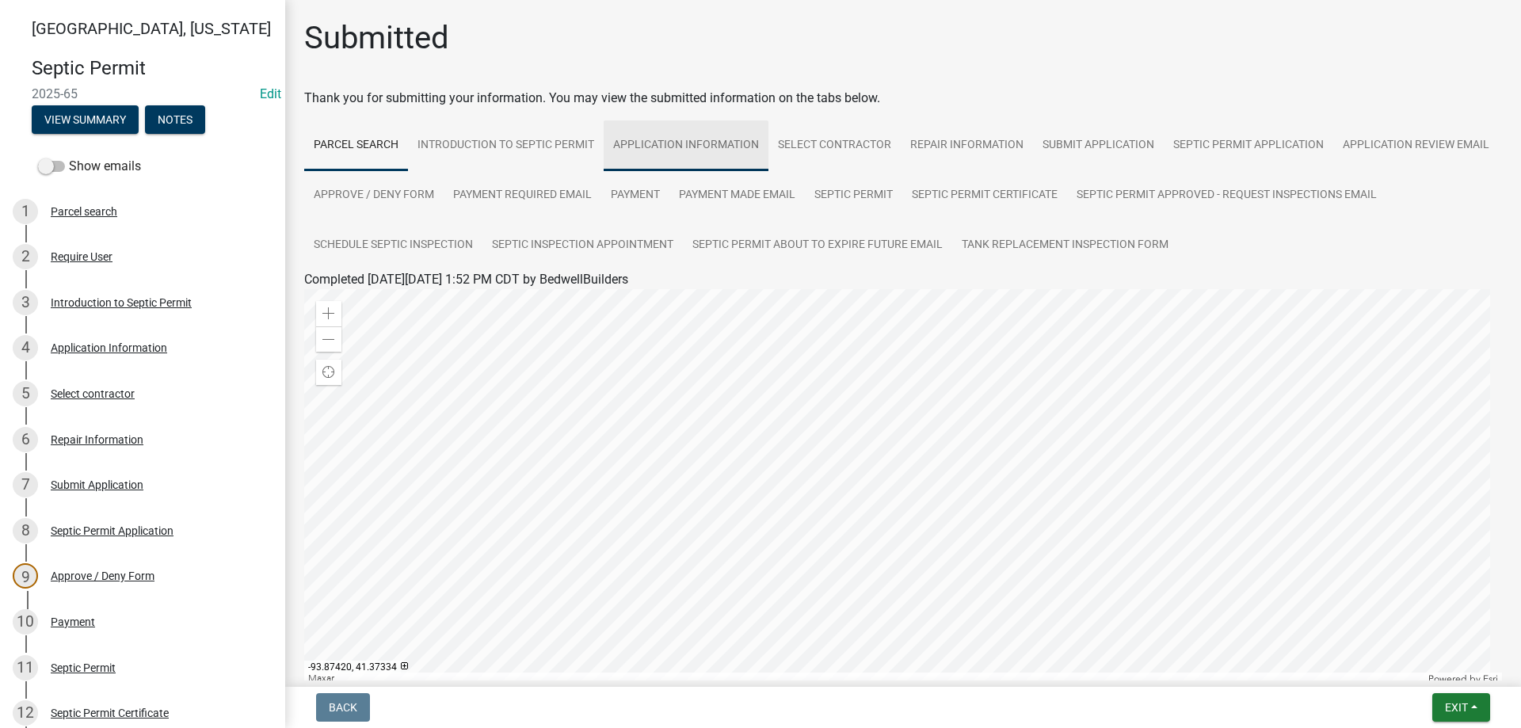
click at [683, 146] on link "Application Information" at bounding box center [686, 145] width 165 height 51
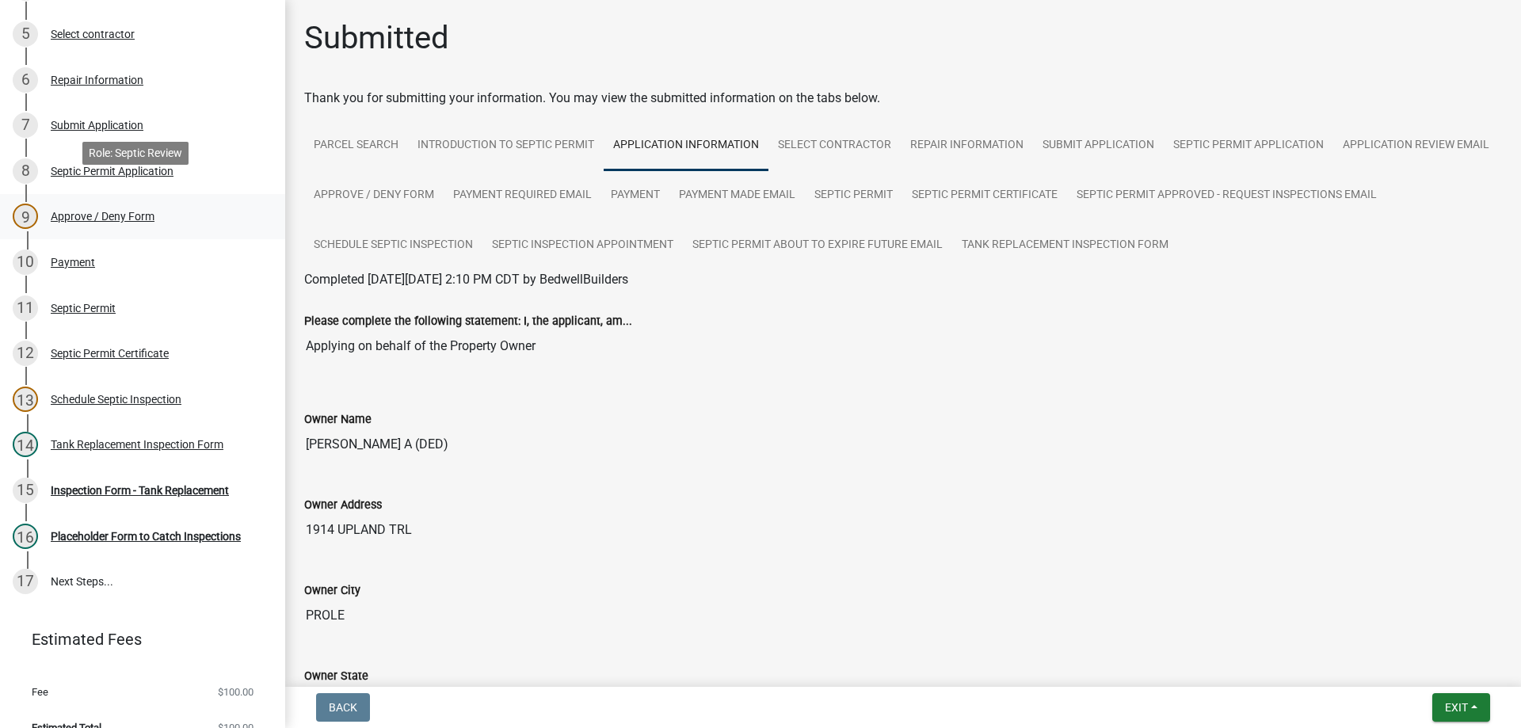
scroll to position [383, 0]
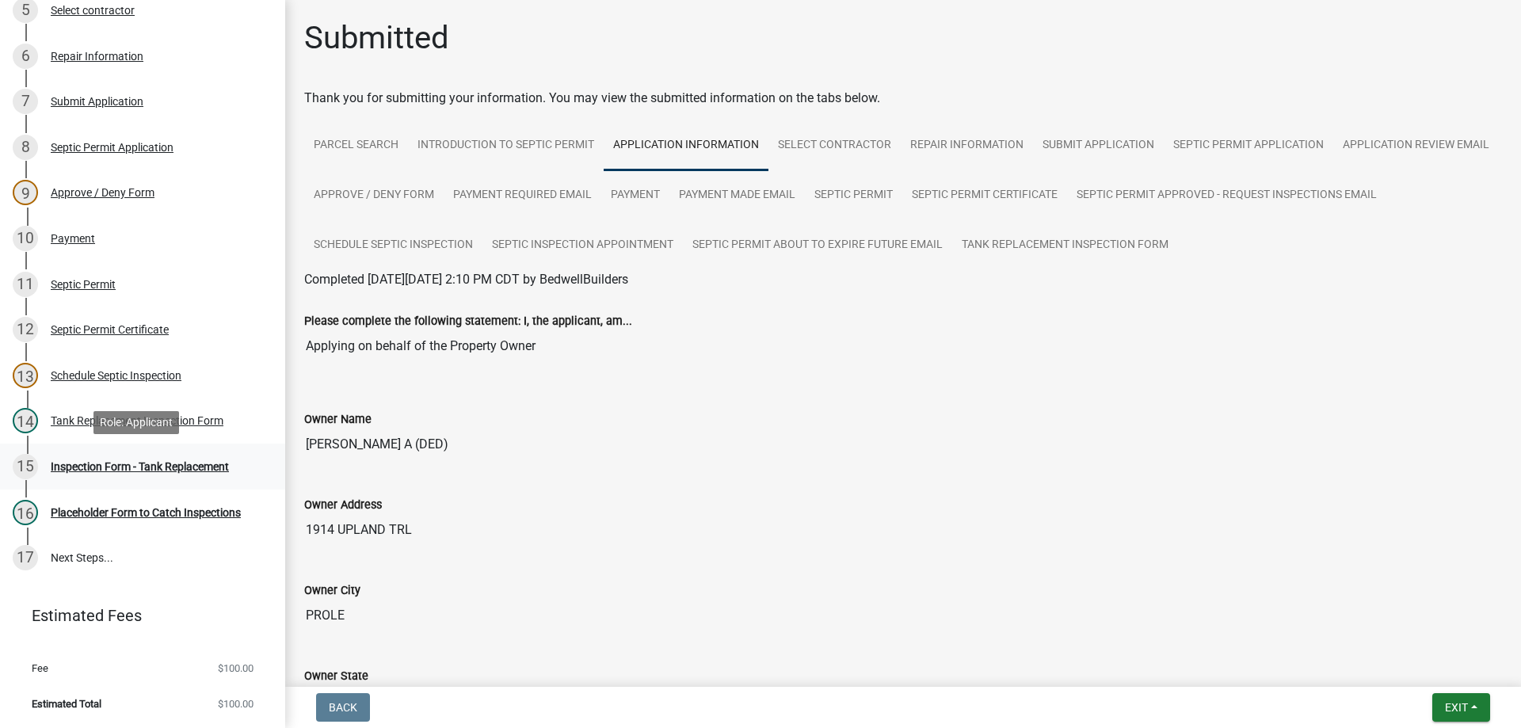
click at [116, 467] on div "Inspection Form - Tank Replacement" at bounding box center [140, 466] width 178 height 11
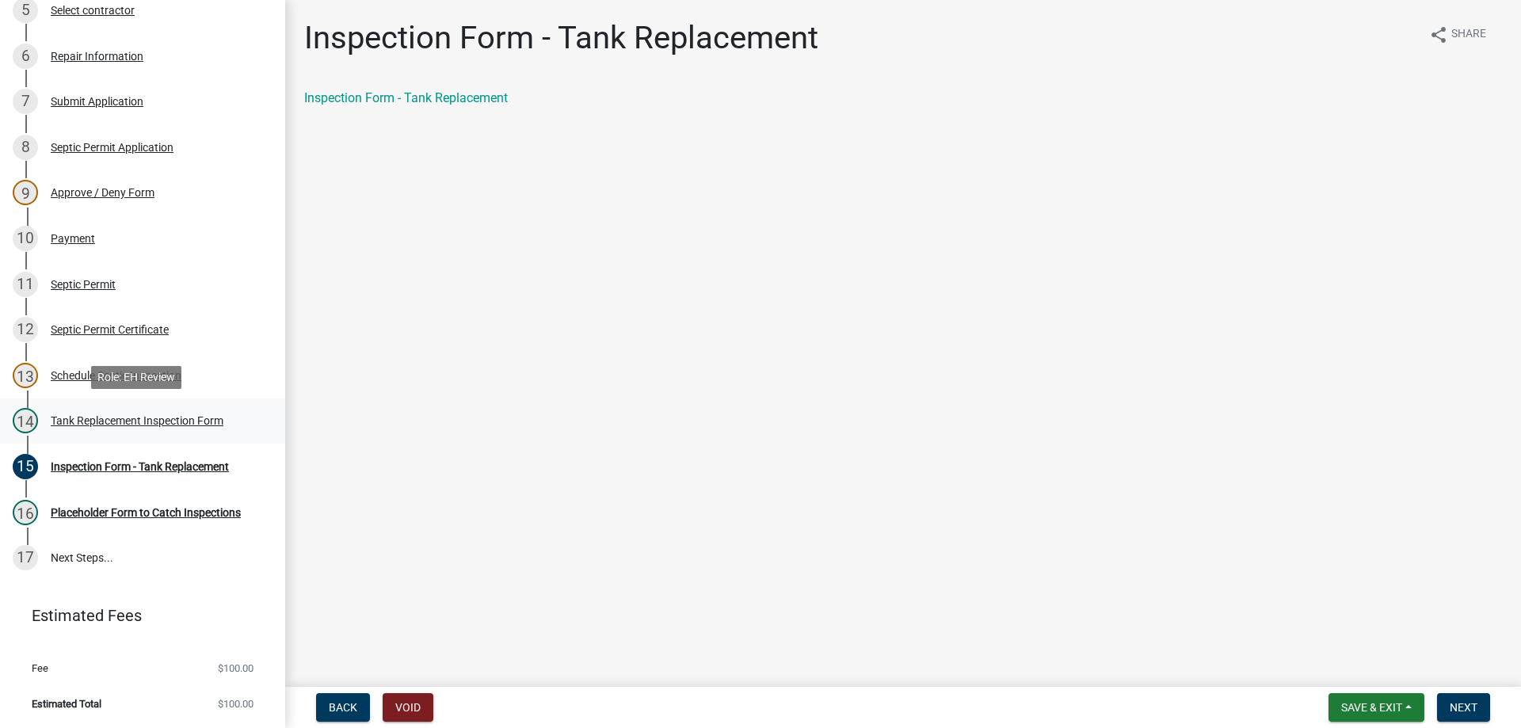
click at [130, 425] on div "Tank Replacement Inspection Form" at bounding box center [137, 420] width 173 height 11
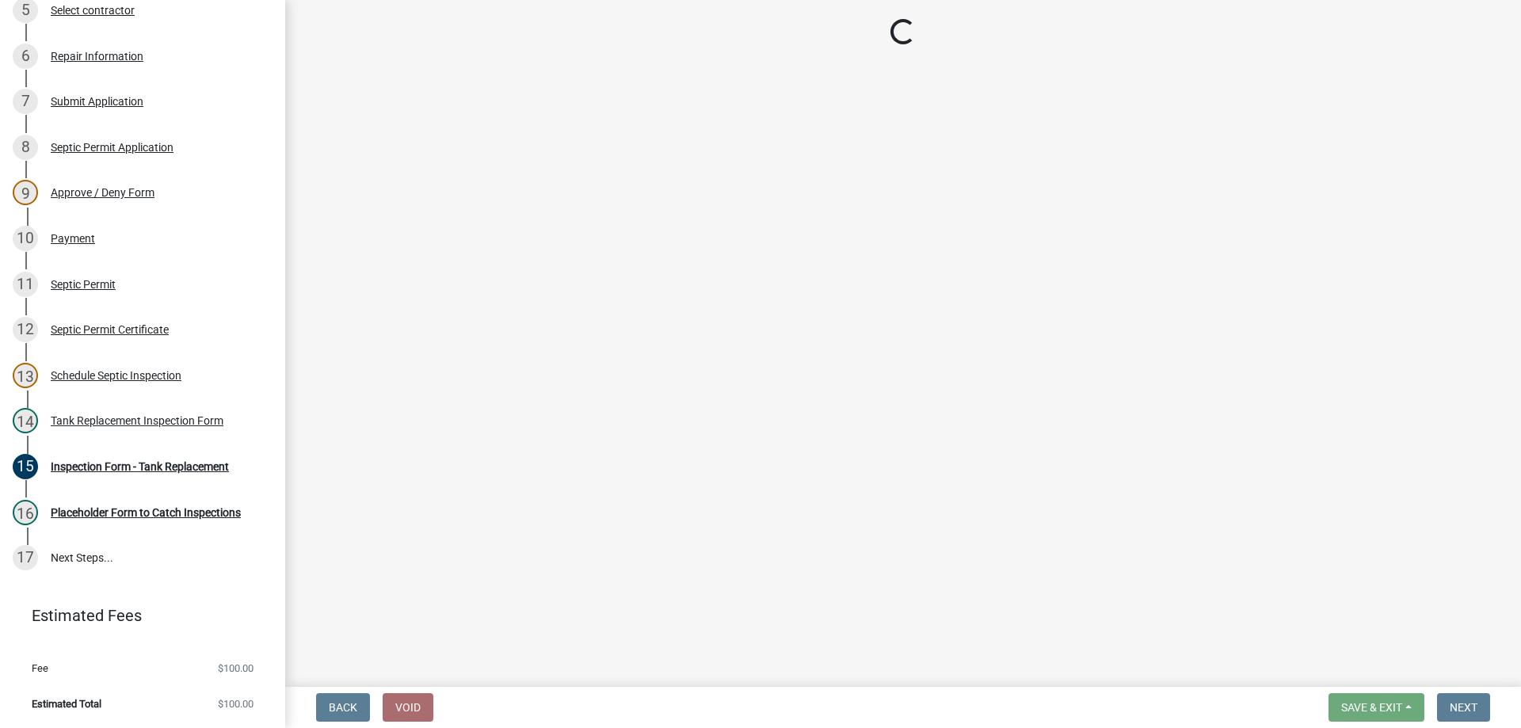
select select "f82f6d8a-826e-4434-8184-19fa7d3693d9"
select select "dbe3a1b9-a4b3-48fa-b9c0-fee70399abae"
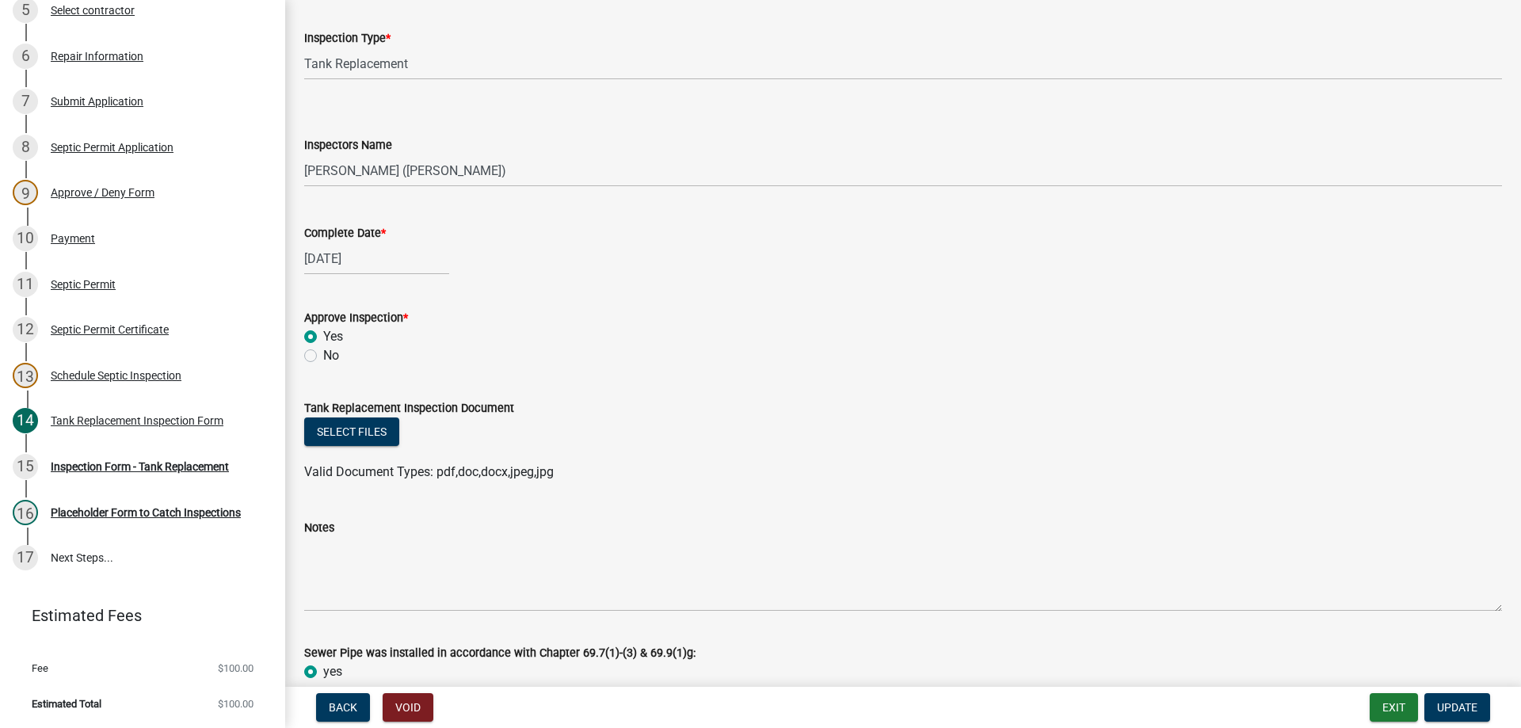
scroll to position [238, 0]
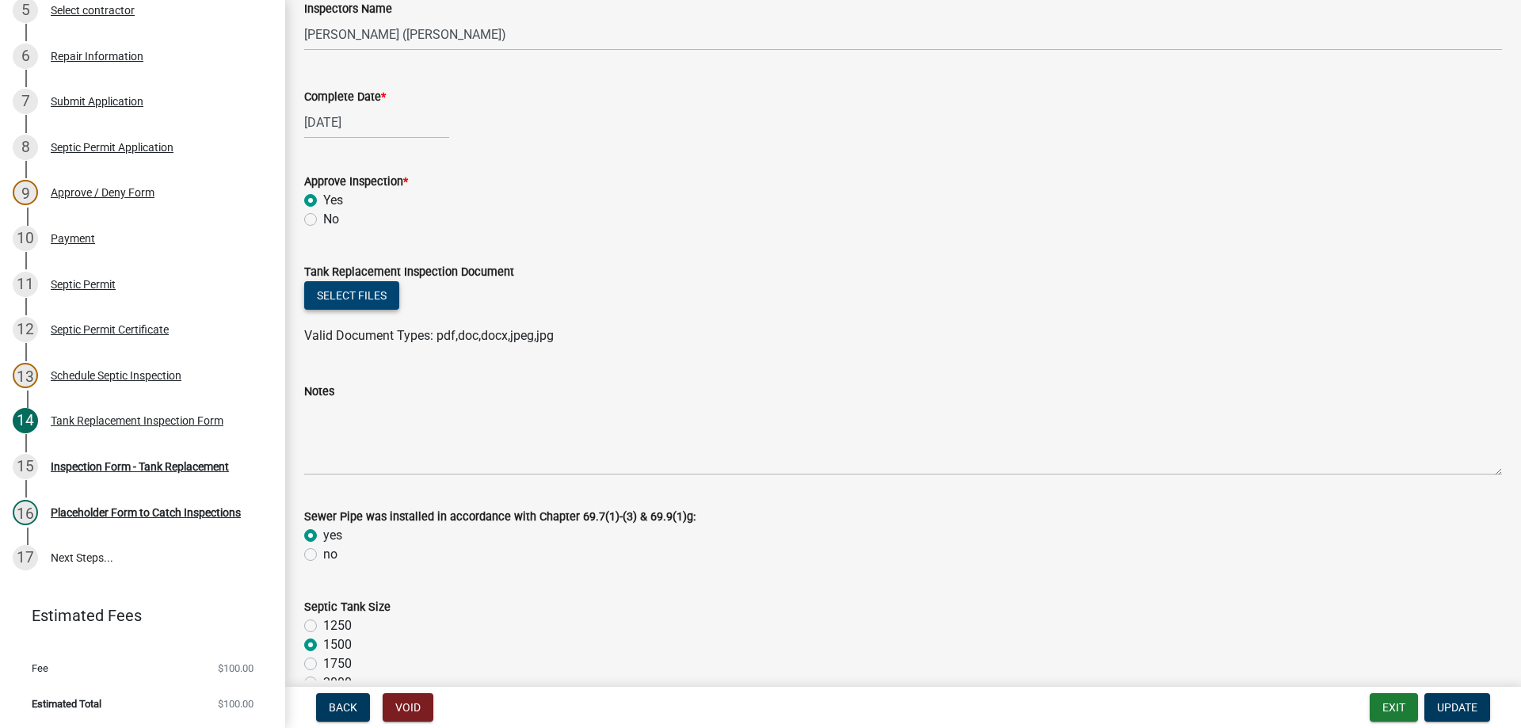
click at [336, 299] on button "Select files" at bounding box center [351, 295] width 95 height 29
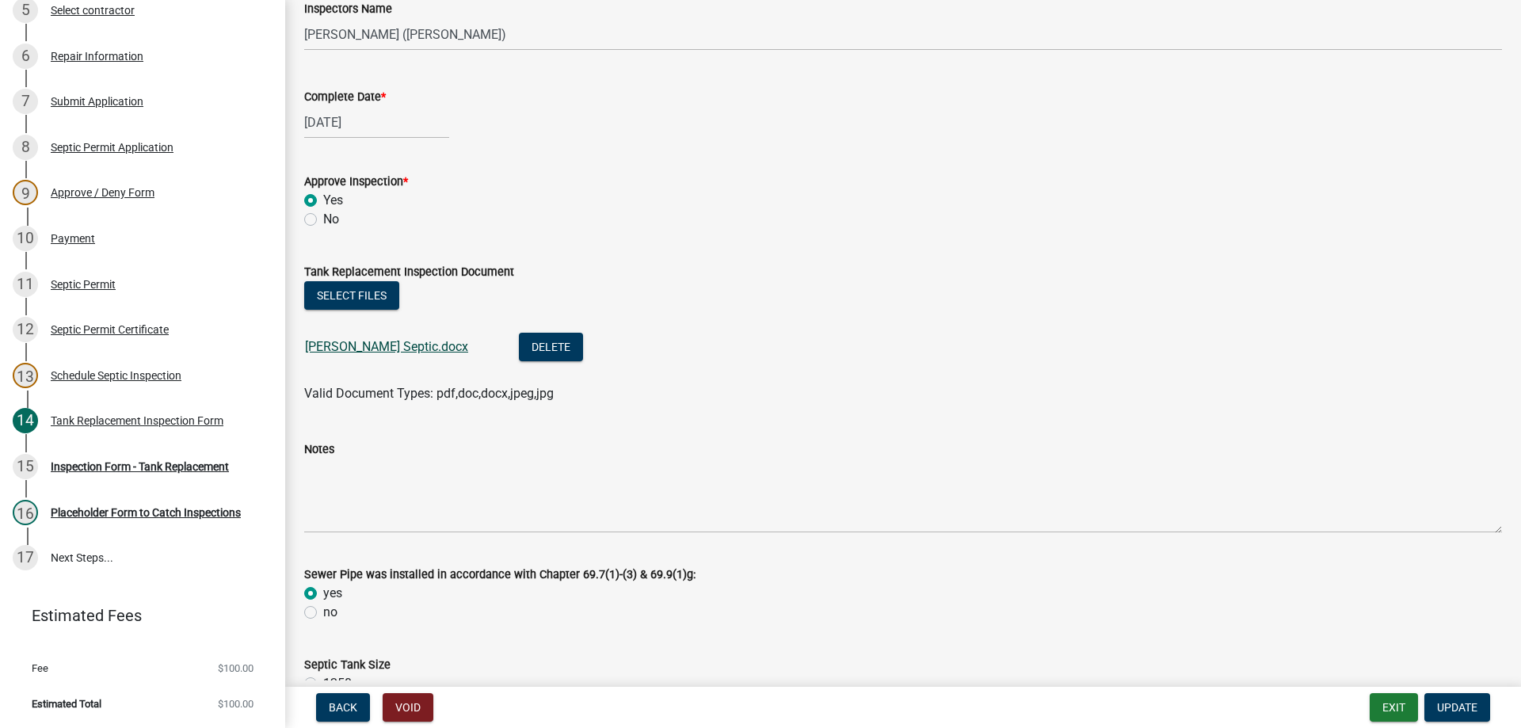
click at [362, 345] on link "[PERSON_NAME] Septic.docx" at bounding box center [386, 346] width 163 height 15
click at [364, 292] on button "Select files" at bounding box center [351, 295] width 95 height 29
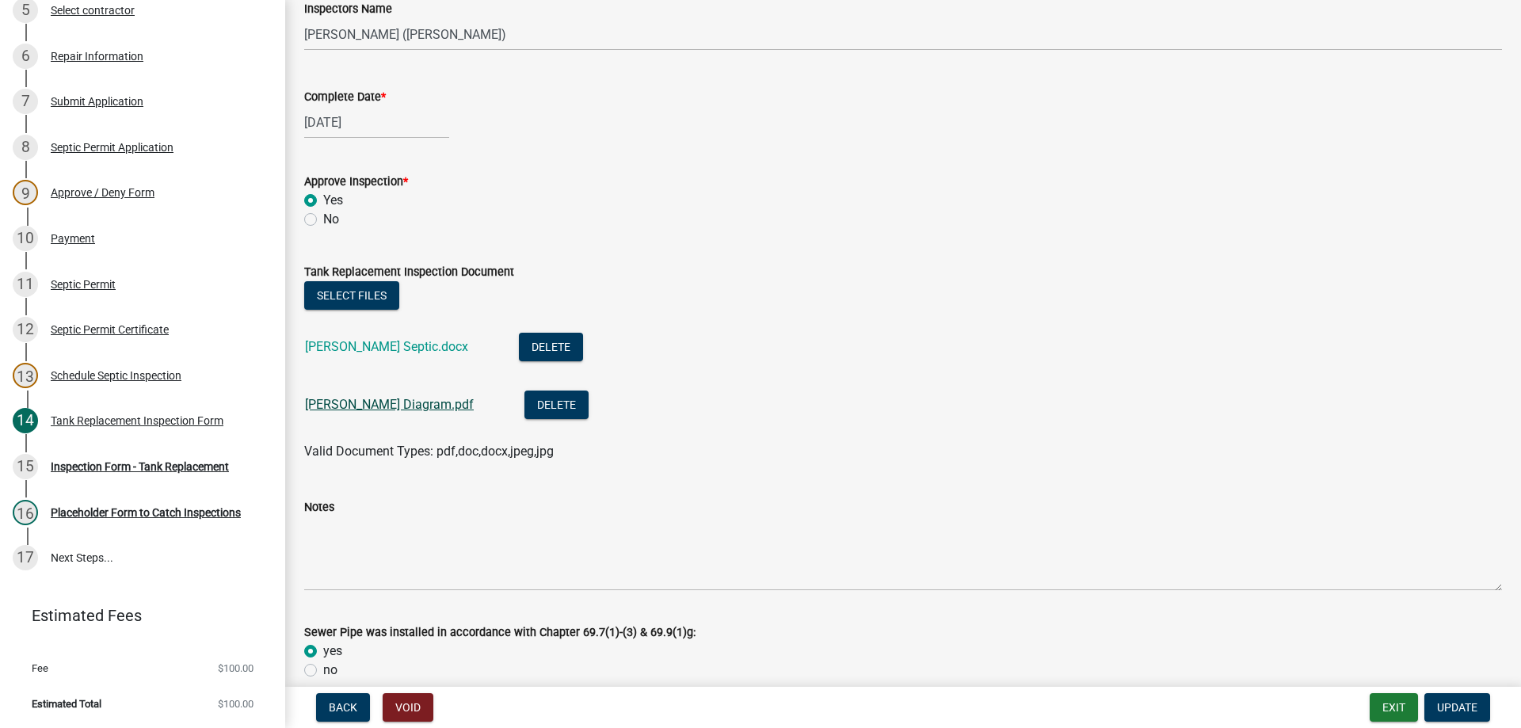
click at [356, 403] on link "[PERSON_NAME] Diagram.pdf" at bounding box center [389, 404] width 169 height 15
click at [1452, 703] on span "Update" at bounding box center [1457, 707] width 40 height 13
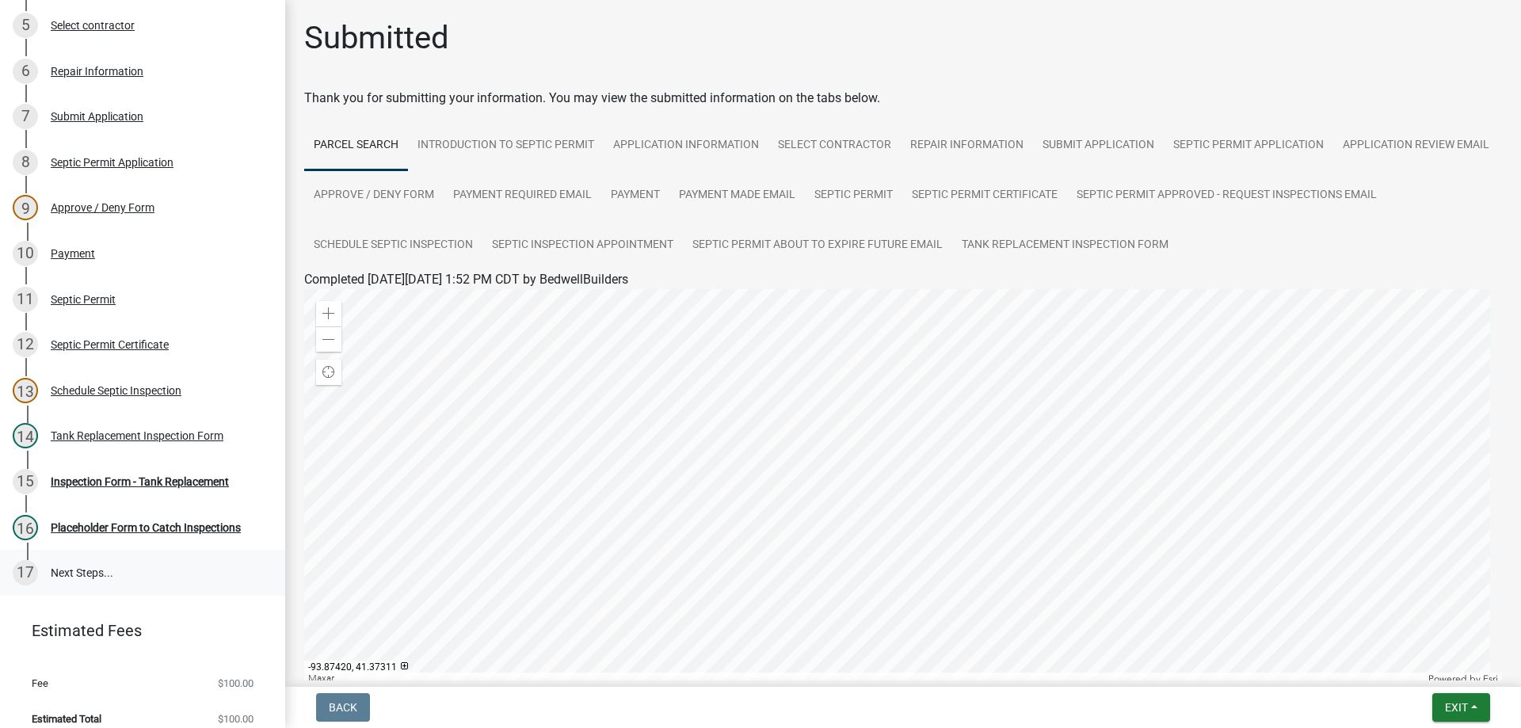
scroll to position [383, 0]
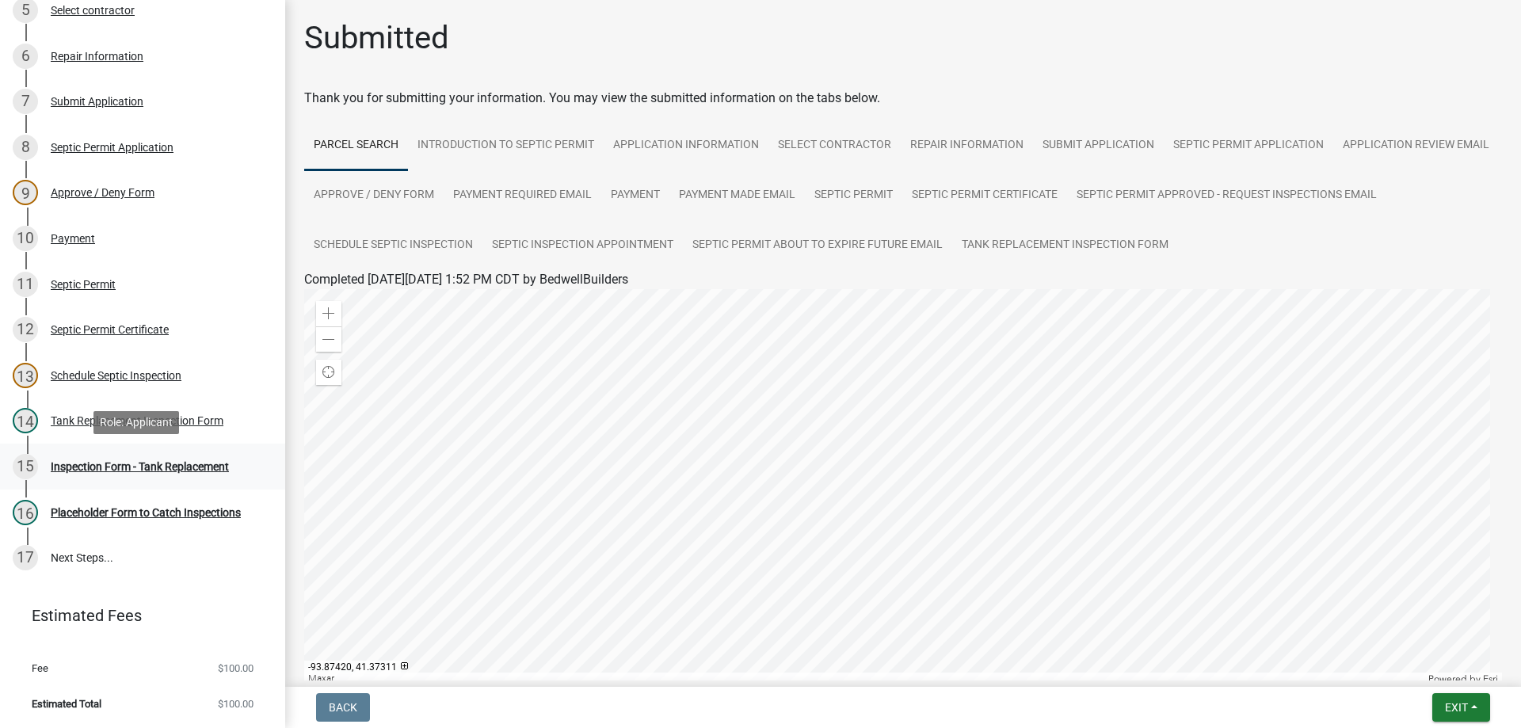
click at [91, 462] on div "Inspection Form - Tank Replacement" at bounding box center [140, 466] width 178 height 11
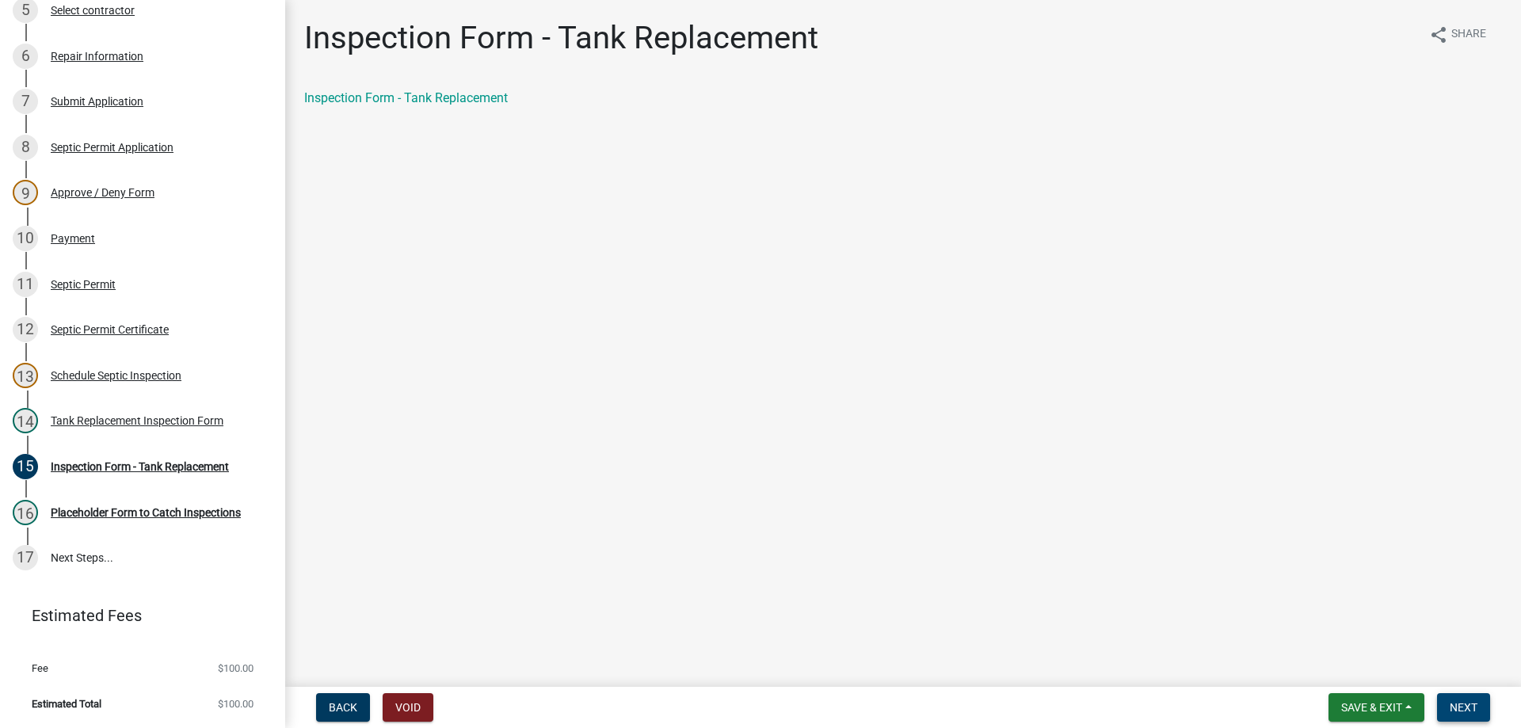
click at [1463, 703] on span "Next" at bounding box center [1464, 707] width 28 height 13
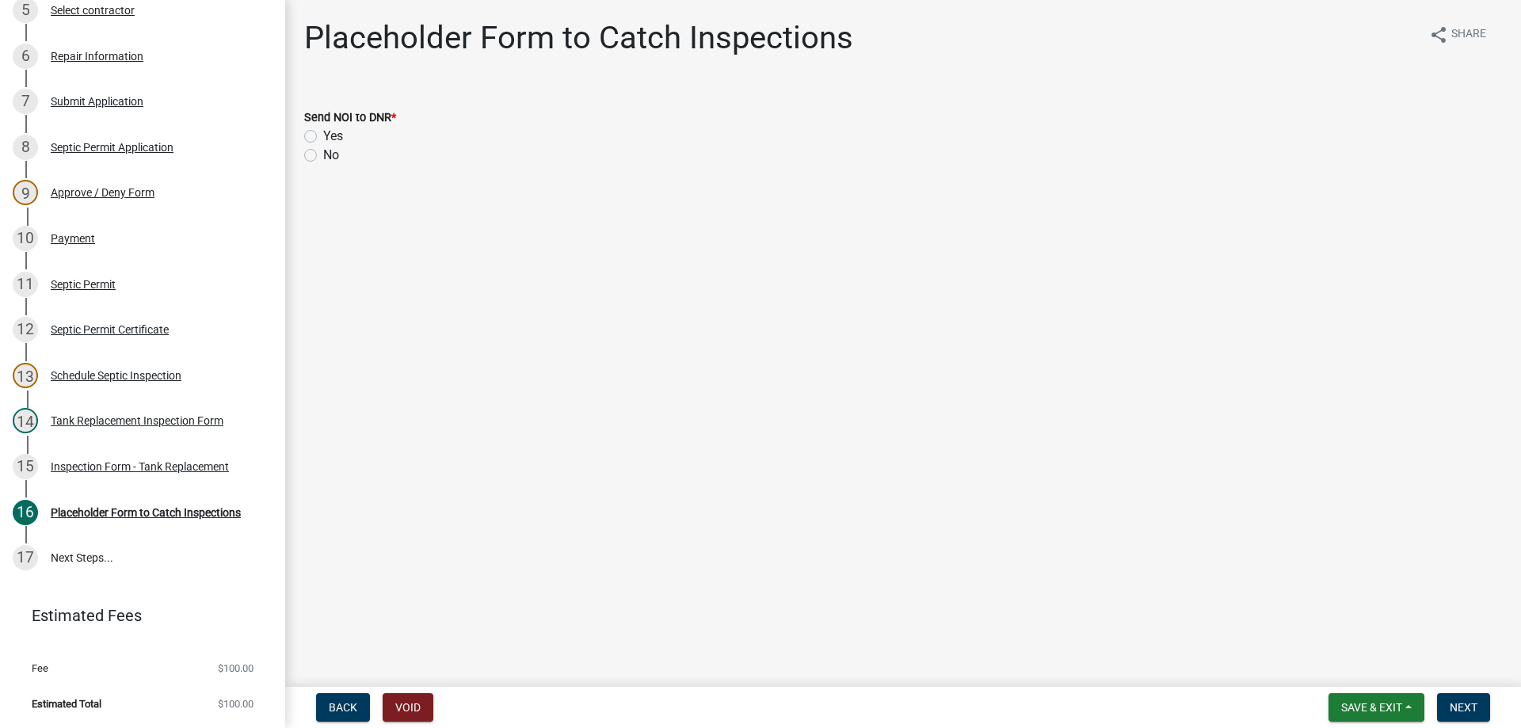
click at [323, 158] on label "No" at bounding box center [331, 155] width 16 height 19
click at [323, 156] on input "No" at bounding box center [328, 151] width 10 height 10
radio input "true"
click at [1465, 703] on span "Next" at bounding box center [1464, 707] width 28 height 13
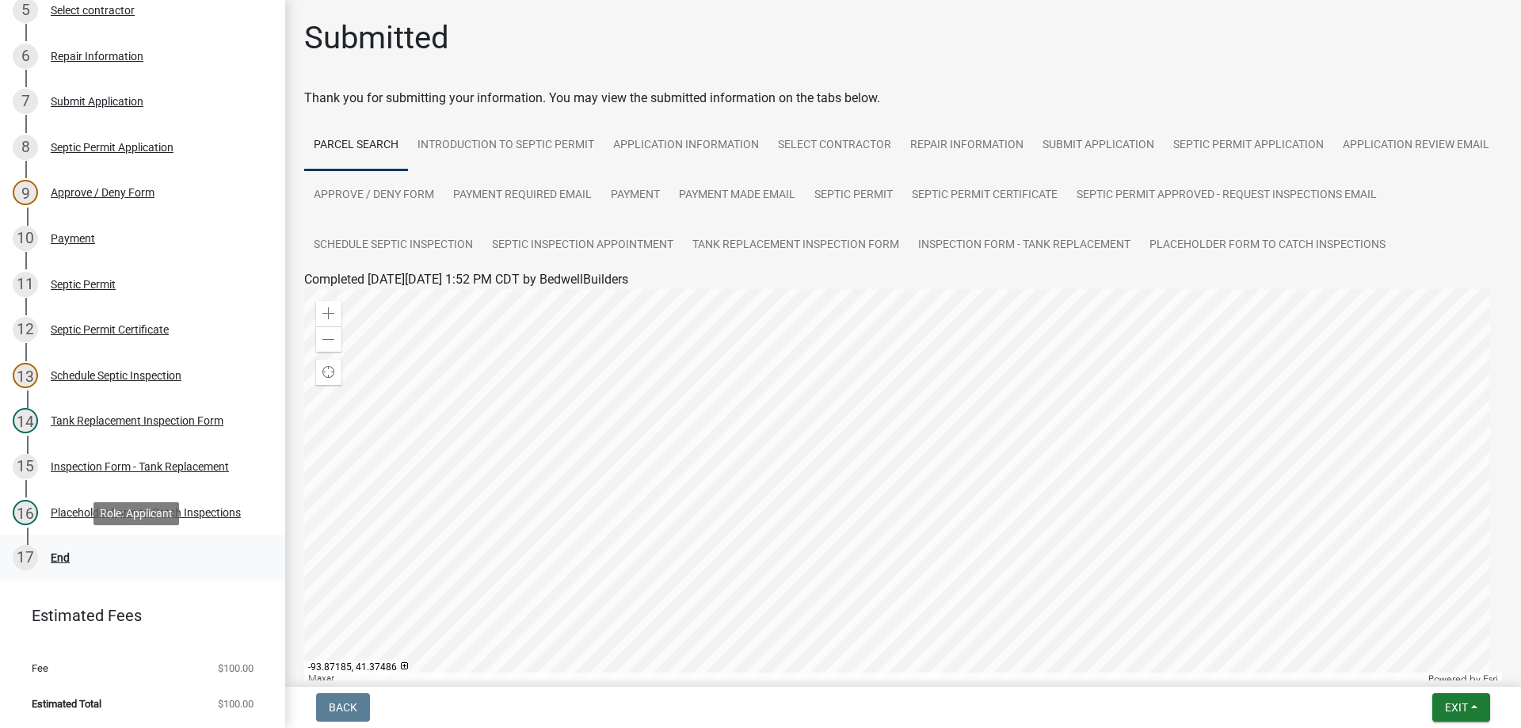
click at [64, 554] on div "End" at bounding box center [60, 557] width 19 height 11
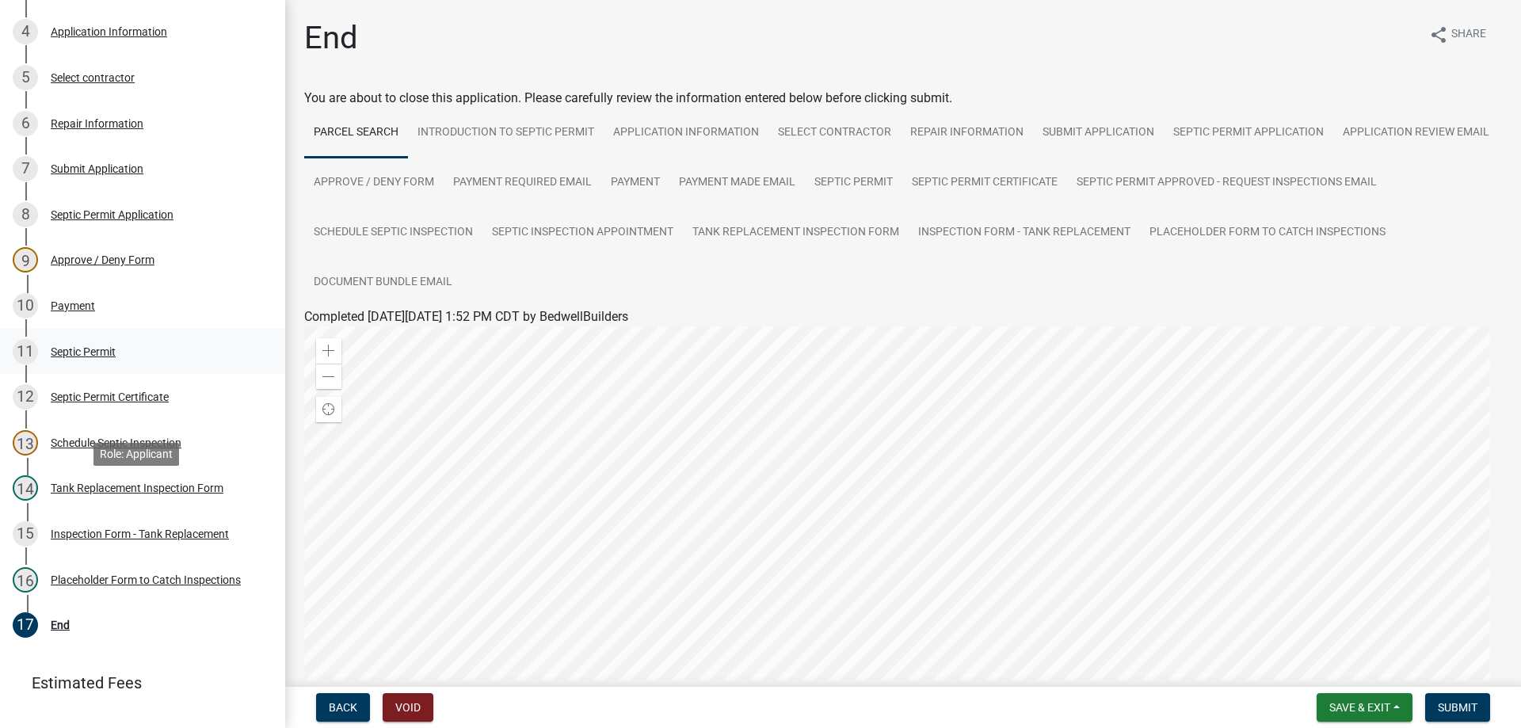
scroll to position [225, 0]
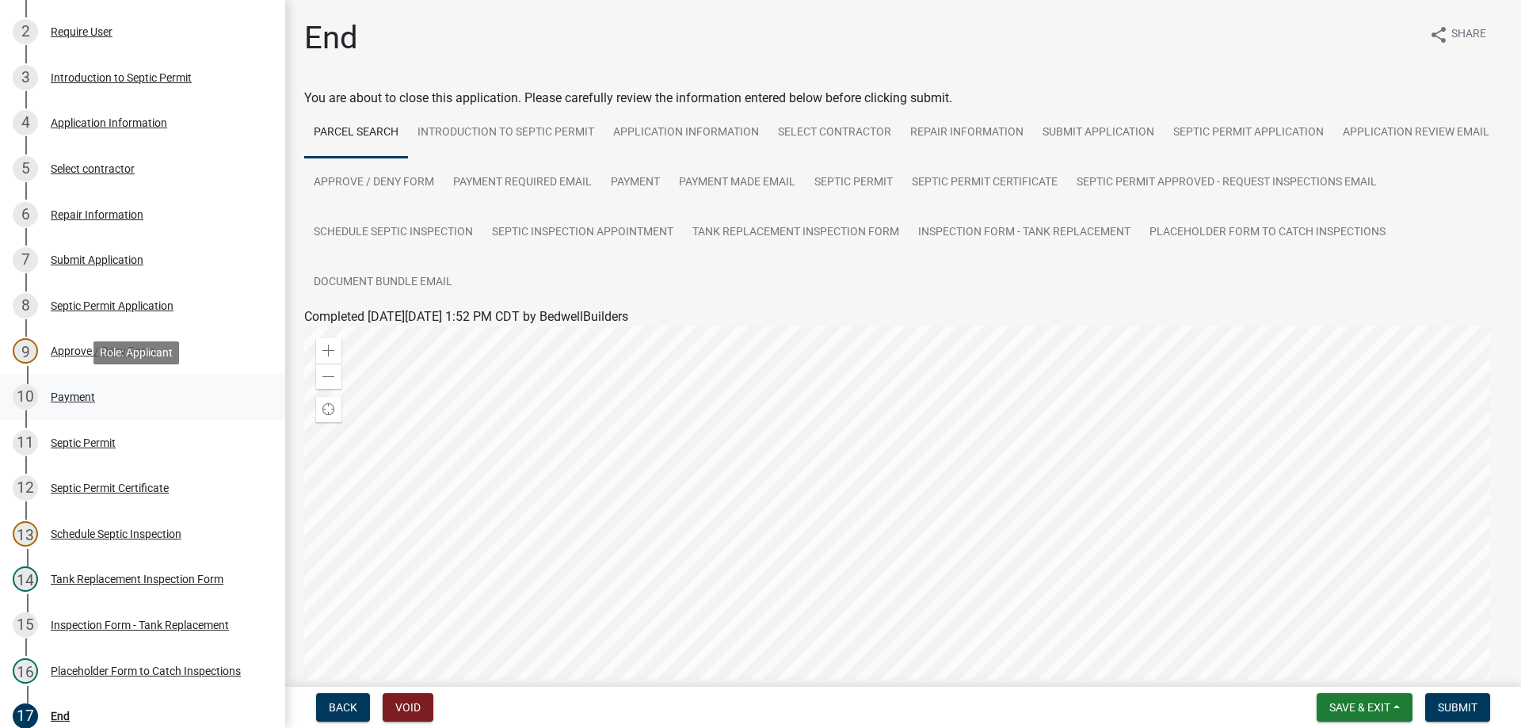
click at [71, 394] on div "Payment" at bounding box center [73, 396] width 44 height 11
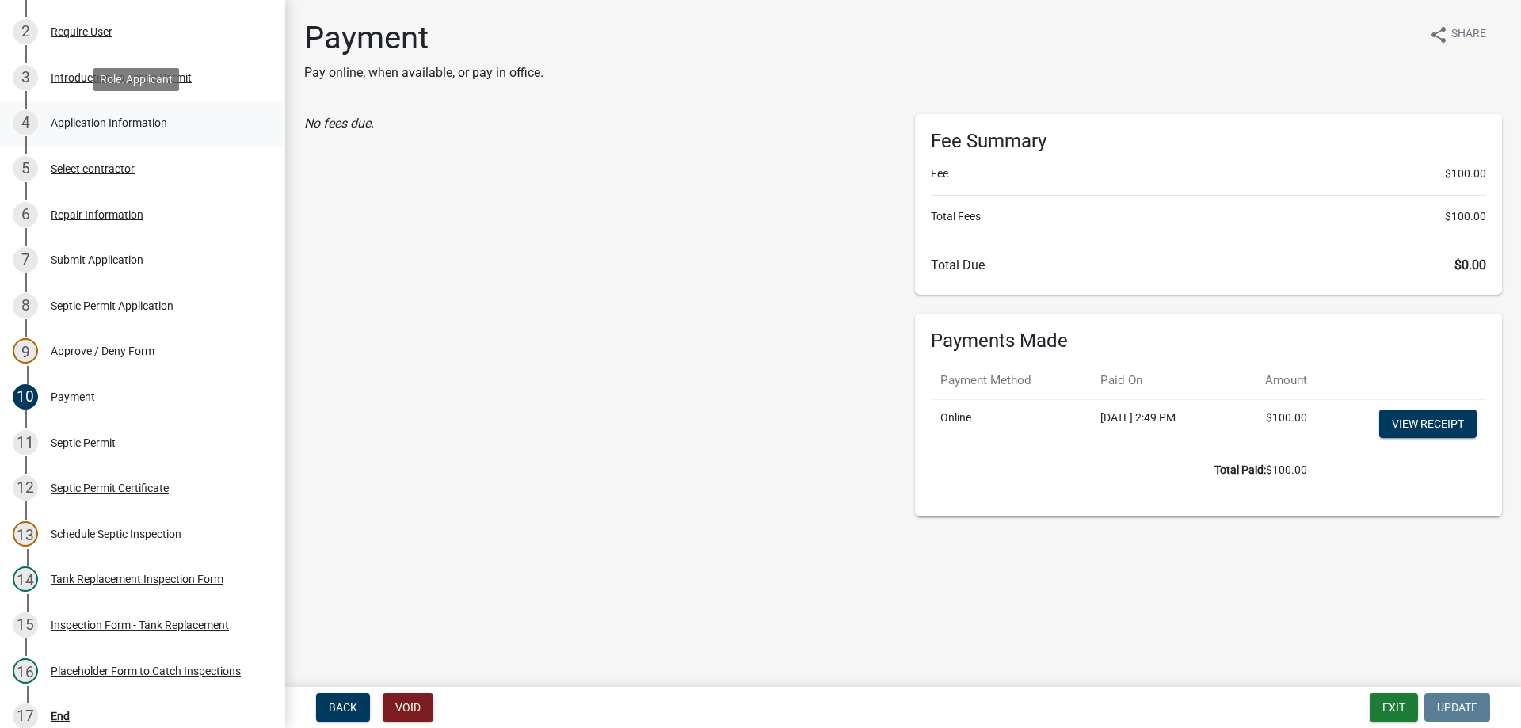
click at [131, 124] on div "Application Information" at bounding box center [109, 122] width 116 height 11
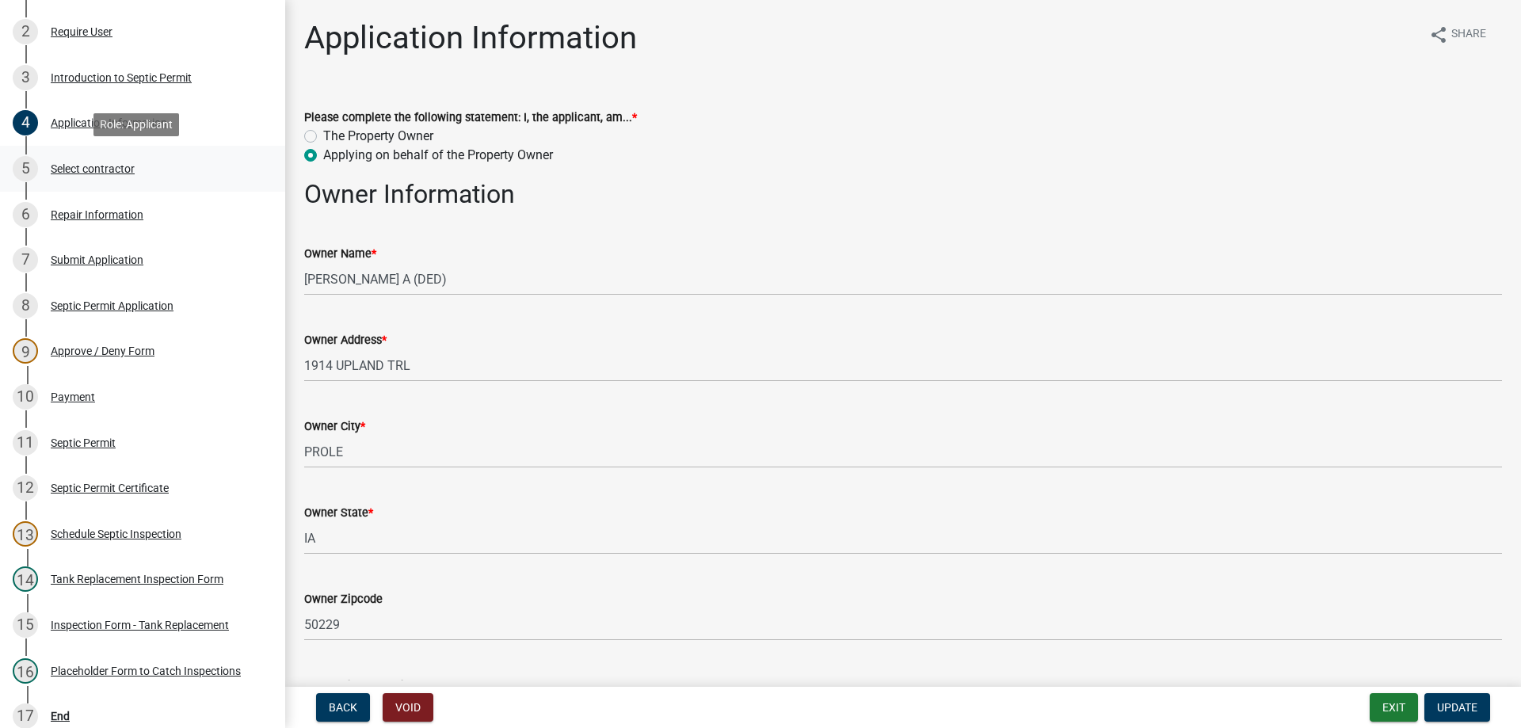
click at [106, 176] on div "5 Select contractor" at bounding box center [136, 168] width 247 height 25
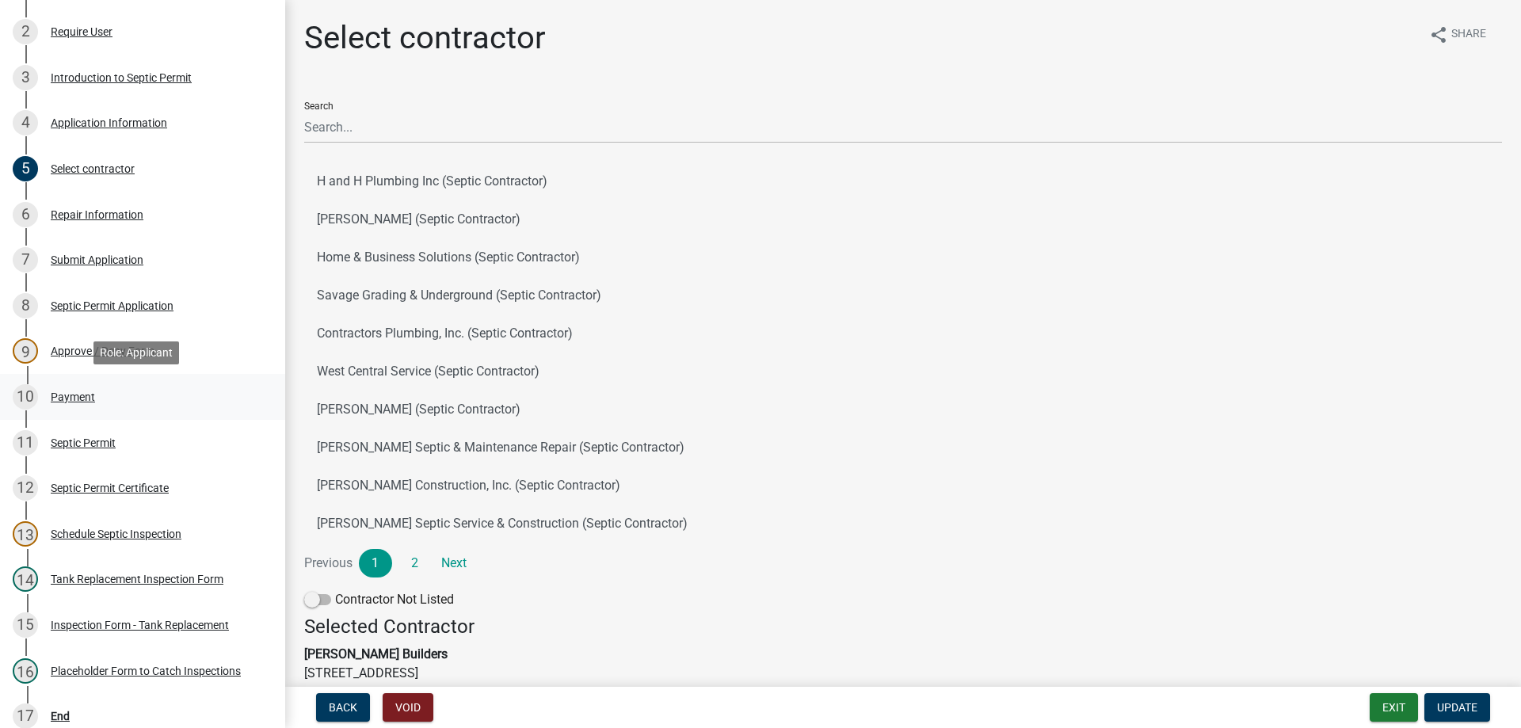
click at [76, 391] on div "Payment" at bounding box center [73, 396] width 44 height 11
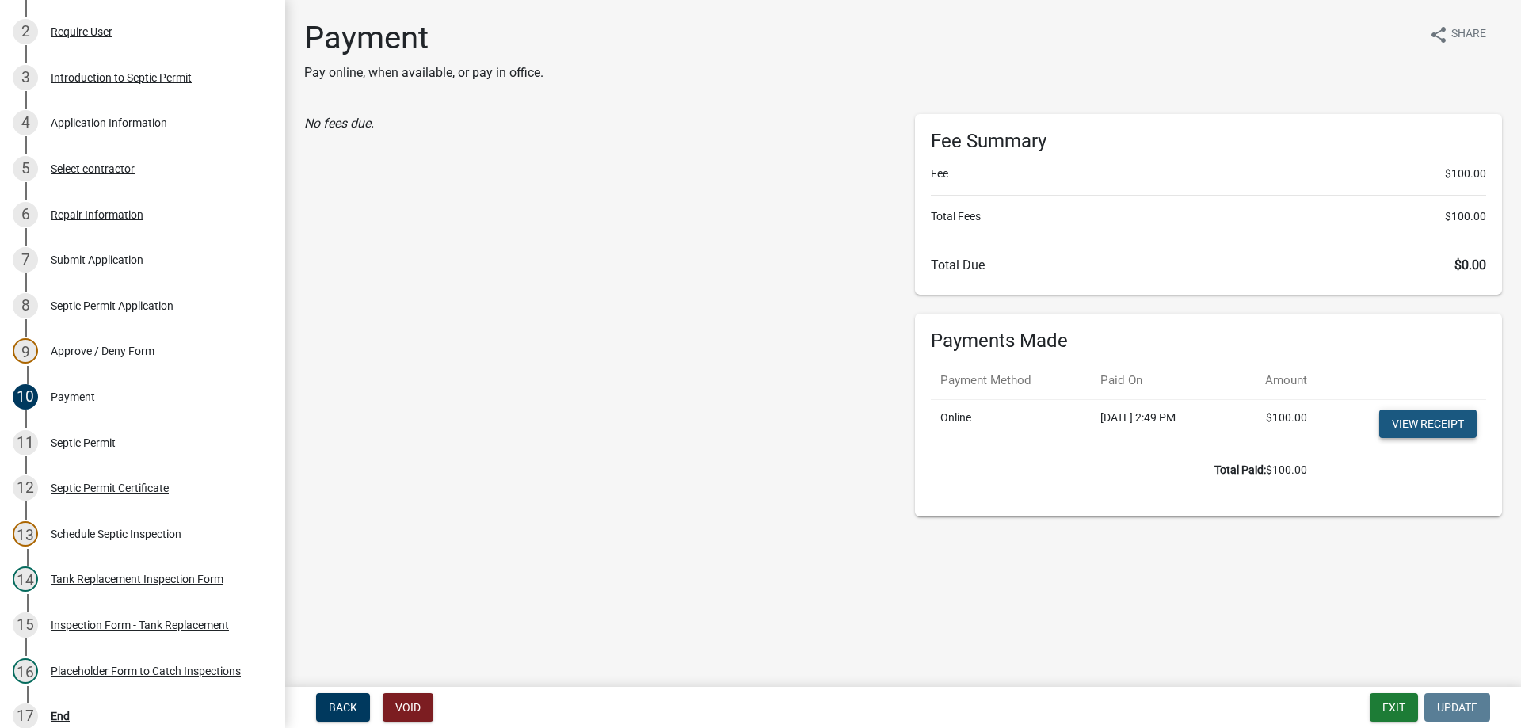
click at [1427, 423] on link "View receipt" at bounding box center [1427, 424] width 97 height 29
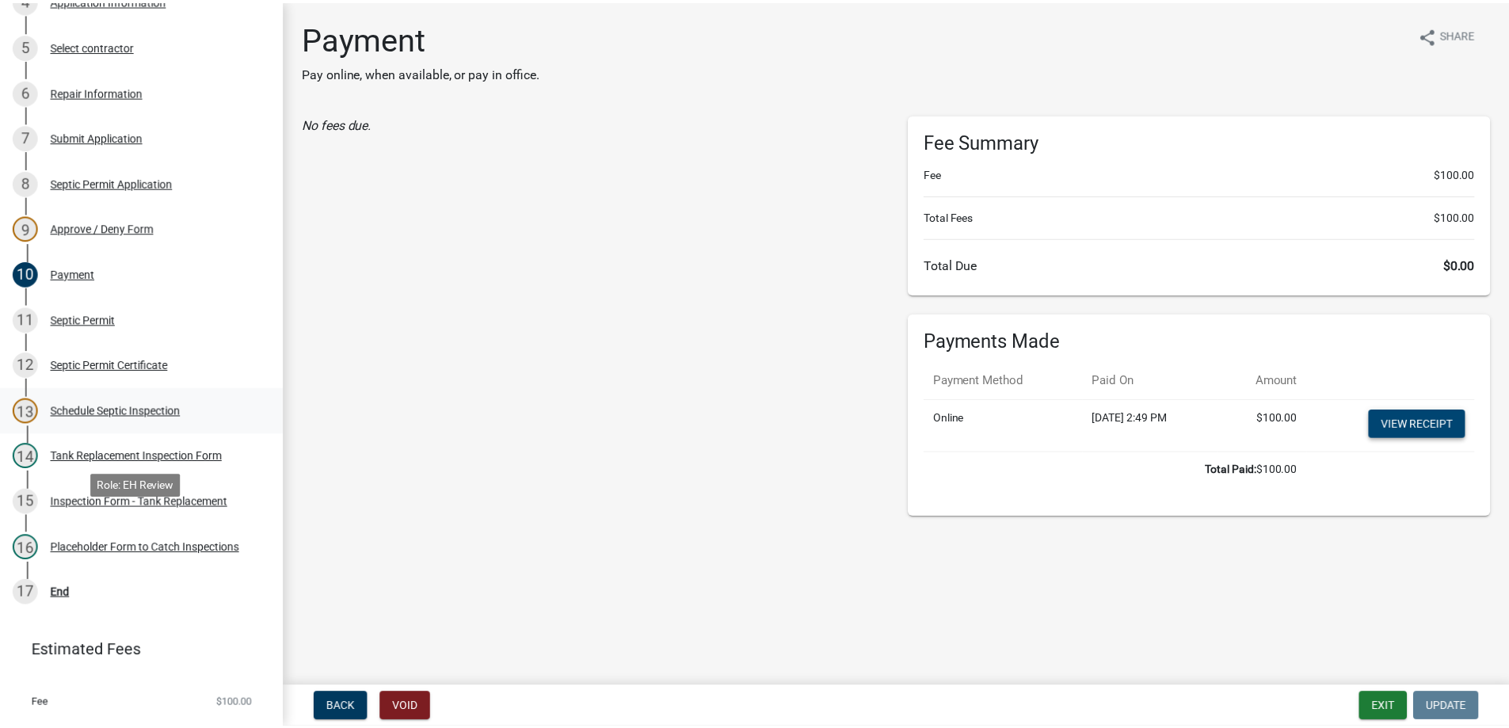
scroll to position [383, 0]
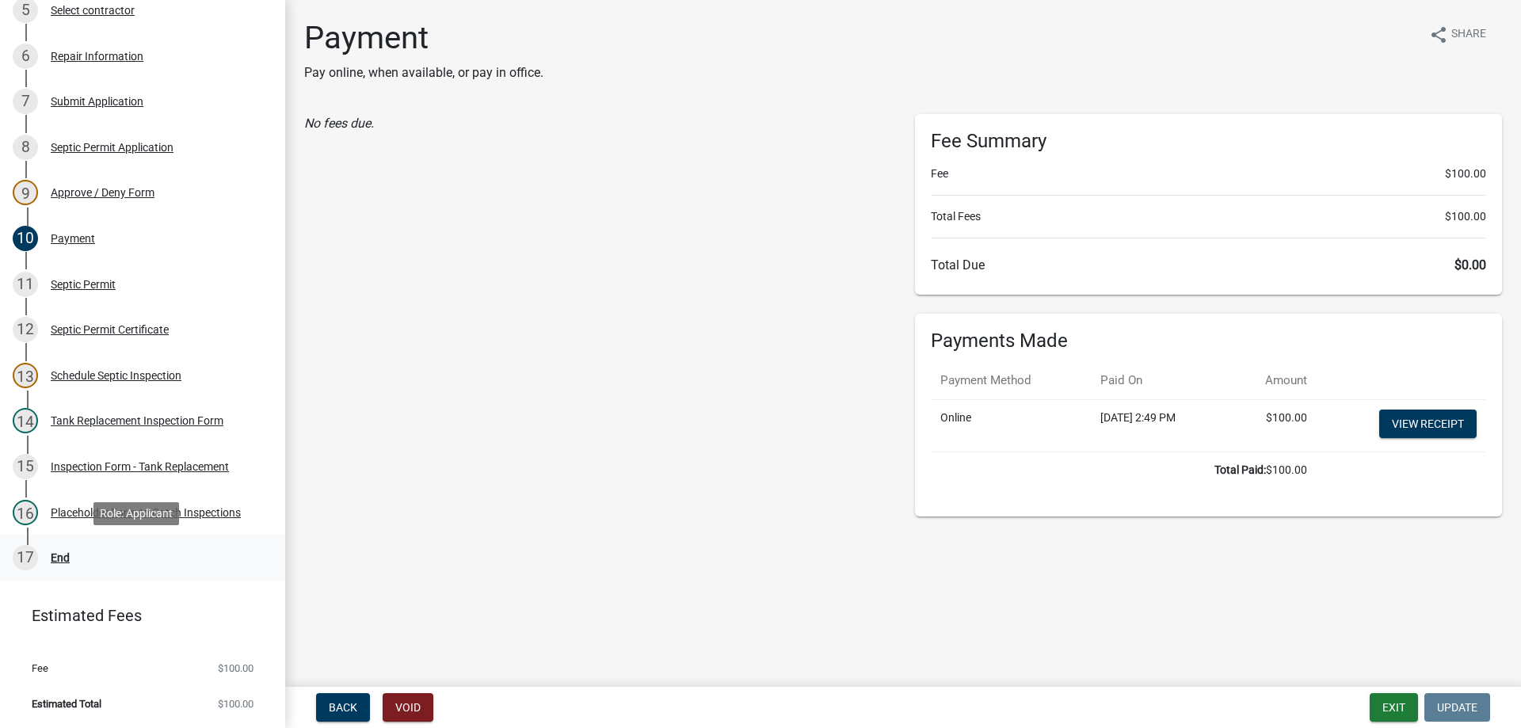
click at [56, 550] on div "17 End" at bounding box center [136, 557] width 247 height 25
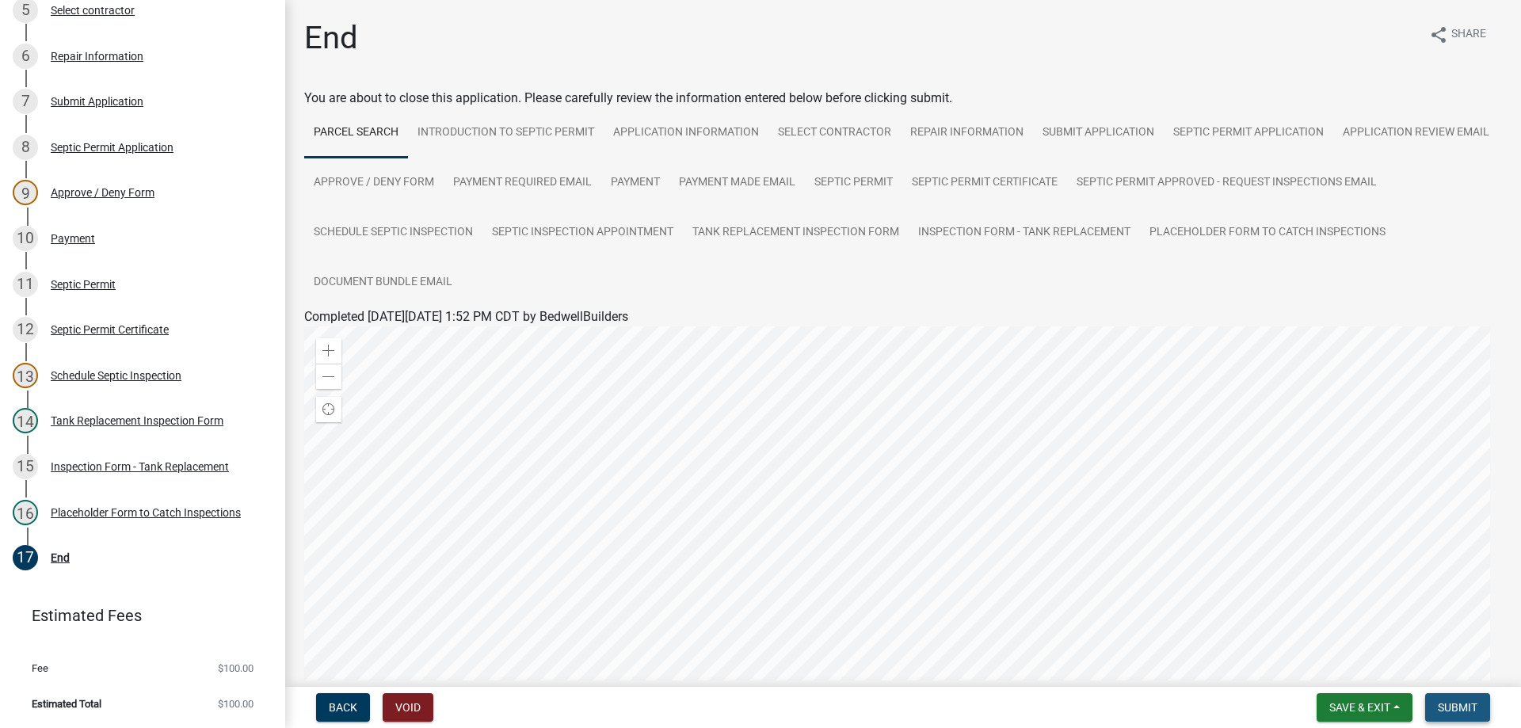
click at [1443, 709] on span "Submit" at bounding box center [1458, 707] width 40 height 13
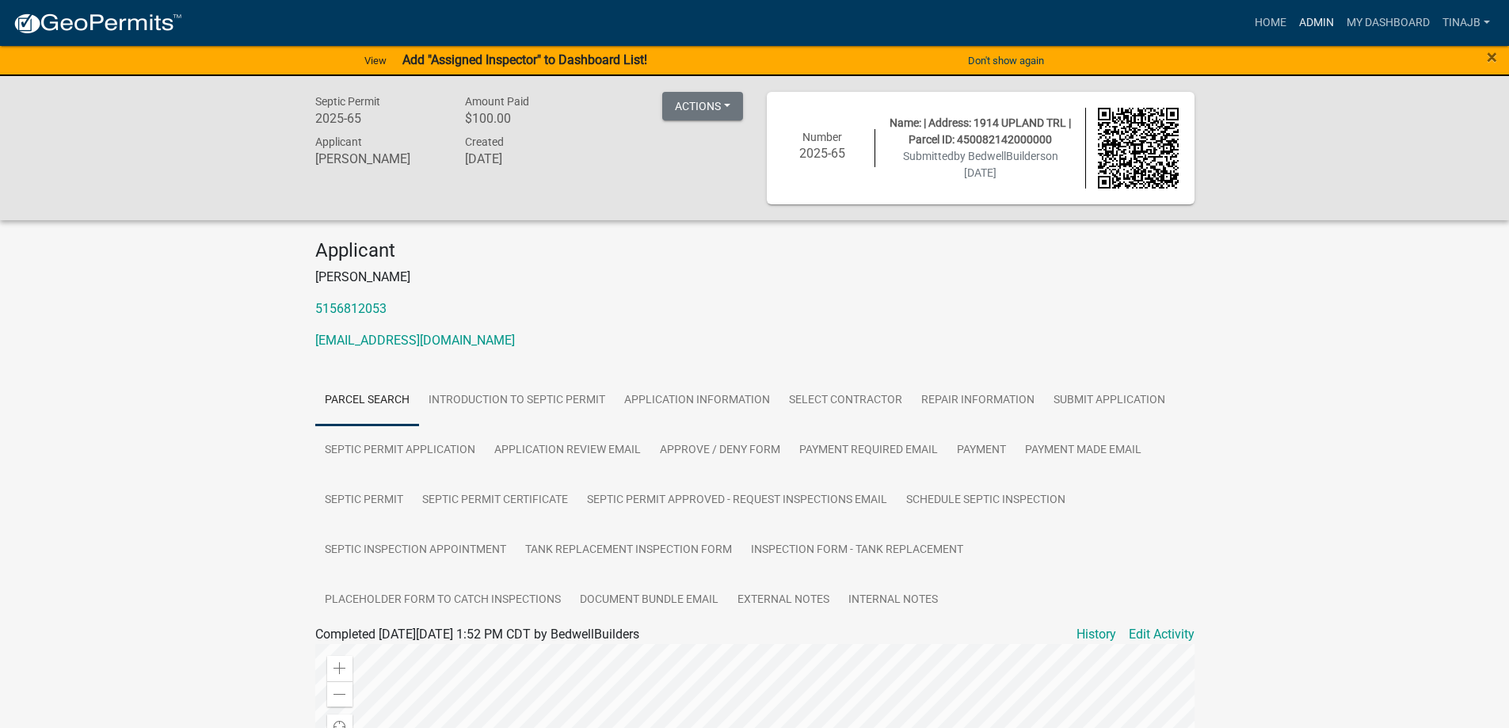
click at [1330, 17] on link "Admin" at bounding box center [1317, 23] width 48 height 30
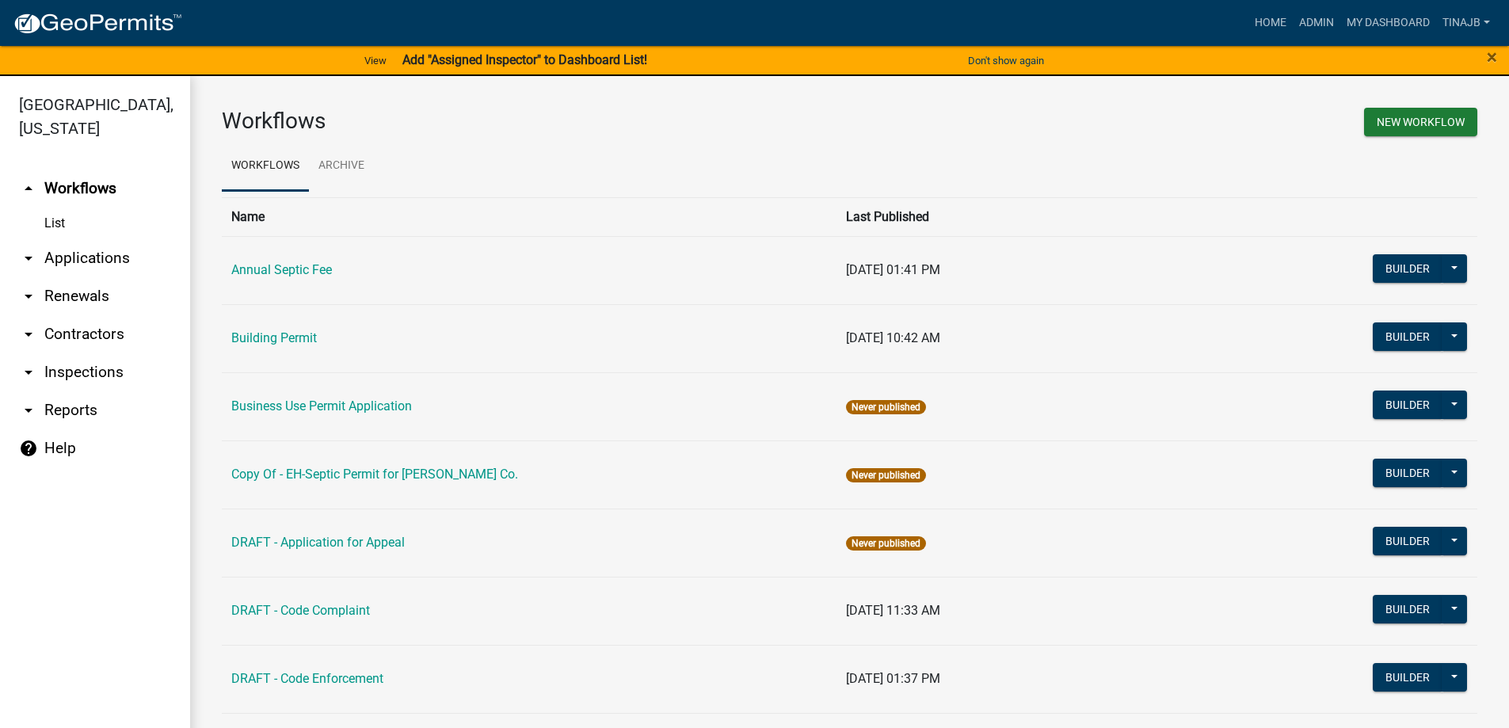
click at [126, 239] on link "arrow_drop_down Applications" at bounding box center [95, 258] width 190 height 38
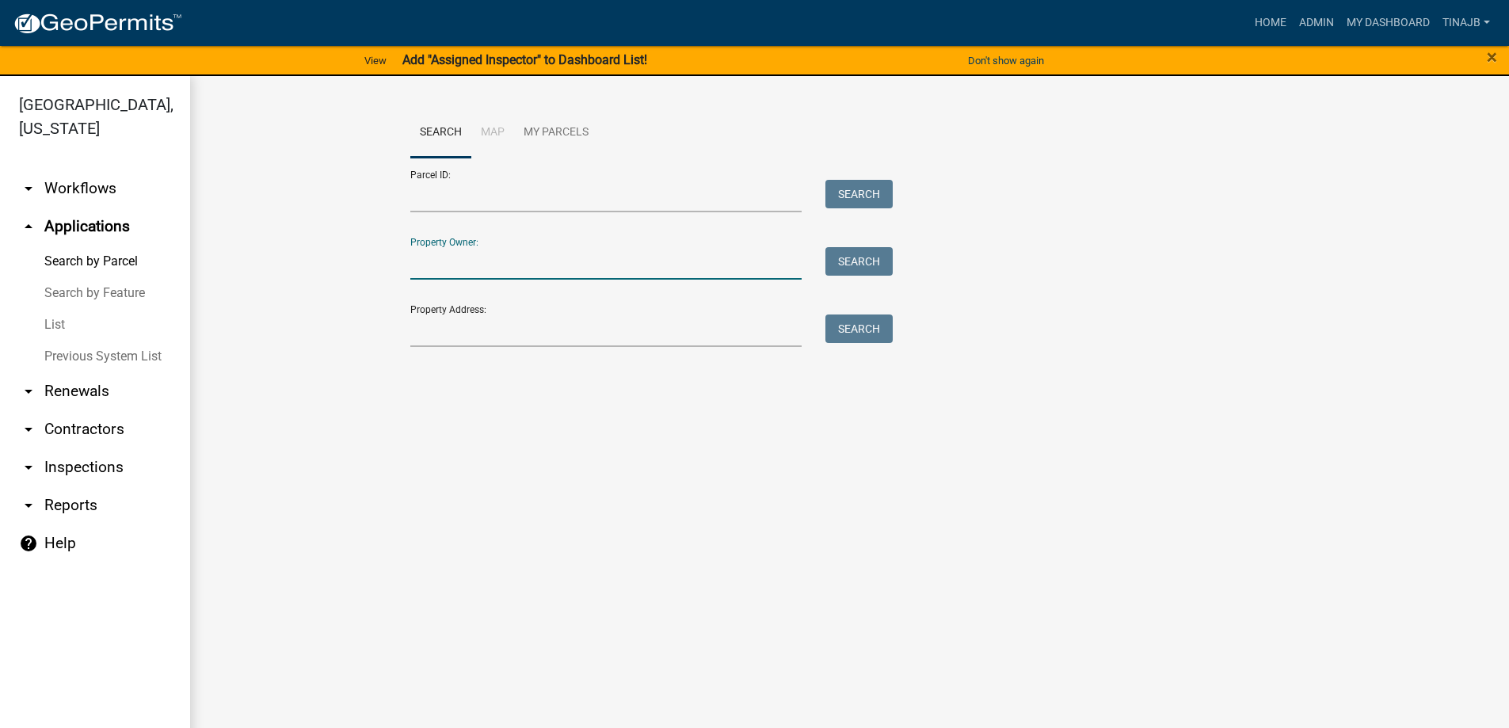
click at [484, 258] on input "Property Owner:" at bounding box center [606, 263] width 392 height 32
type input "komodor"
click at [836, 267] on button "Search" at bounding box center [858, 261] width 67 height 29
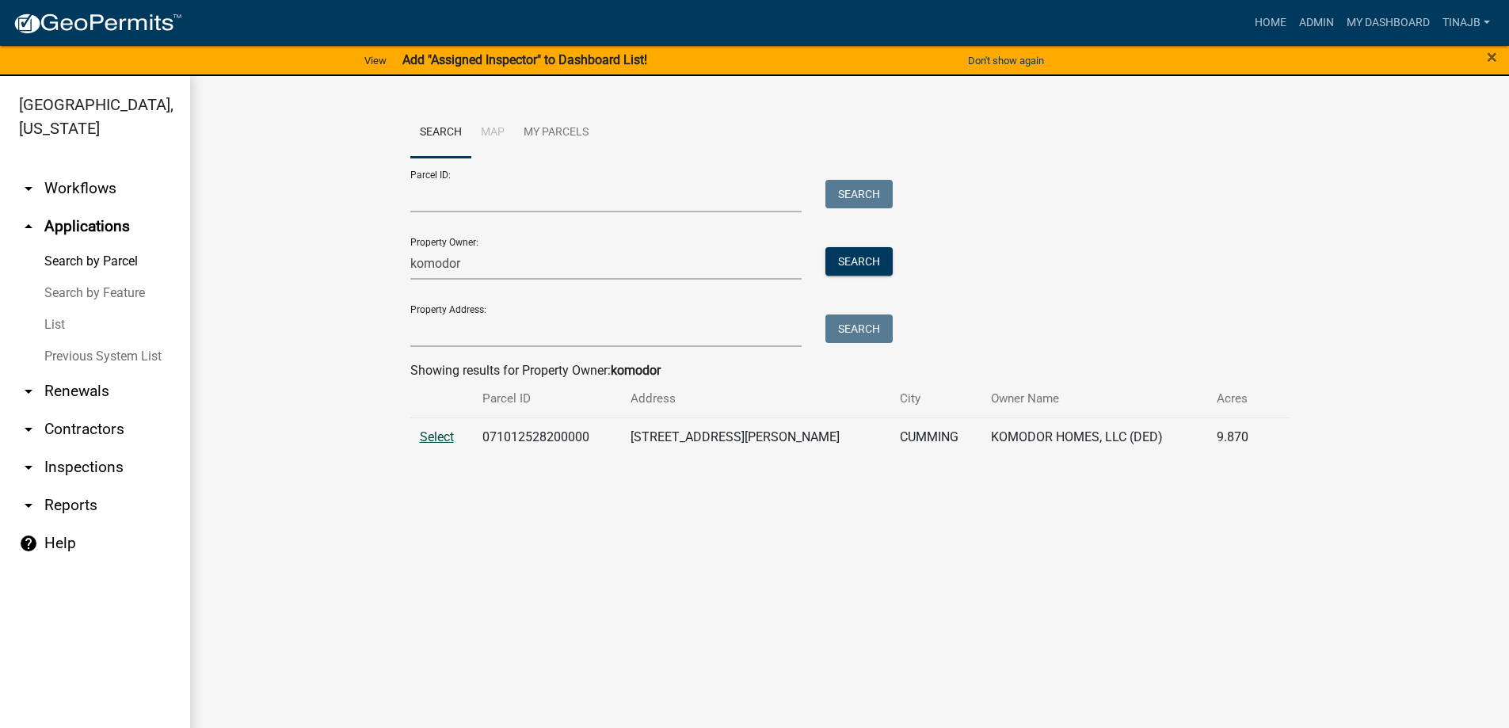
click at [429, 440] on span "Select" at bounding box center [437, 436] width 34 height 15
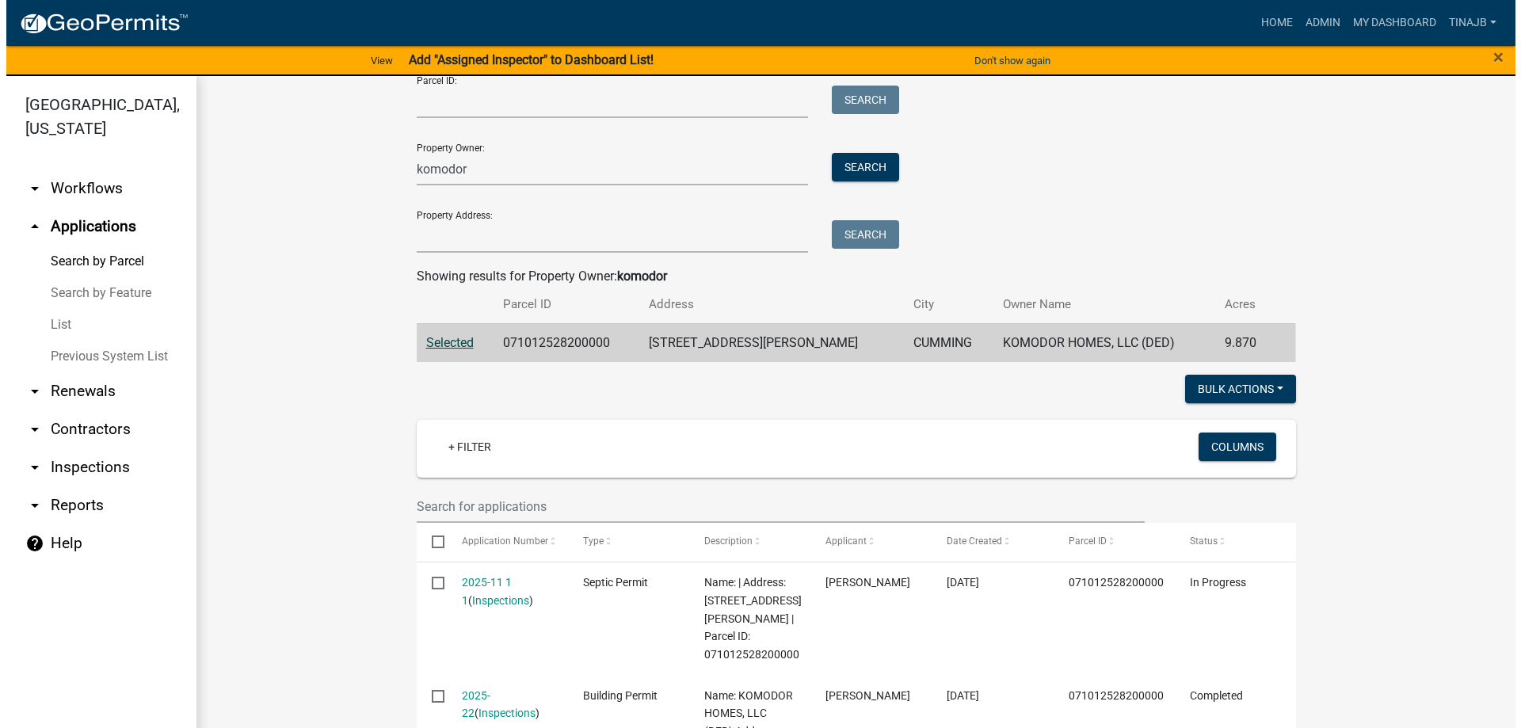
scroll to position [317, 0]
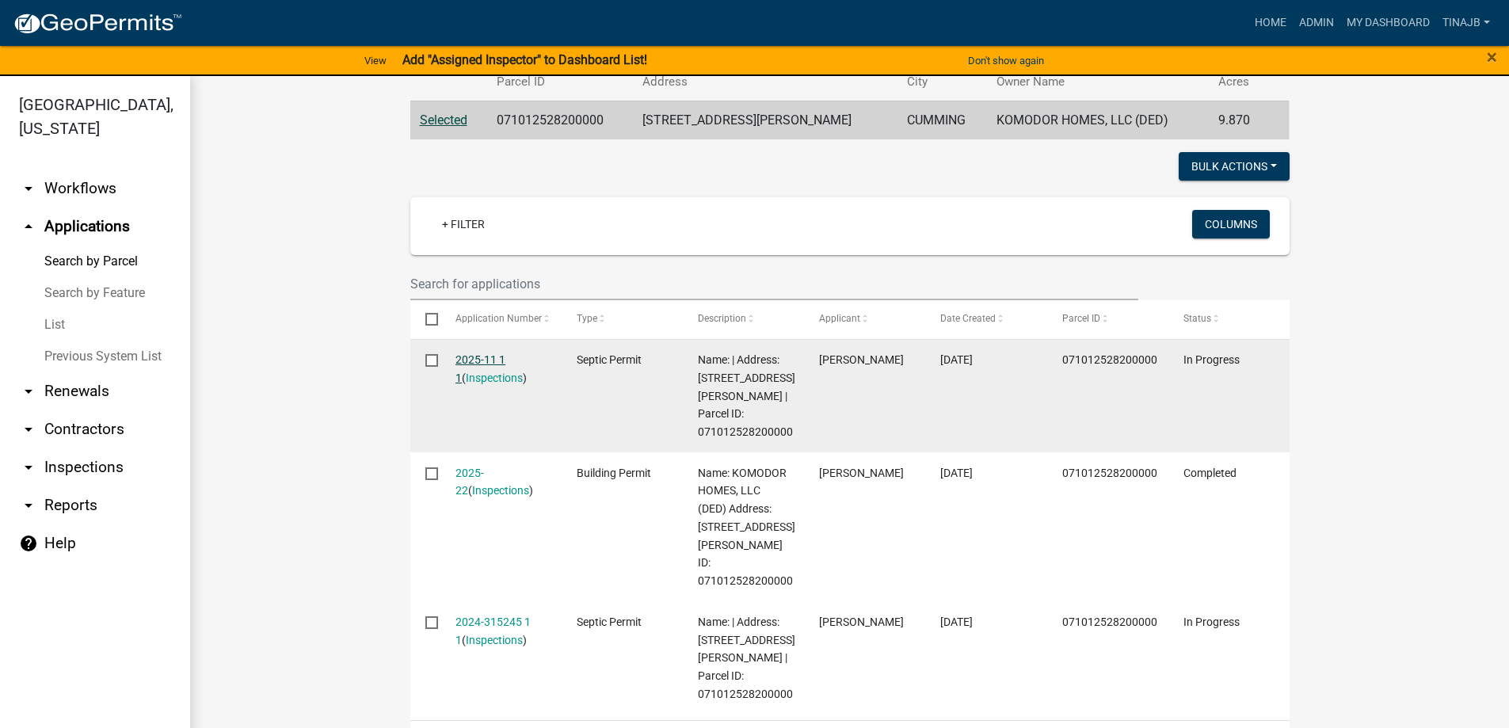
click at [465, 353] on link "2025-11 1 1" at bounding box center [480, 368] width 50 height 31
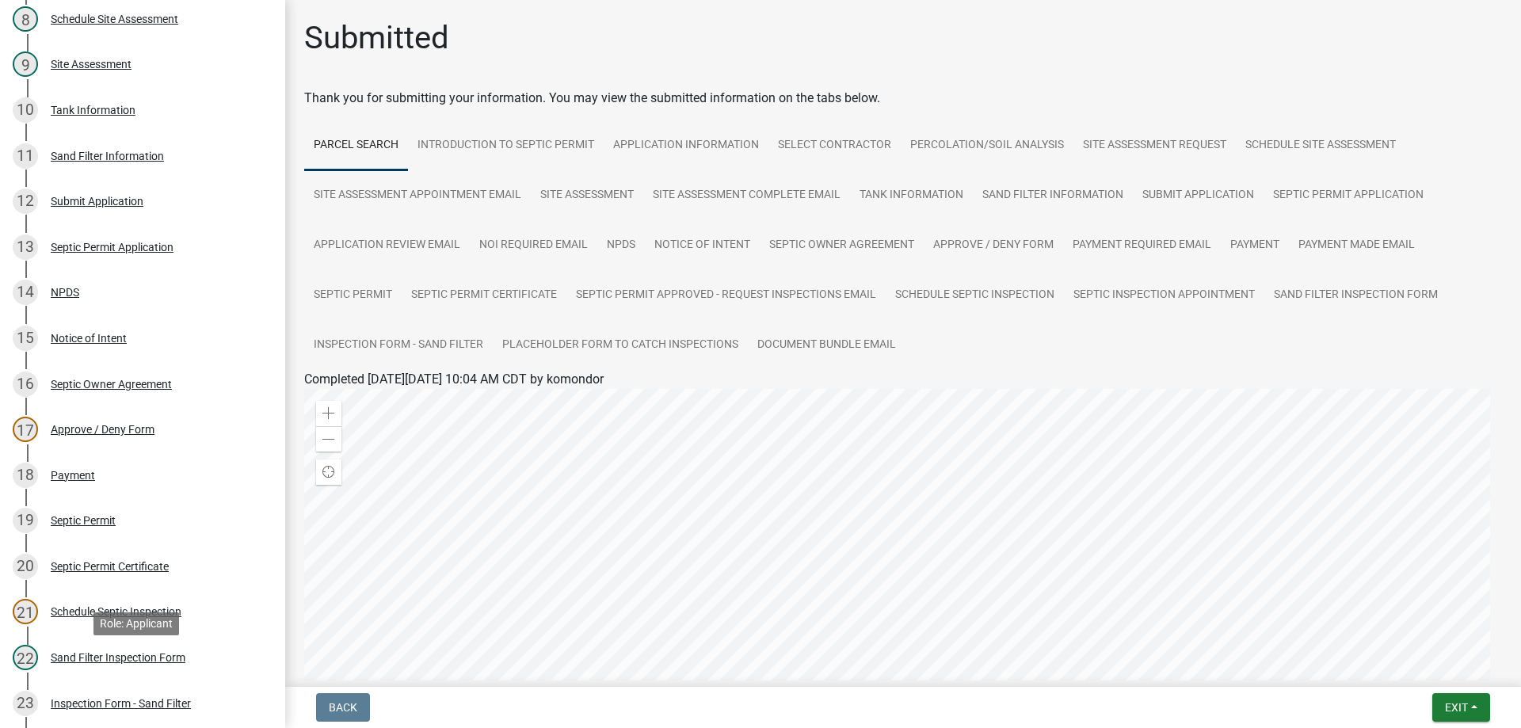
scroll to position [511, 0]
click at [132, 654] on div "Sand Filter Inspection Form" at bounding box center [118, 658] width 135 height 11
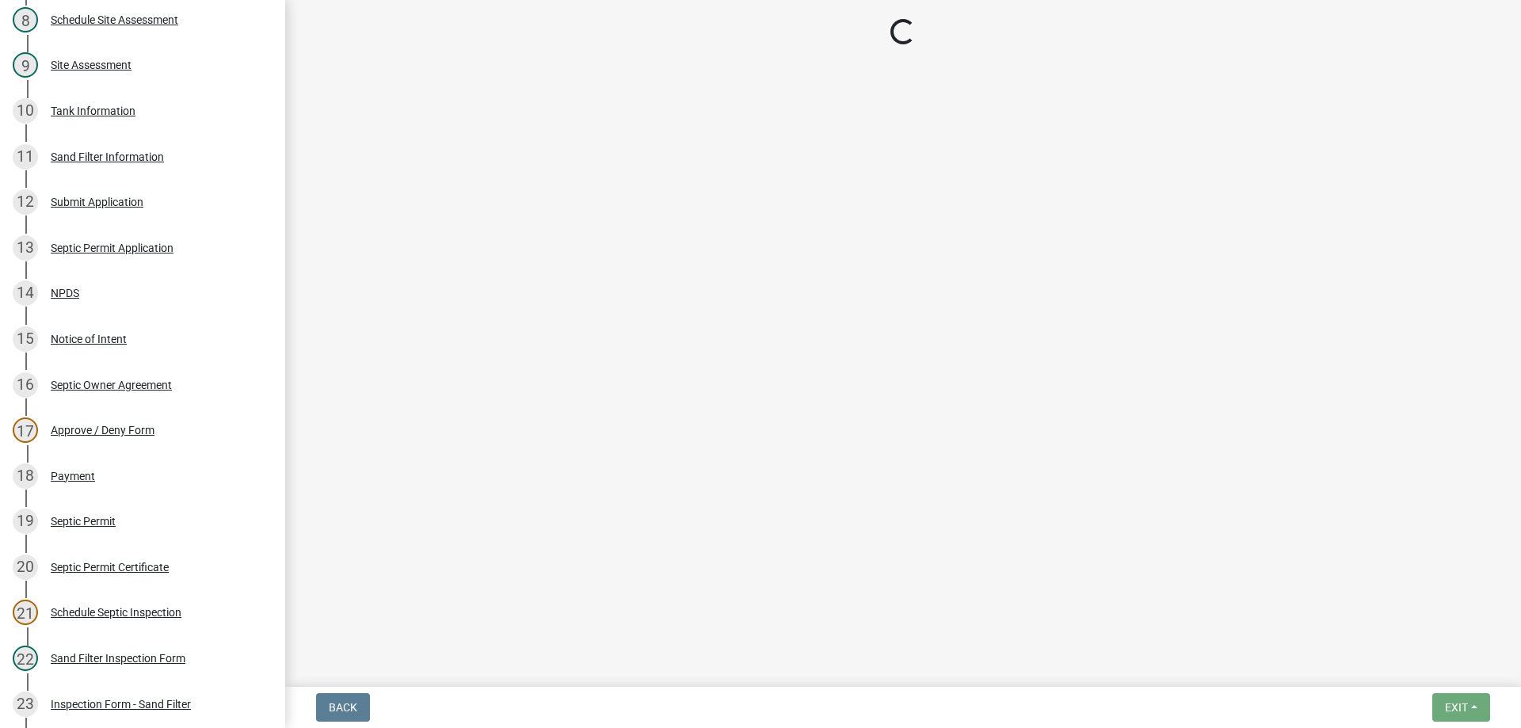
select select "ccc3feb4-466f-4227-91e9-914ee9242bae"
select select "dbe3a1b9-a4b3-48fa-b9c0-fee70399abae"
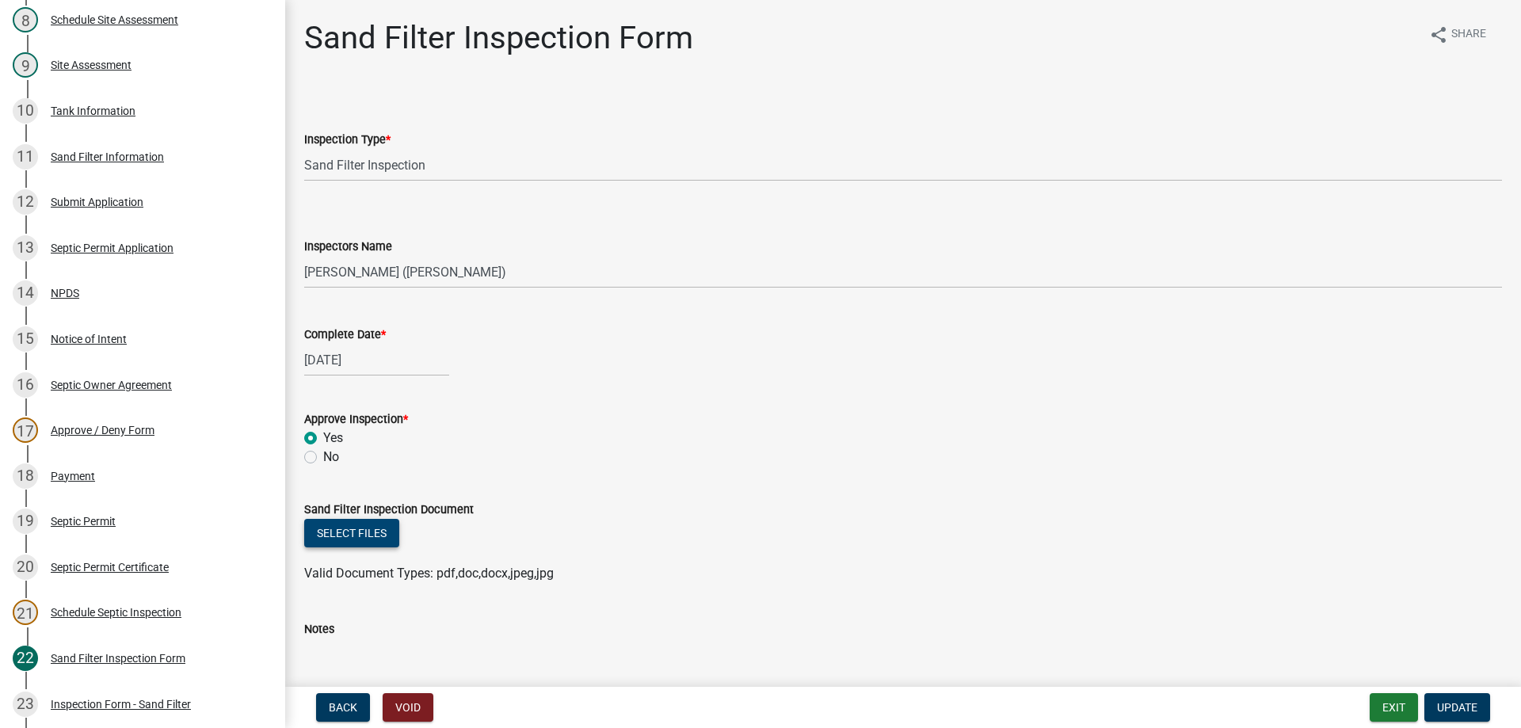
click at [329, 529] on button "Select files" at bounding box center [351, 533] width 95 height 29
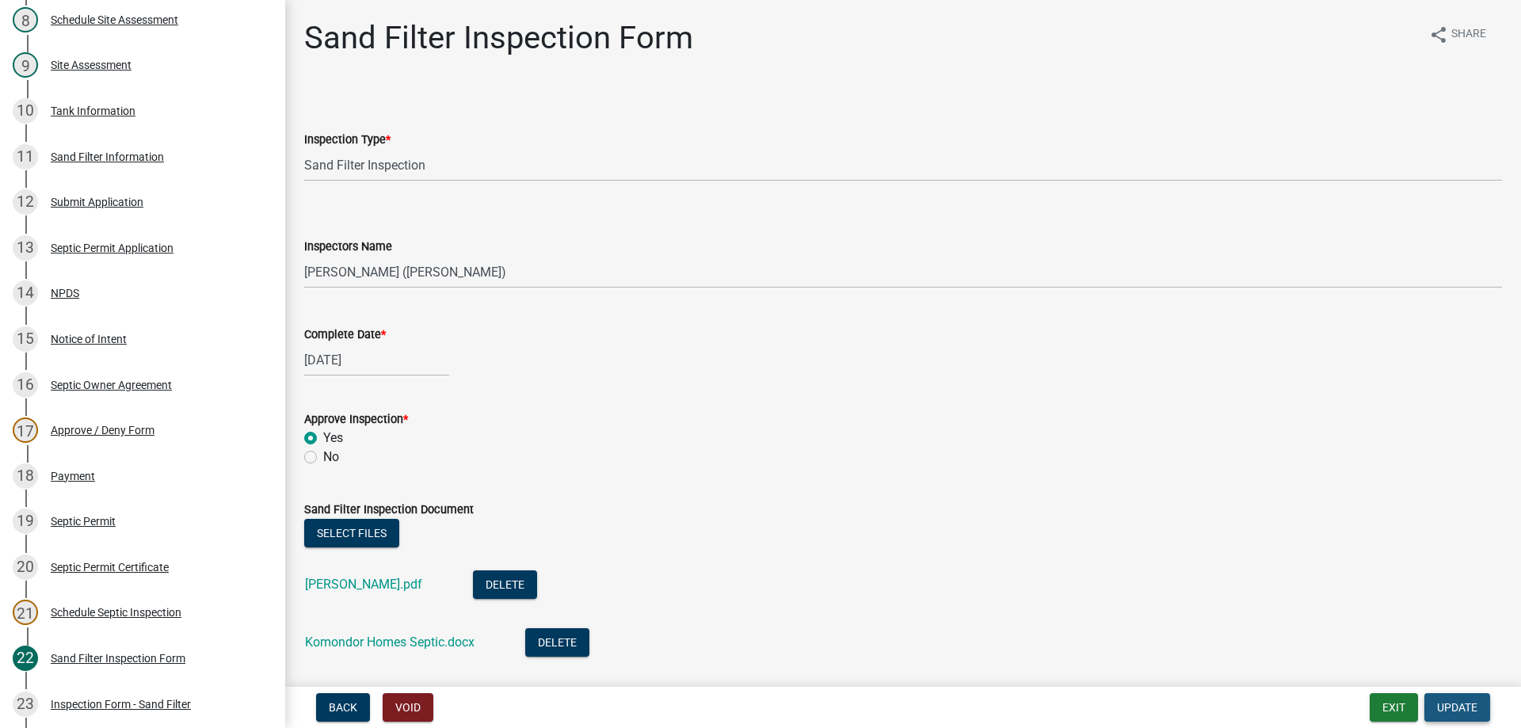
click at [1447, 707] on span "Update" at bounding box center [1457, 707] width 40 height 13
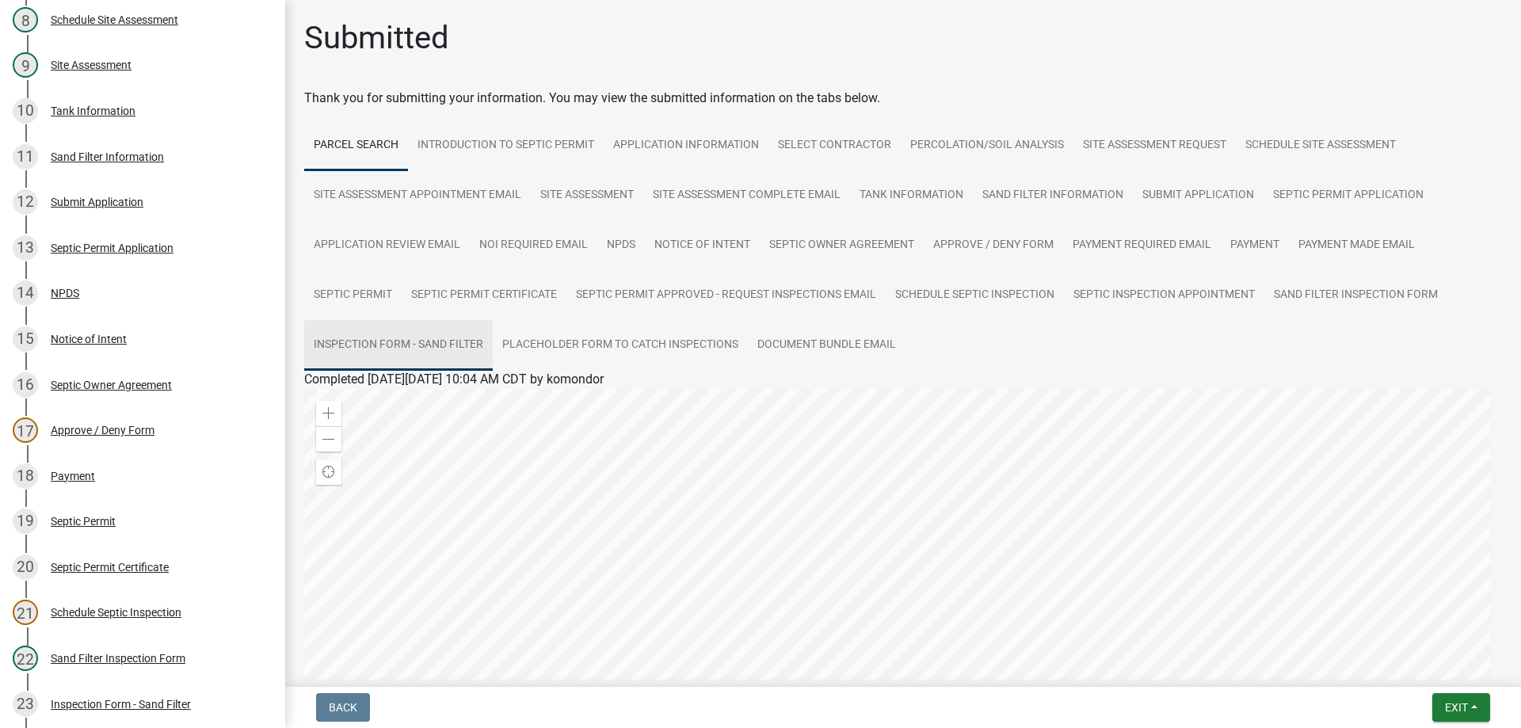
click at [428, 352] on link "Inspection Form - Sand Filter" at bounding box center [398, 345] width 189 height 51
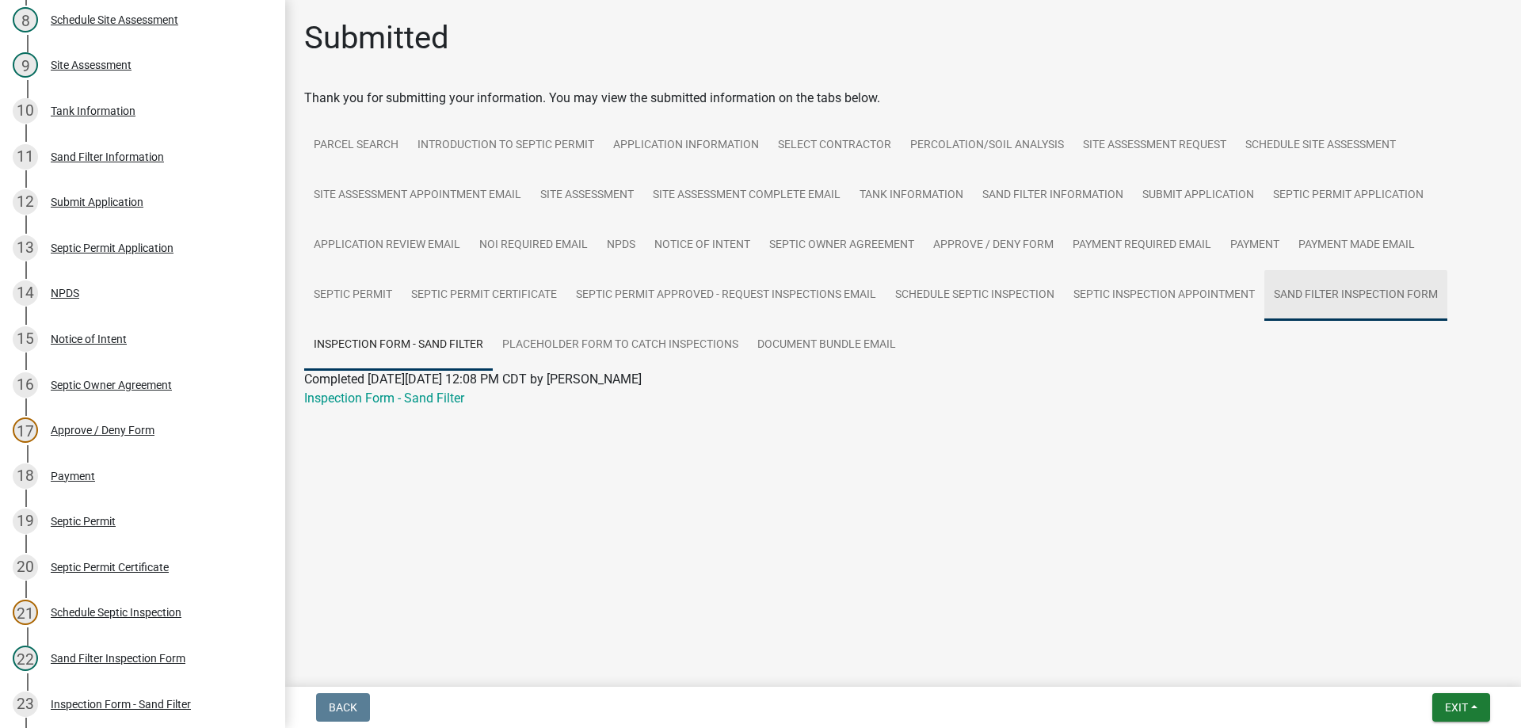
click at [1374, 288] on link "Sand Filter Inspection Form" at bounding box center [1355, 295] width 183 height 51
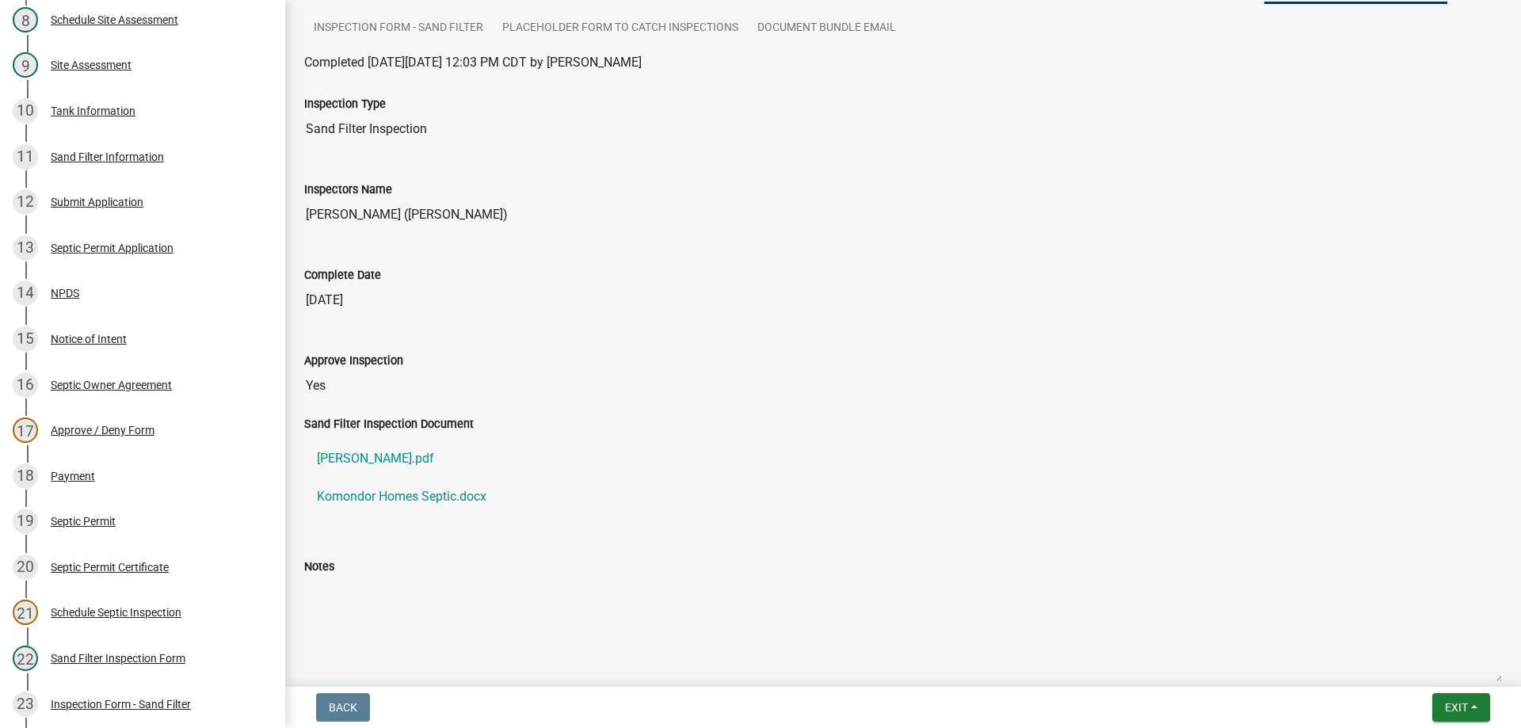
scroll to position [634, 0]
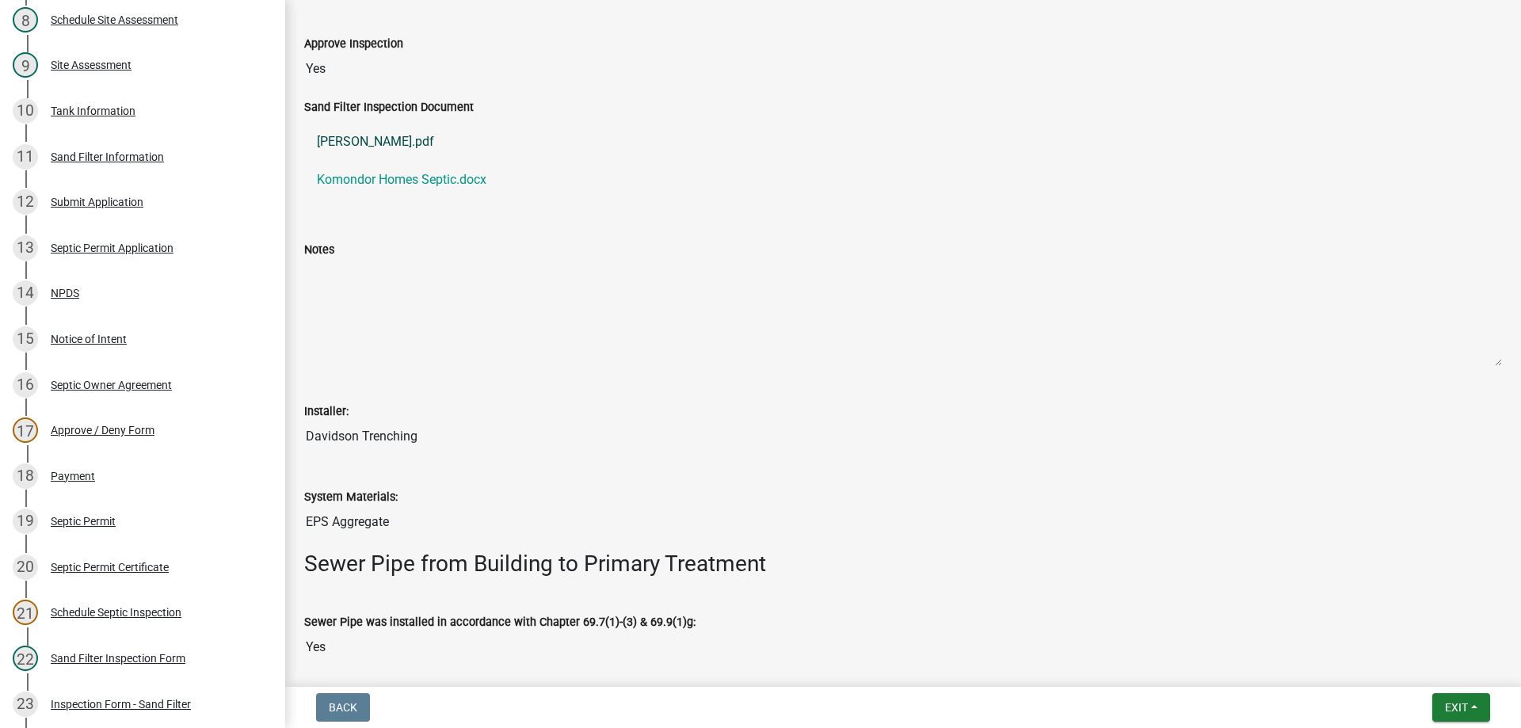
click at [396, 146] on link "[PERSON_NAME].pdf" at bounding box center [903, 142] width 1198 height 38
click at [338, 171] on link "Komondor Homes Septic.docx" at bounding box center [903, 180] width 1198 height 38
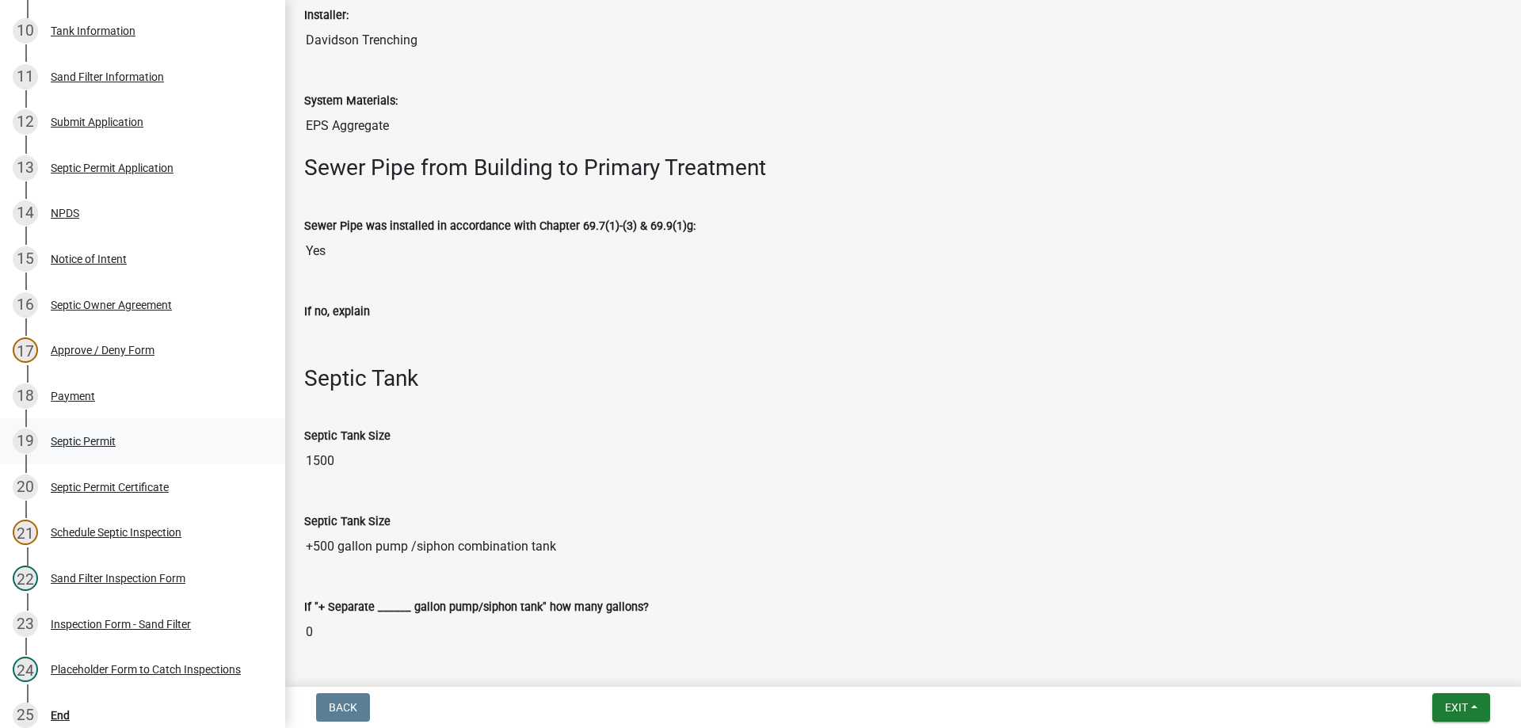
scroll to position [749, 0]
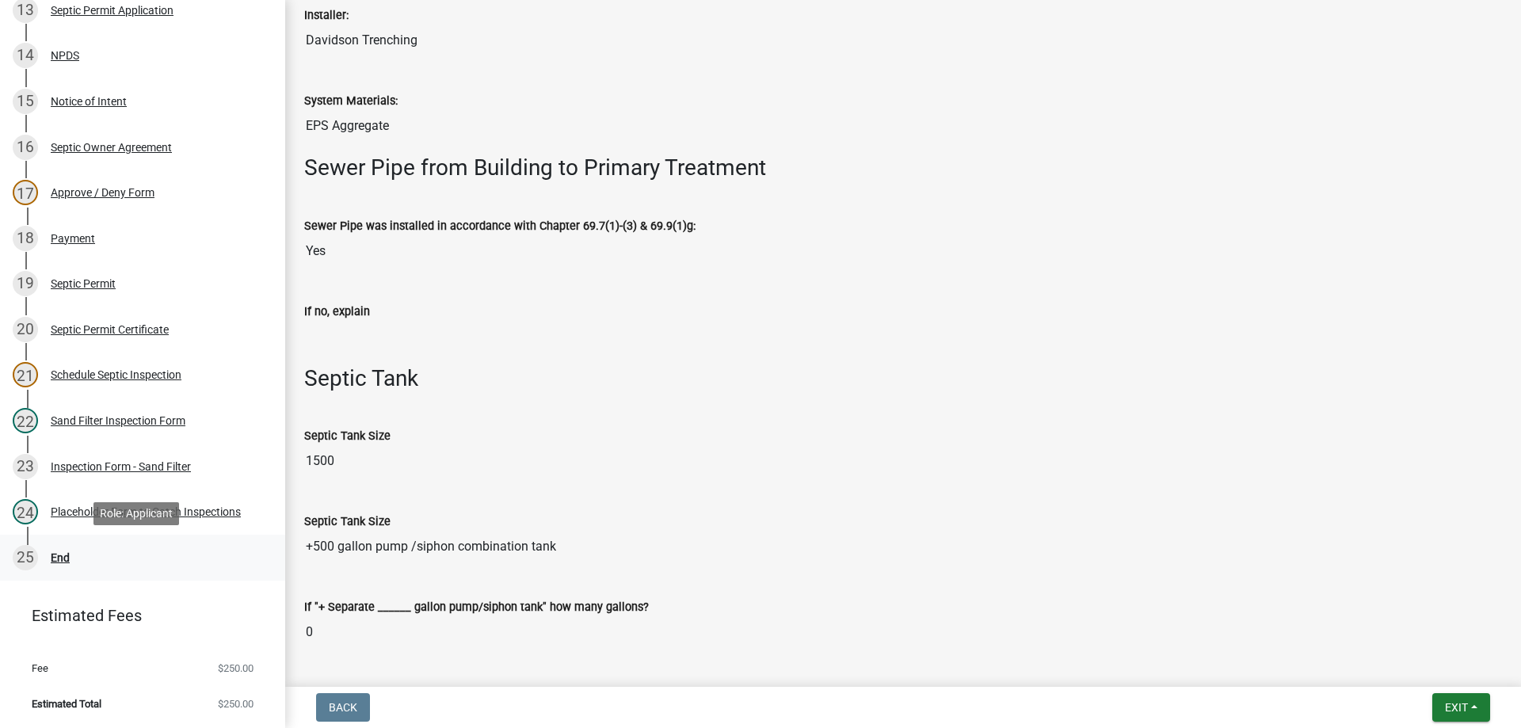
click at [59, 552] on div "End" at bounding box center [60, 557] width 19 height 11
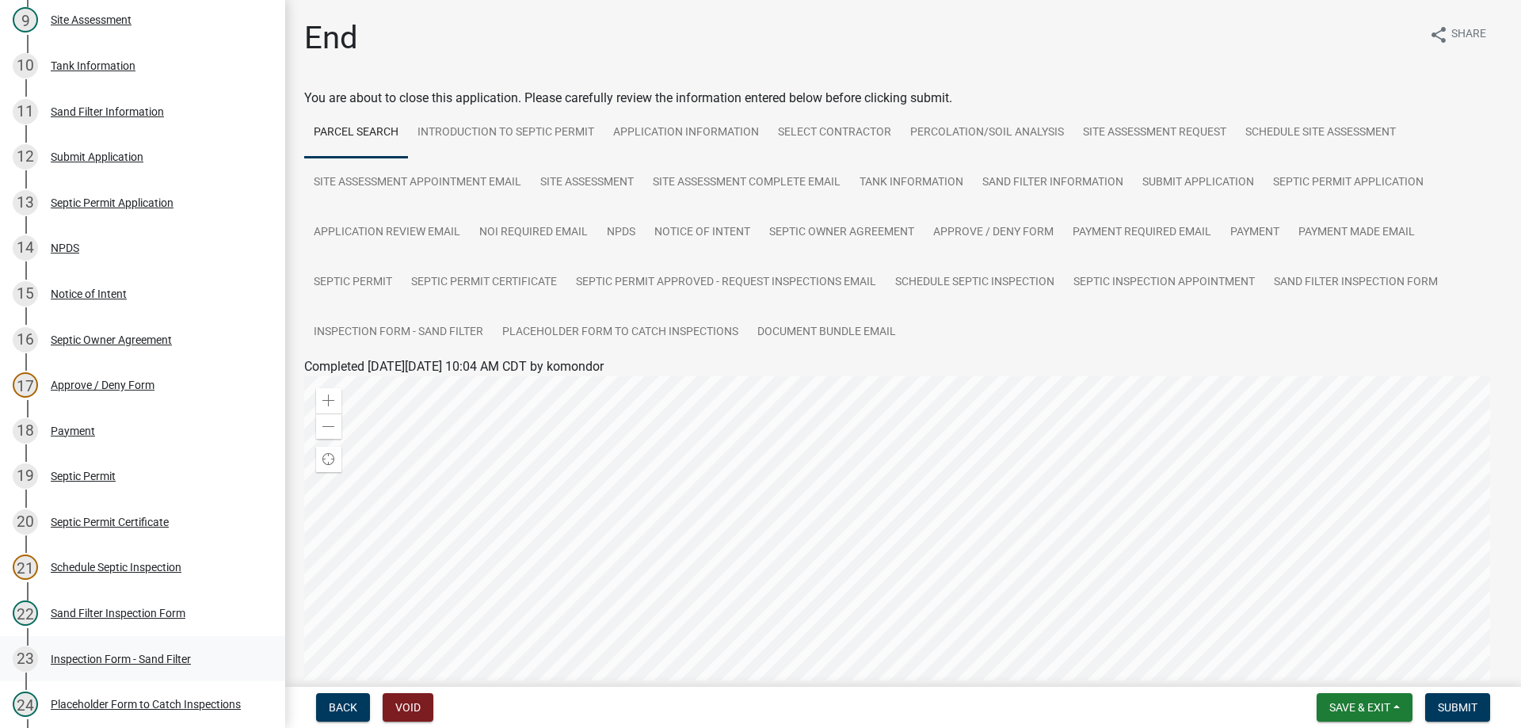
scroll to position [353, 0]
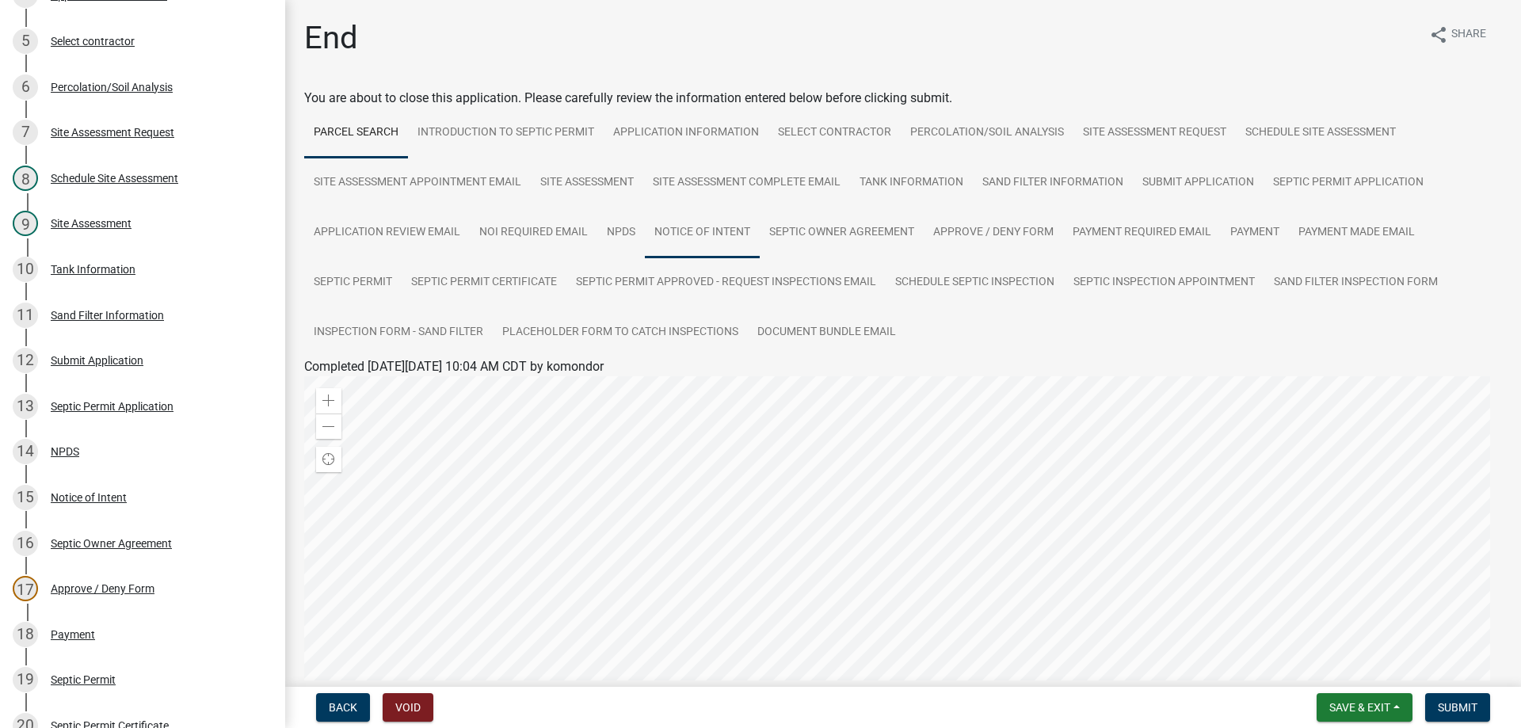
click at [685, 229] on link "Notice of Intent" at bounding box center [702, 233] width 115 height 51
click at [371, 386] on link "Notice of Intent" at bounding box center [347, 385] width 86 height 15
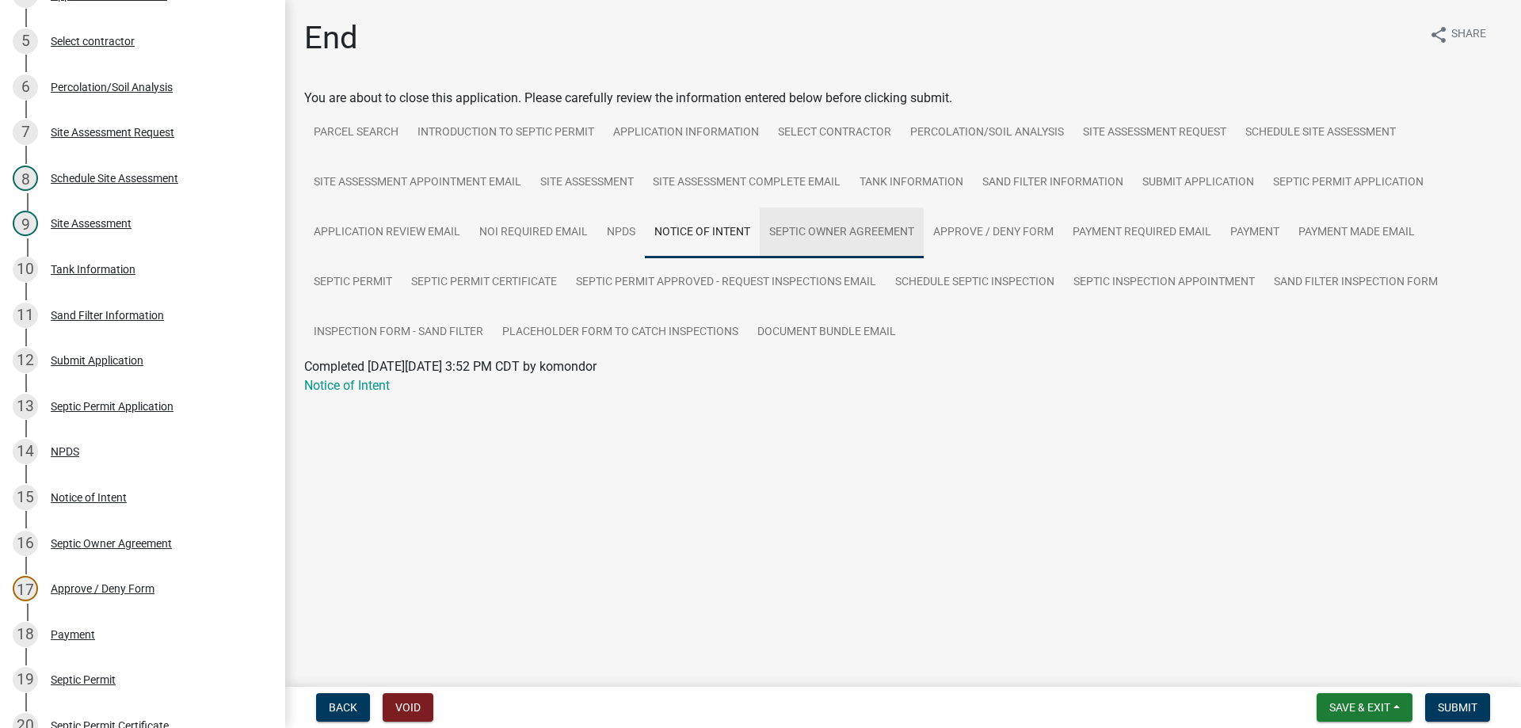
click at [823, 227] on link "Septic Owner Agreement" at bounding box center [842, 233] width 164 height 51
click at [429, 383] on link "Septic Owner Agreement" at bounding box center [372, 385] width 137 height 15
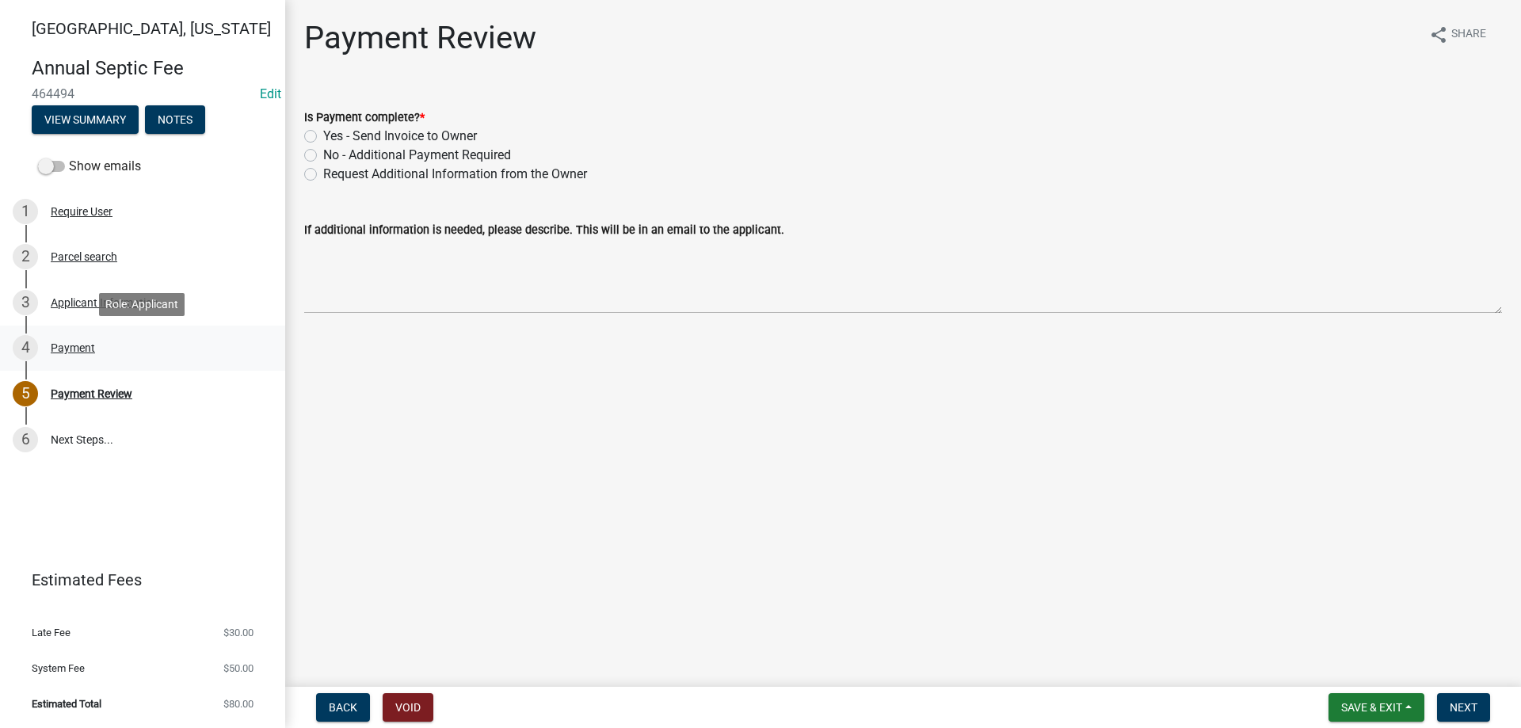
click at [71, 345] on div "Payment" at bounding box center [73, 347] width 44 height 11
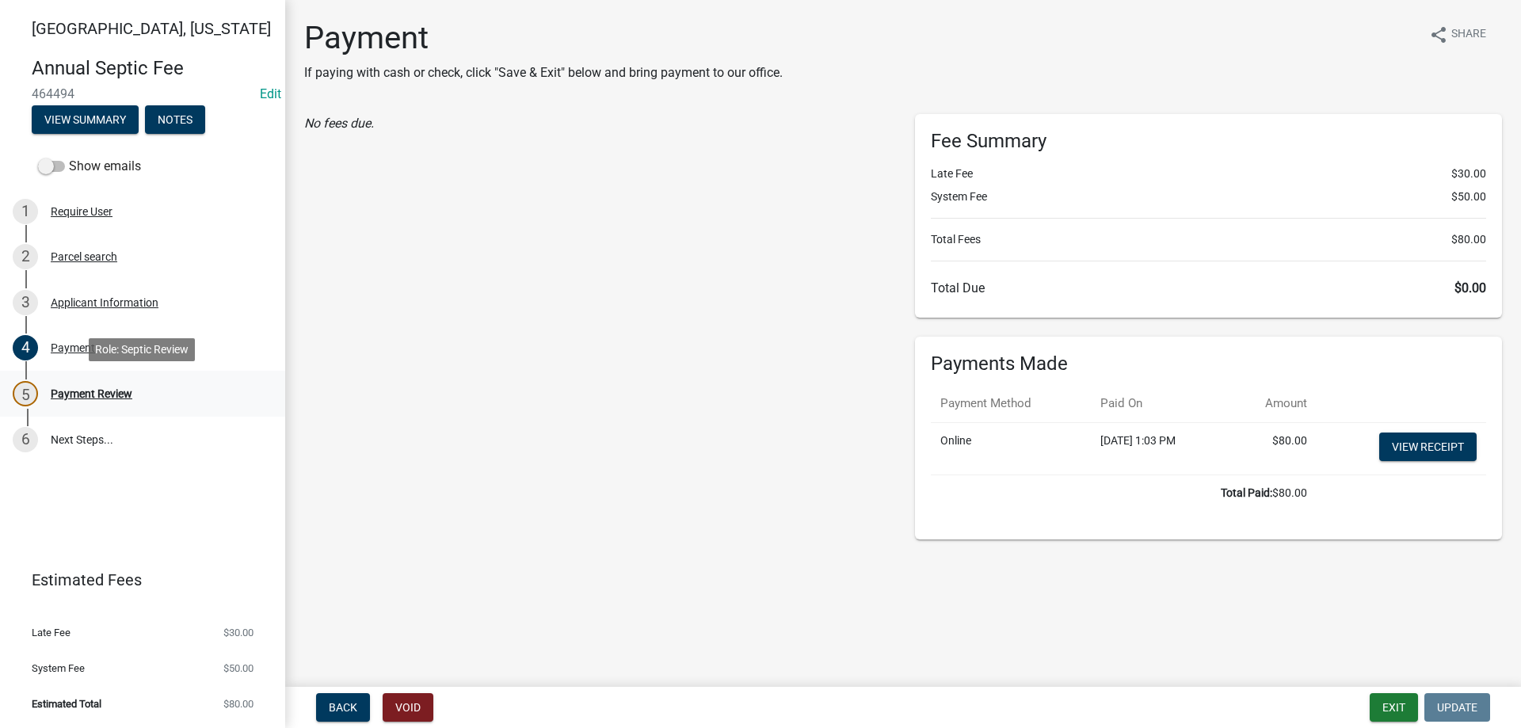
click at [66, 390] on div "Payment Review" at bounding box center [92, 393] width 82 height 11
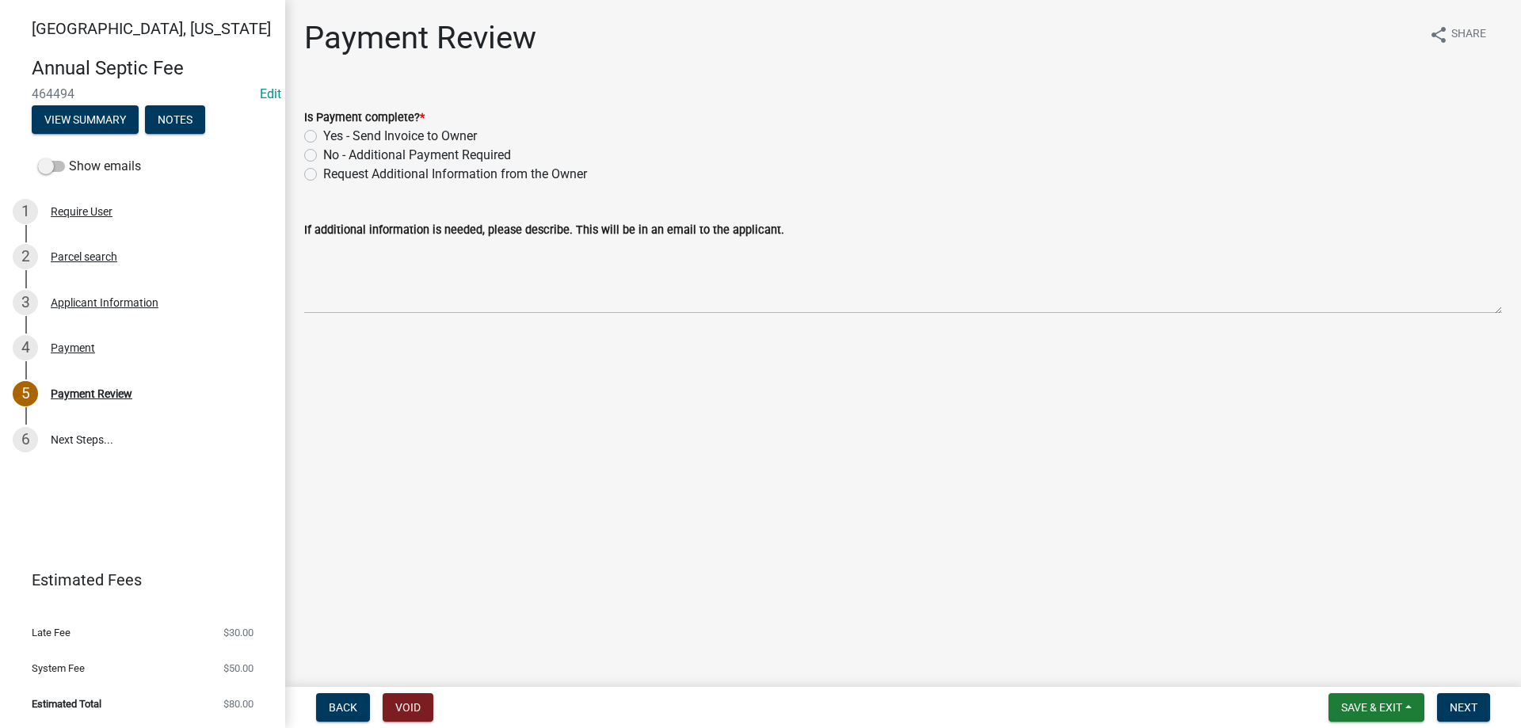
click at [323, 136] on label "Yes - Send Invoice to Owner" at bounding box center [400, 136] width 154 height 19
click at [323, 136] on input "Yes - Send Invoice to Owner" at bounding box center [328, 132] width 10 height 10
radio input "true"
click at [1473, 715] on button "Next" at bounding box center [1463, 707] width 53 height 29
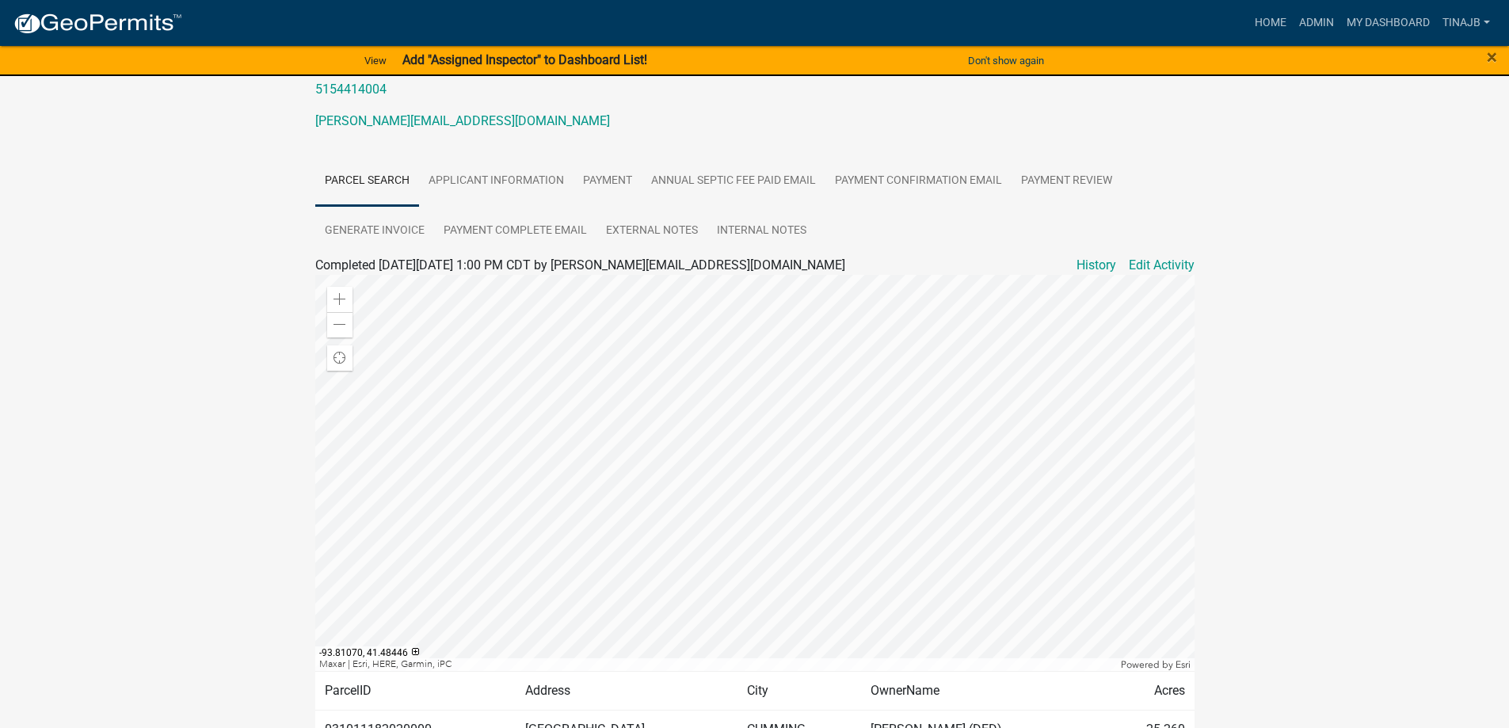
scroll to position [164, 0]
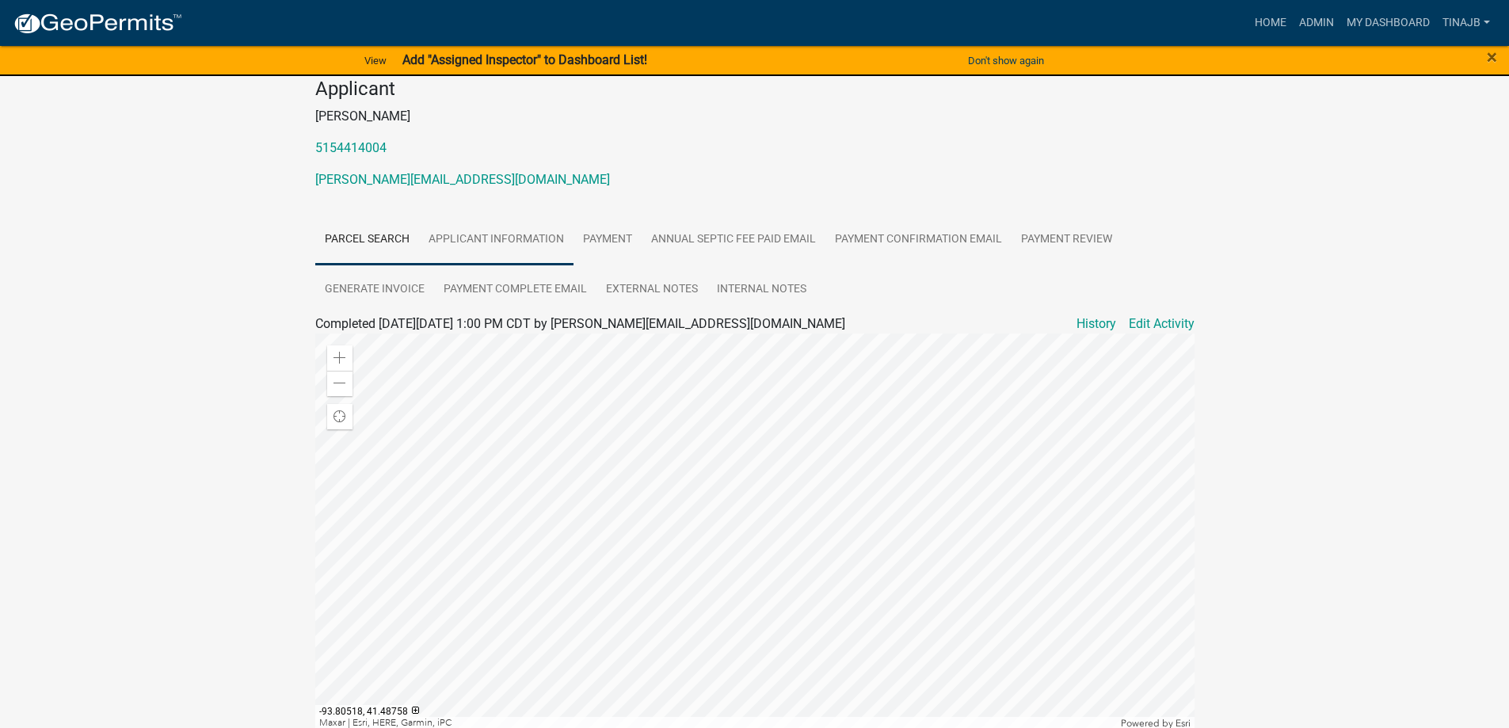
click at [479, 231] on link "Applicant Information" at bounding box center [496, 240] width 154 height 51
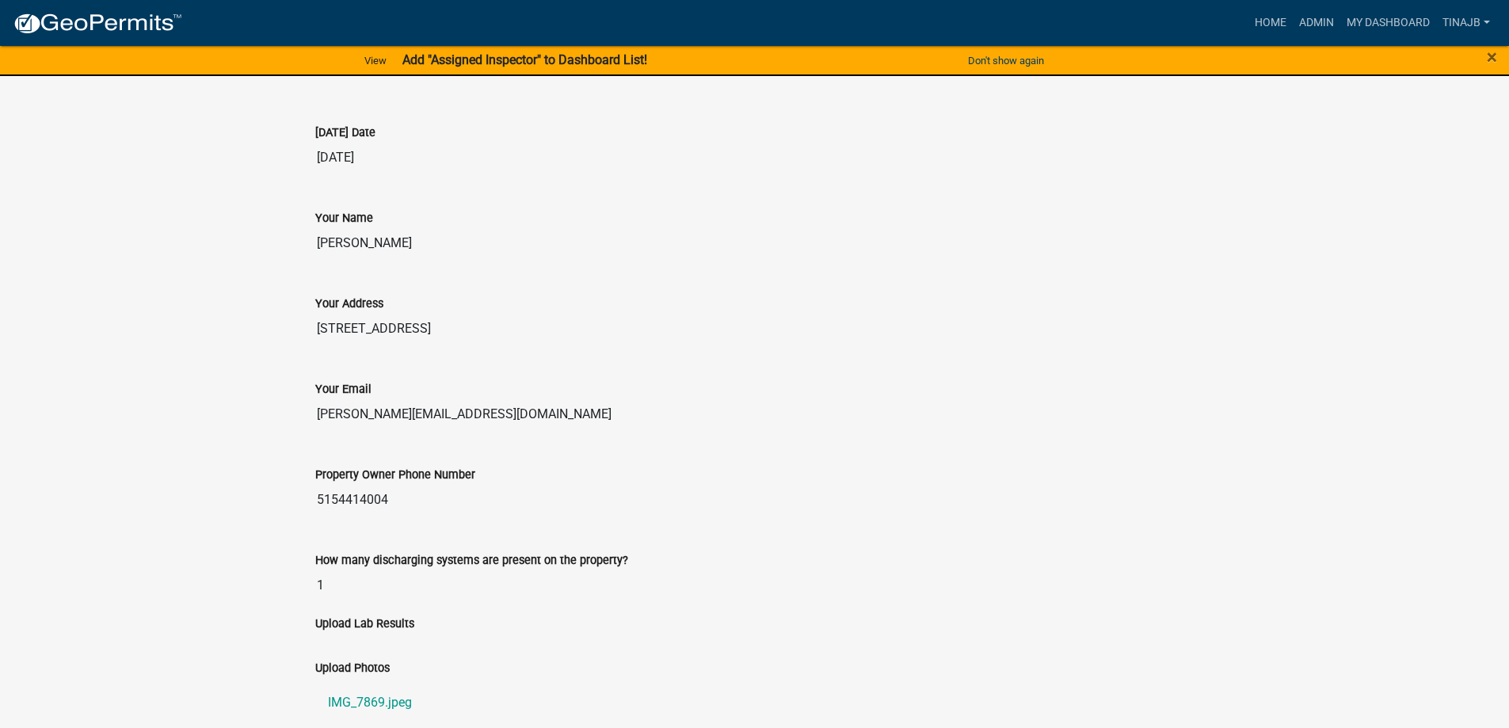
scroll to position [798, 0]
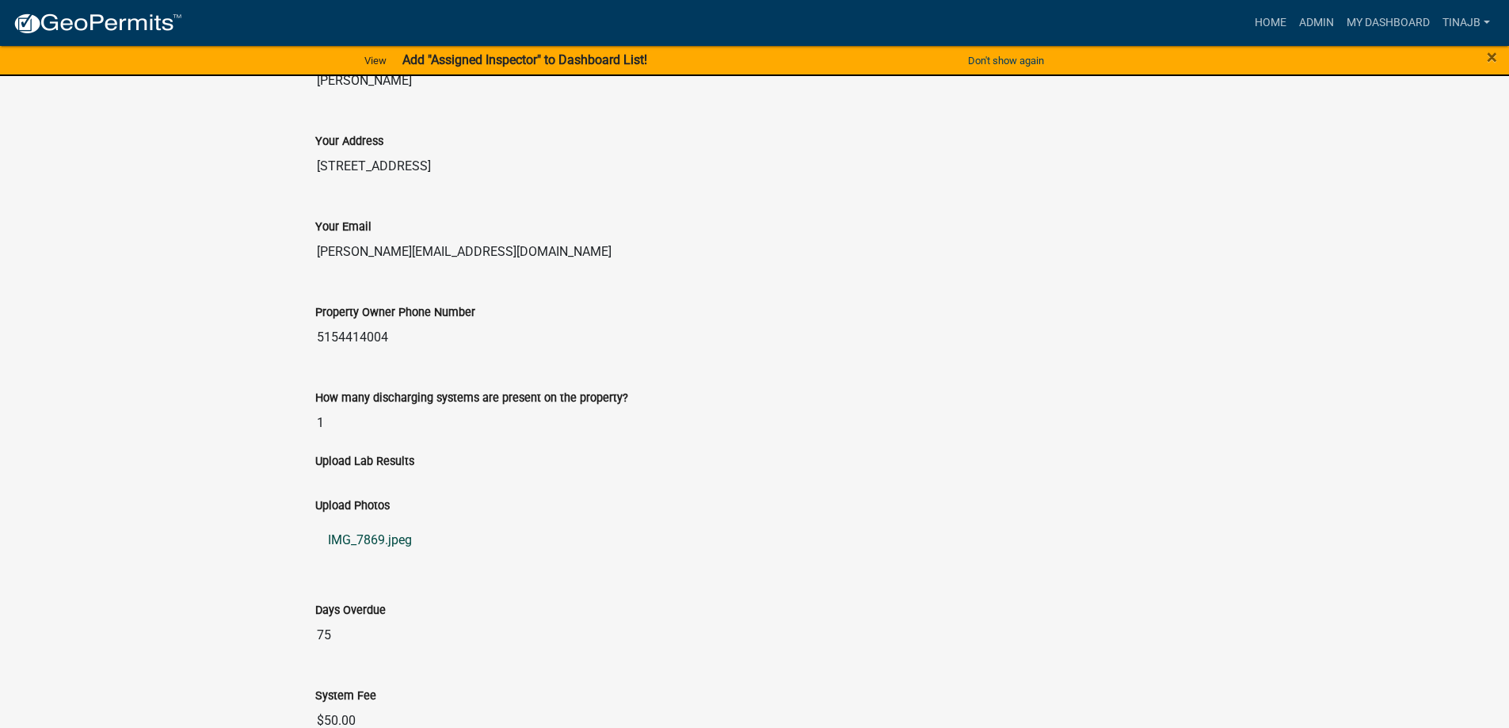
click at [354, 539] on link "IMG_7869.jpeg" at bounding box center [754, 540] width 879 height 38
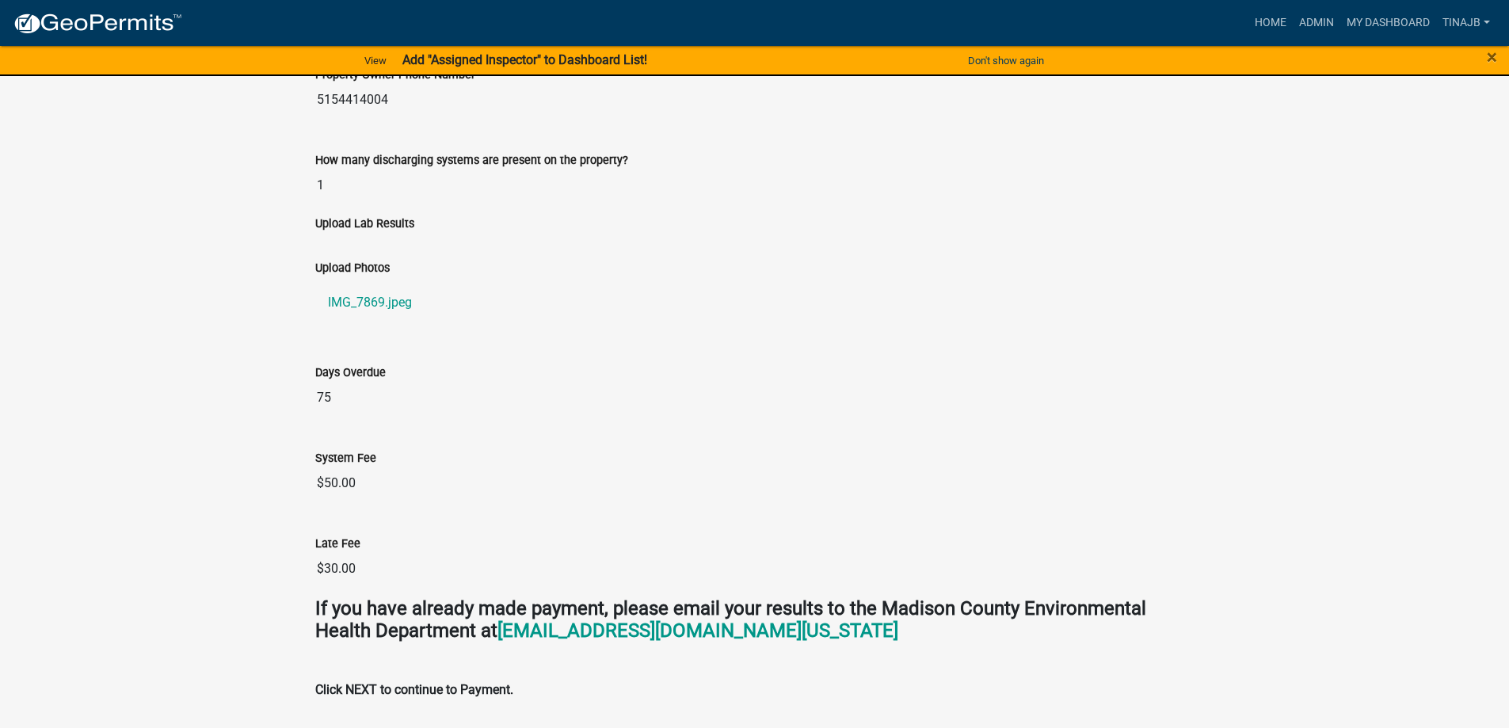
scroll to position [639, 0]
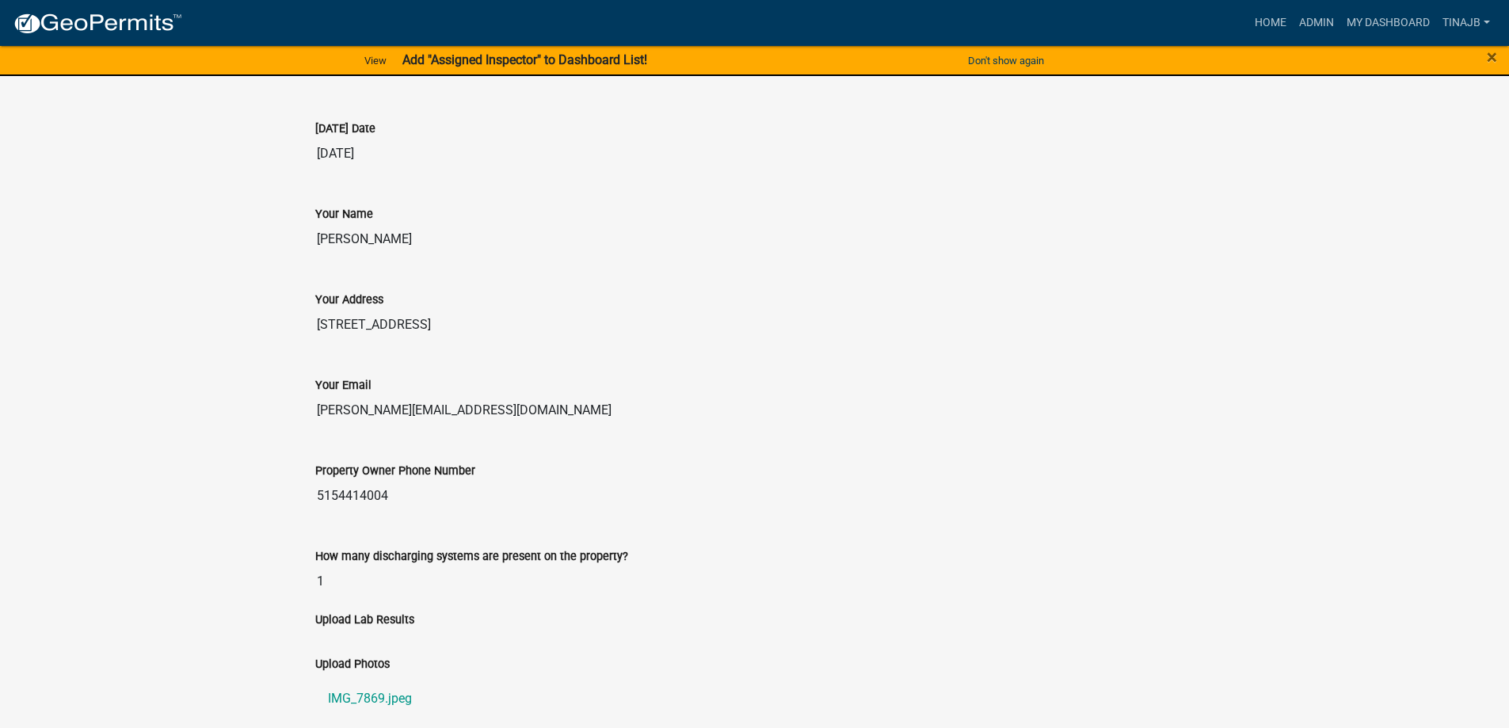
drag, startPoint x: 482, startPoint y: 411, endPoint x: 320, endPoint y: 418, distance: 161.8
click at [320, 418] on input "marcella.adriany@gmail.com" at bounding box center [754, 410] width 879 height 32
click at [478, 499] on input "5154414004" at bounding box center [754, 496] width 879 height 32
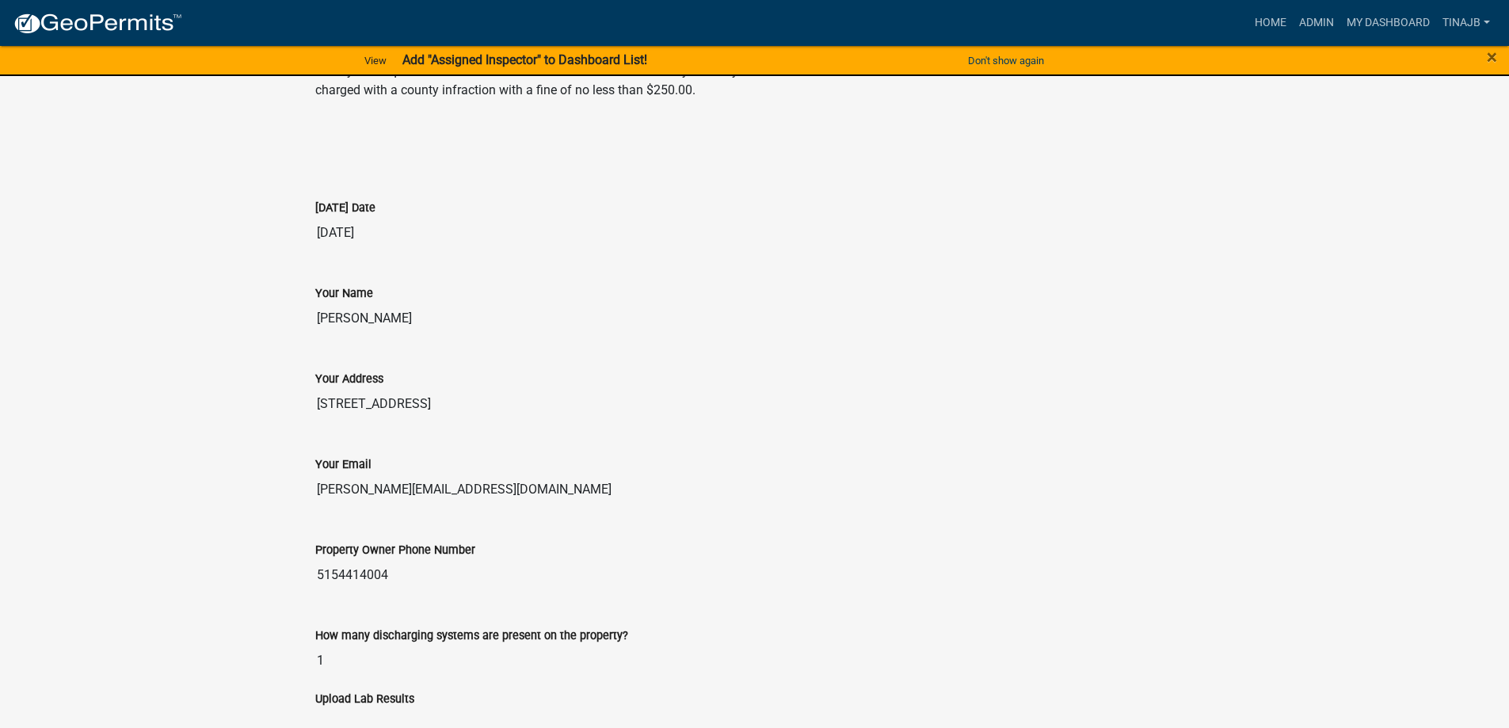
scroll to position [243, 0]
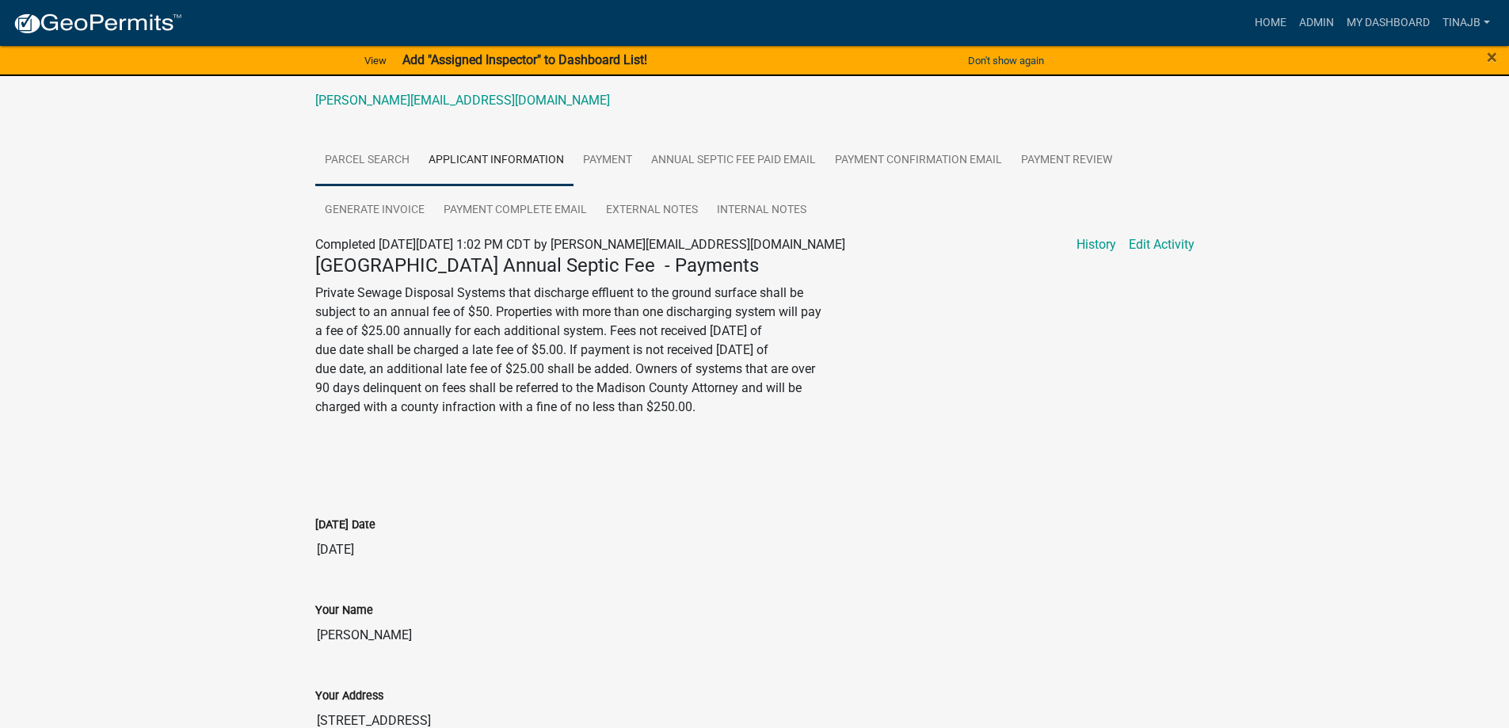
click at [331, 156] on link "Parcel search" at bounding box center [367, 160] width 104 height 51
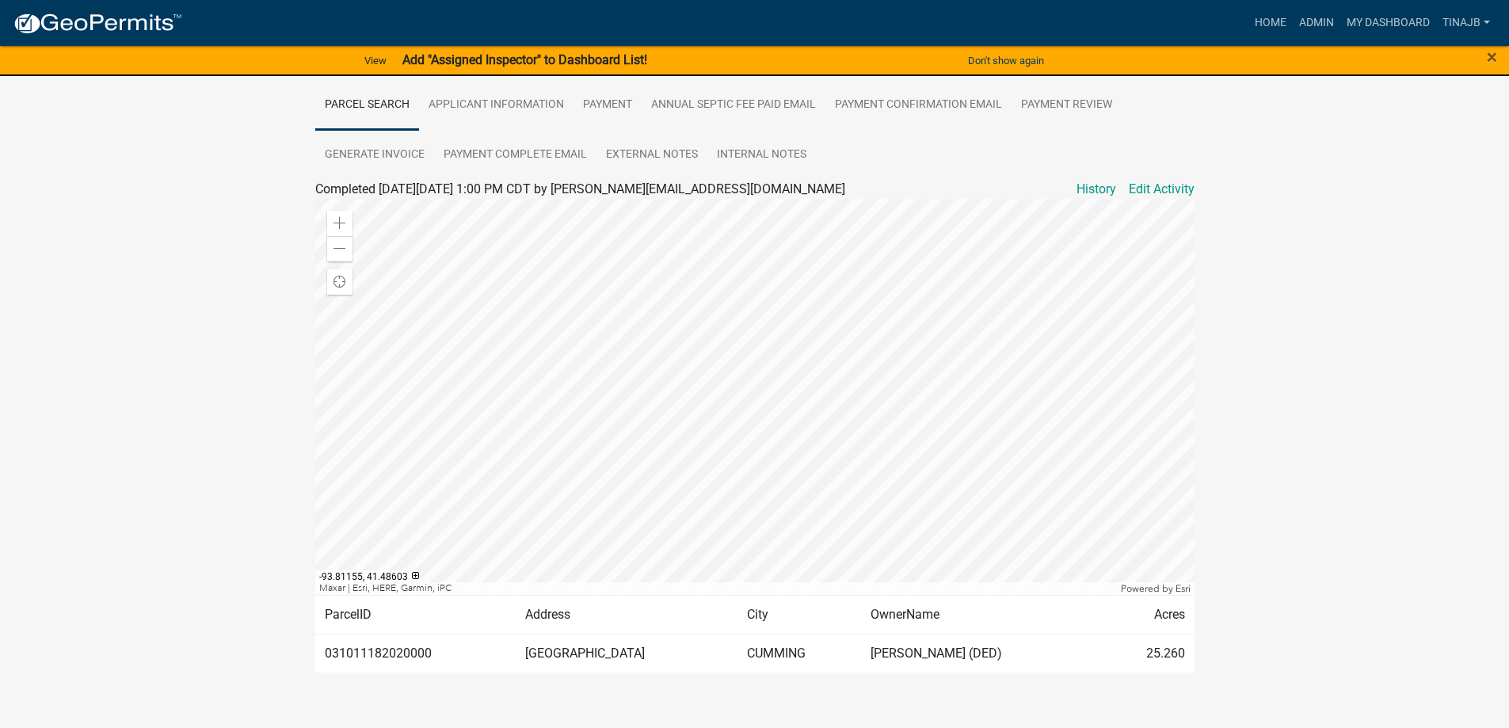
scroll to position [322, 0]
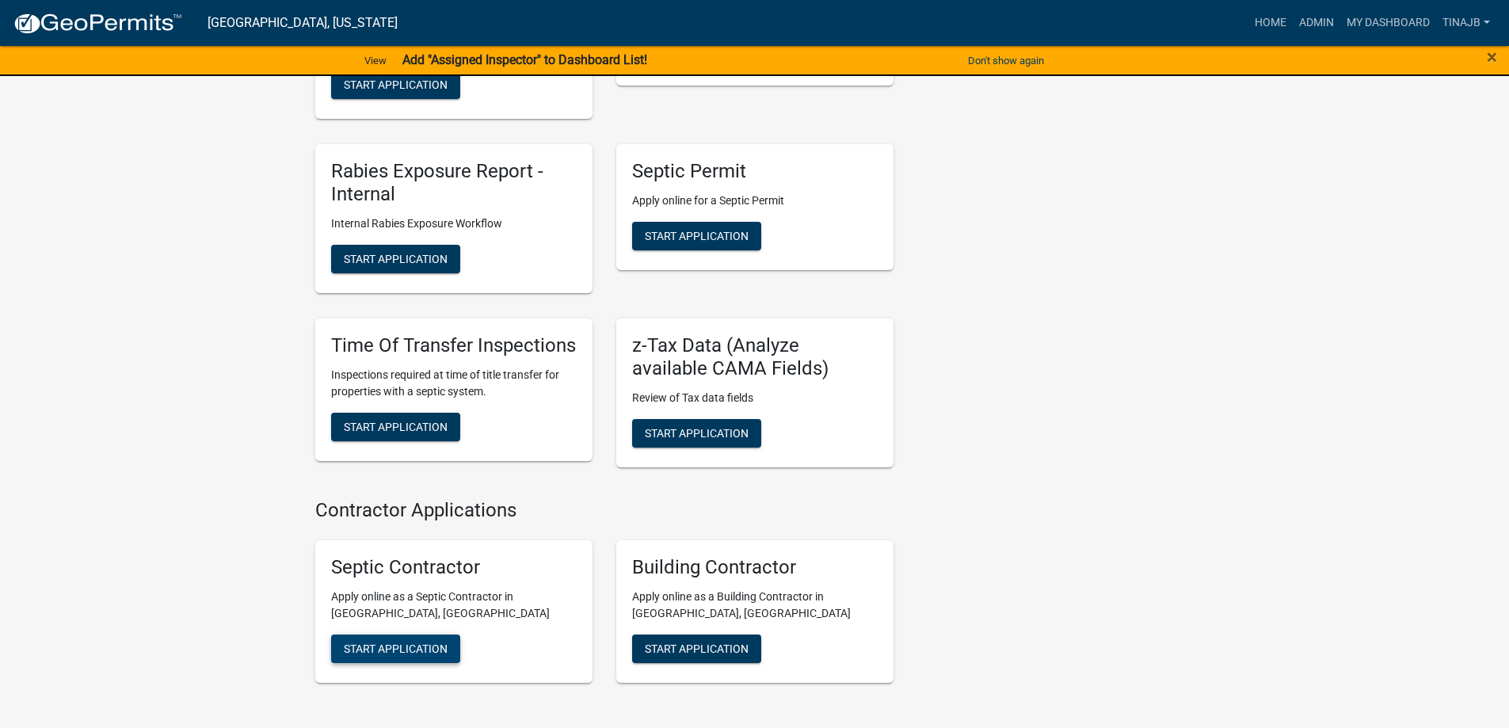
scroll to position [958, 0]
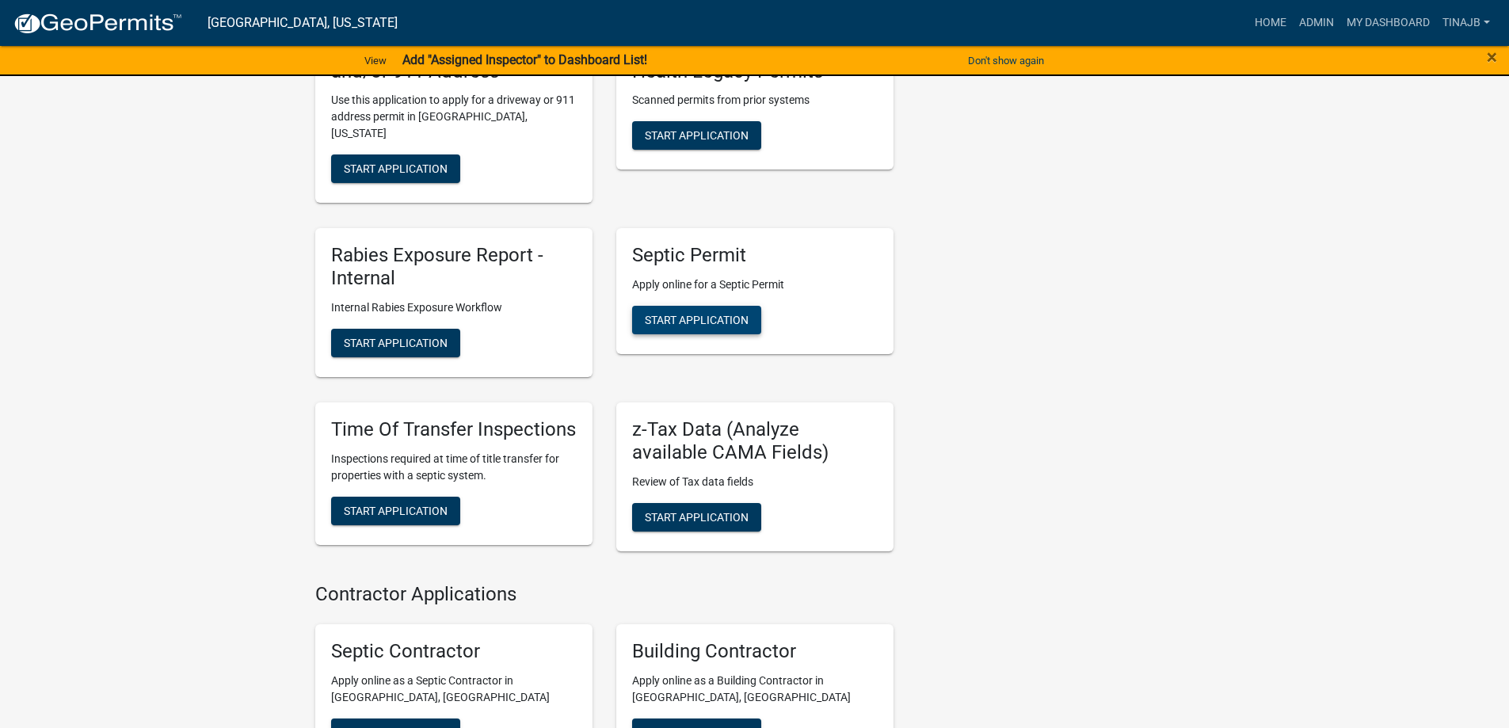
click at [706, 306] on button "Start Application" at bounding box center [696, 320] width 129 height 29
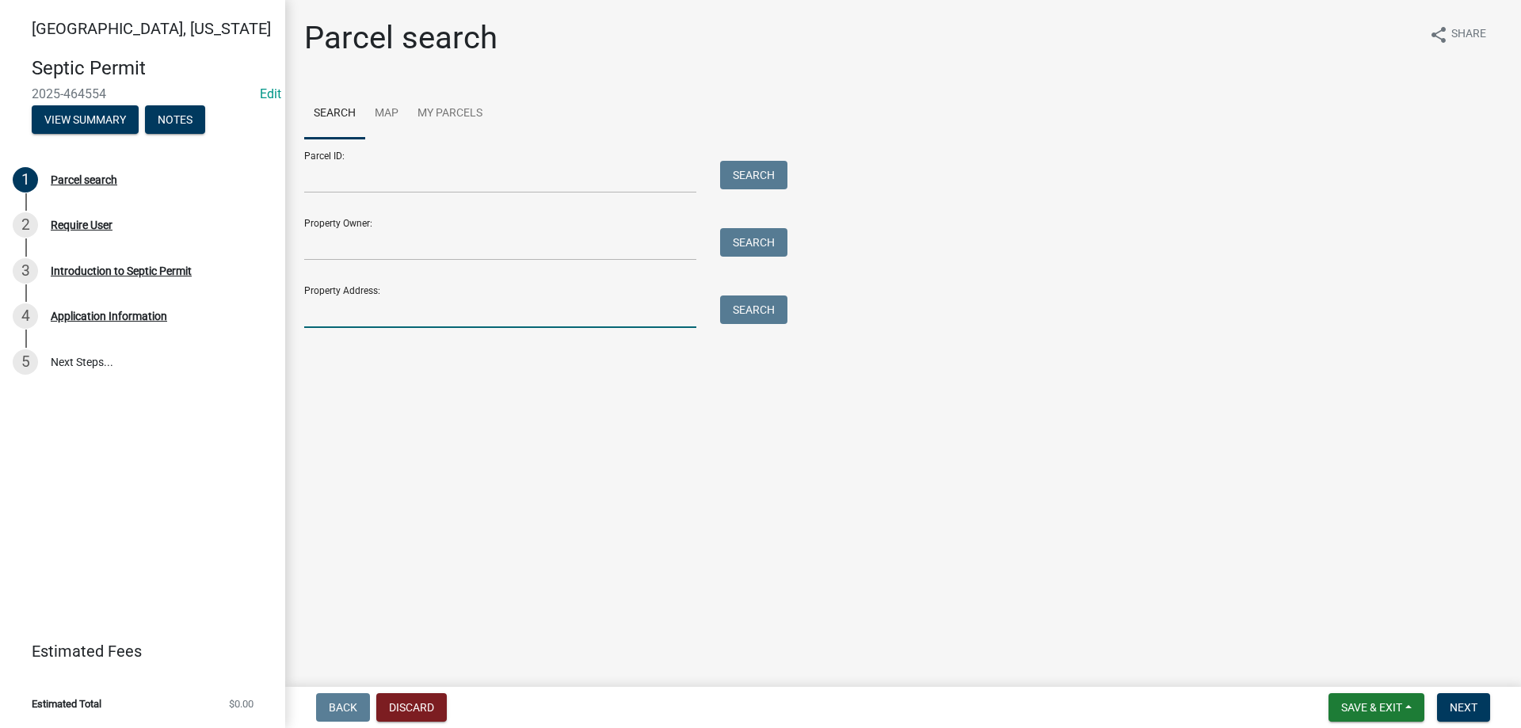
click at [417, 310] on input "Property Address:" at bounding box center [500, 311] width 392 height 32
type input "2644"
click at [778, 304] on button "Search" at bounding box center [753, 309] width 67 height 29
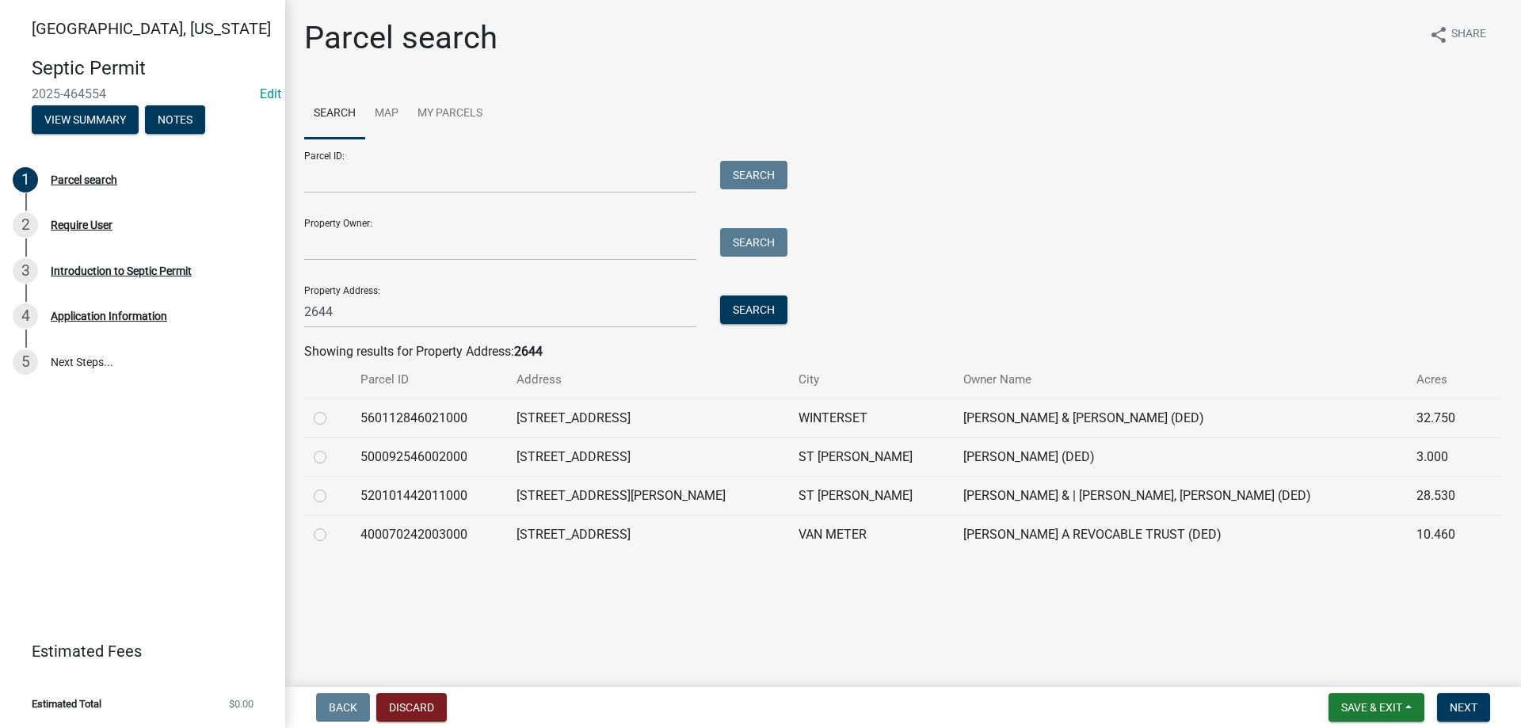
click at [333, 486] on label at bounding box center [333, 486] width 0 height 0
click at [333, 496] on input "radio" at bounding box center [338, 491] width 10 height 10
radio input "true"
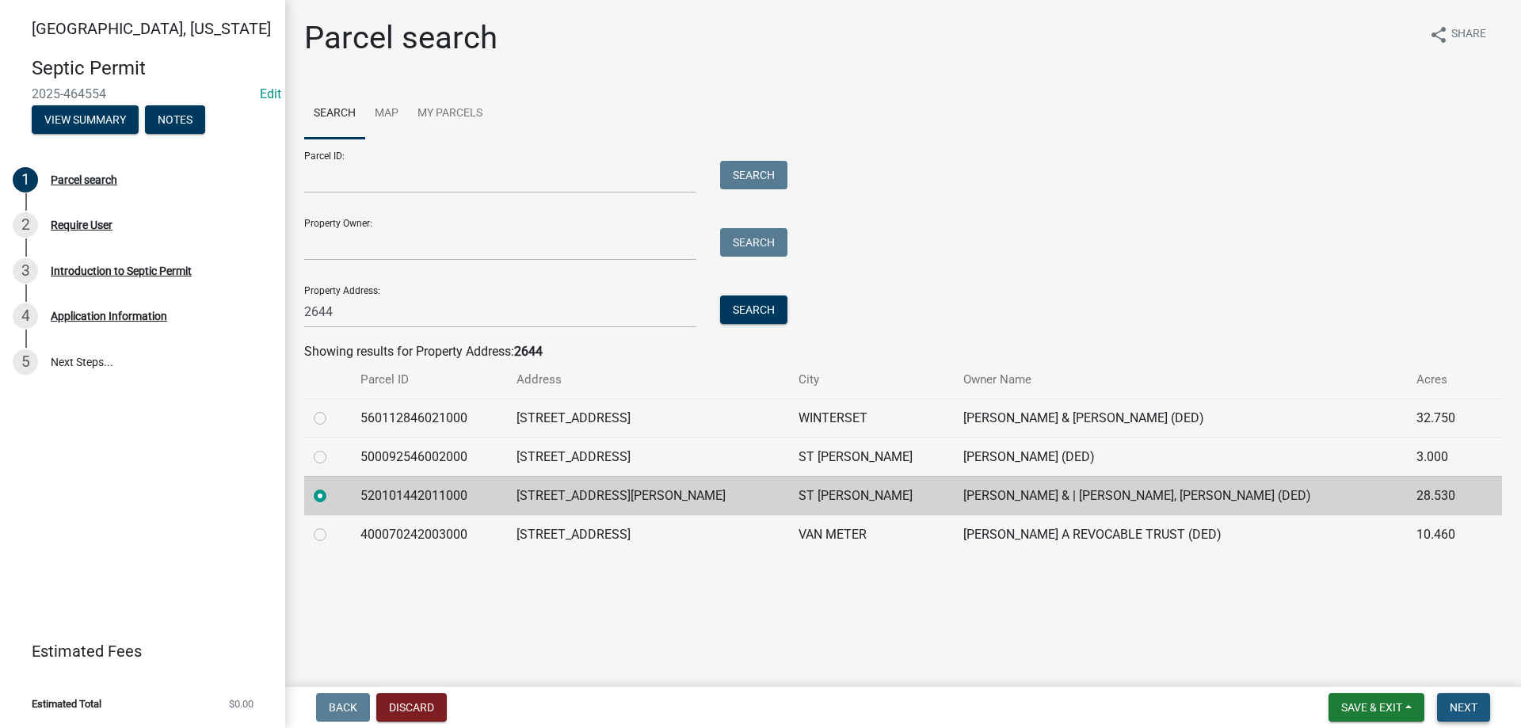
click at [1464, 711] on span "Next" at bounding box center [1464, 707] width 28 height 13
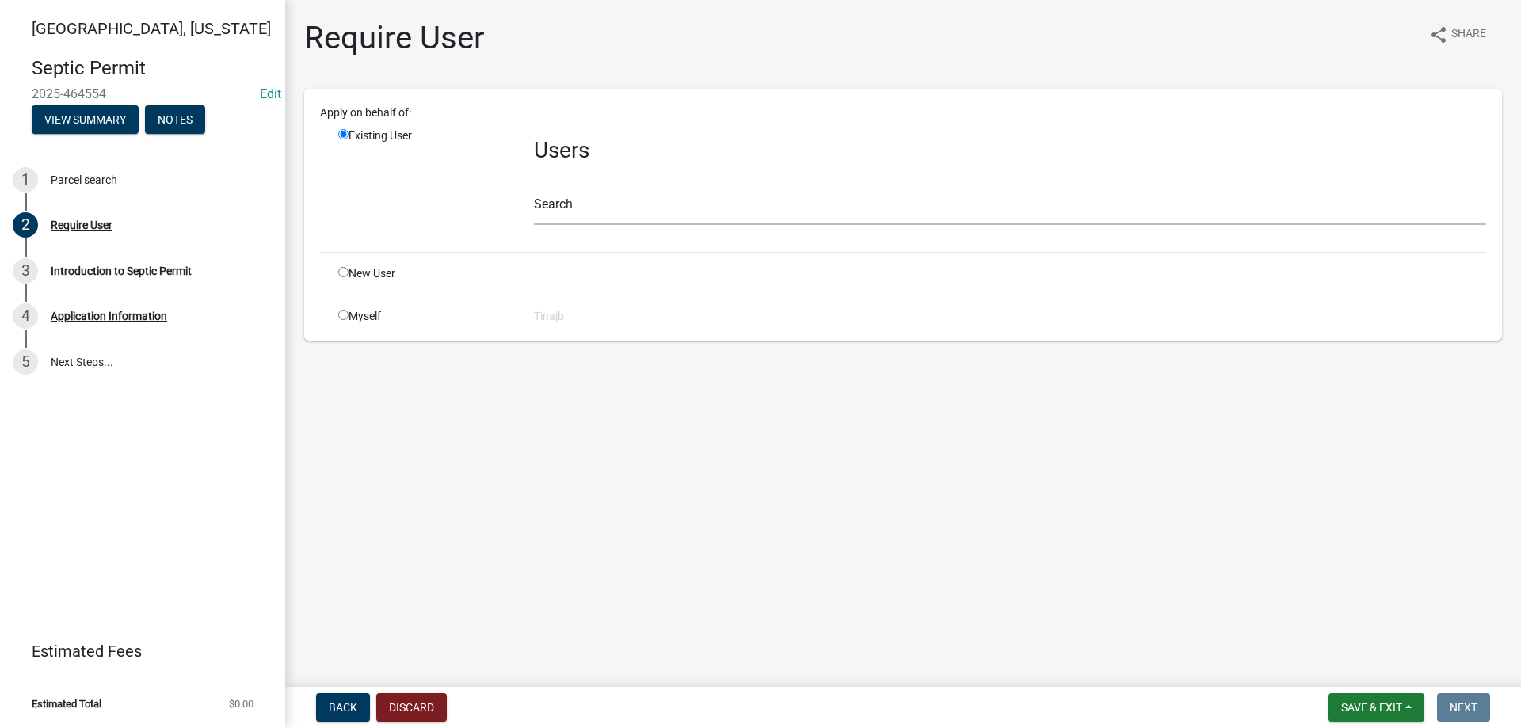
click at [343, 267] on input "radio" at bounding box center [343, 272] width 10 height 10
radio input "true"
radio input "false"
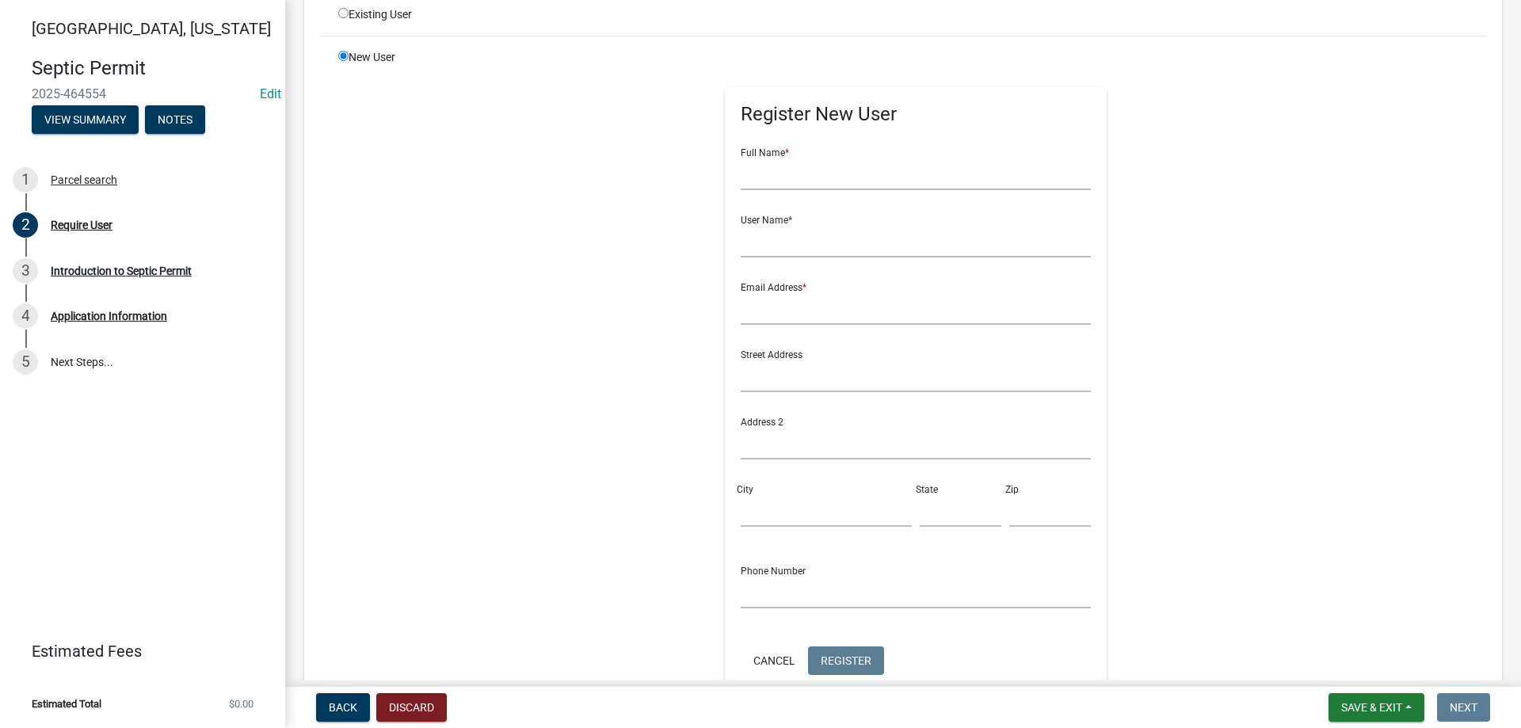
scroll to position [79, 0]
